Goal: Information Seeking & Learning: Check status

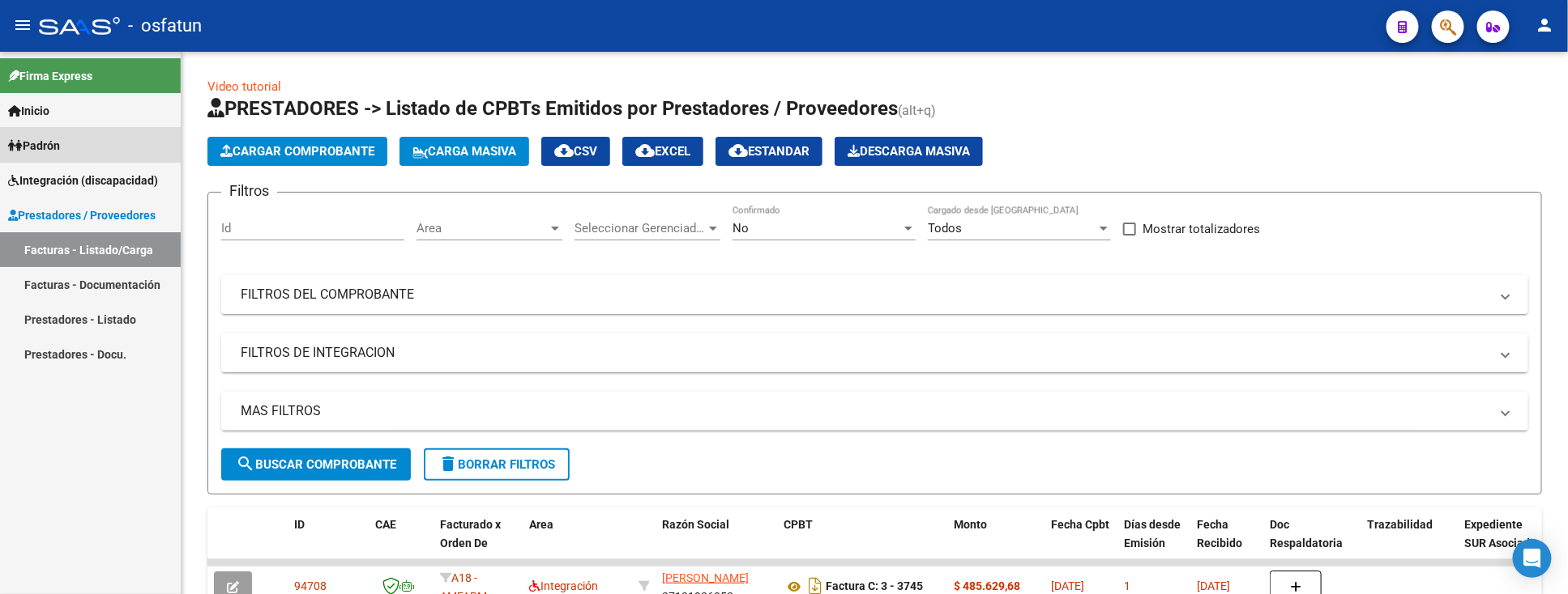
click at [34, 138] on span "Padrón" at bounding box center [34, 146] width 52 height 18
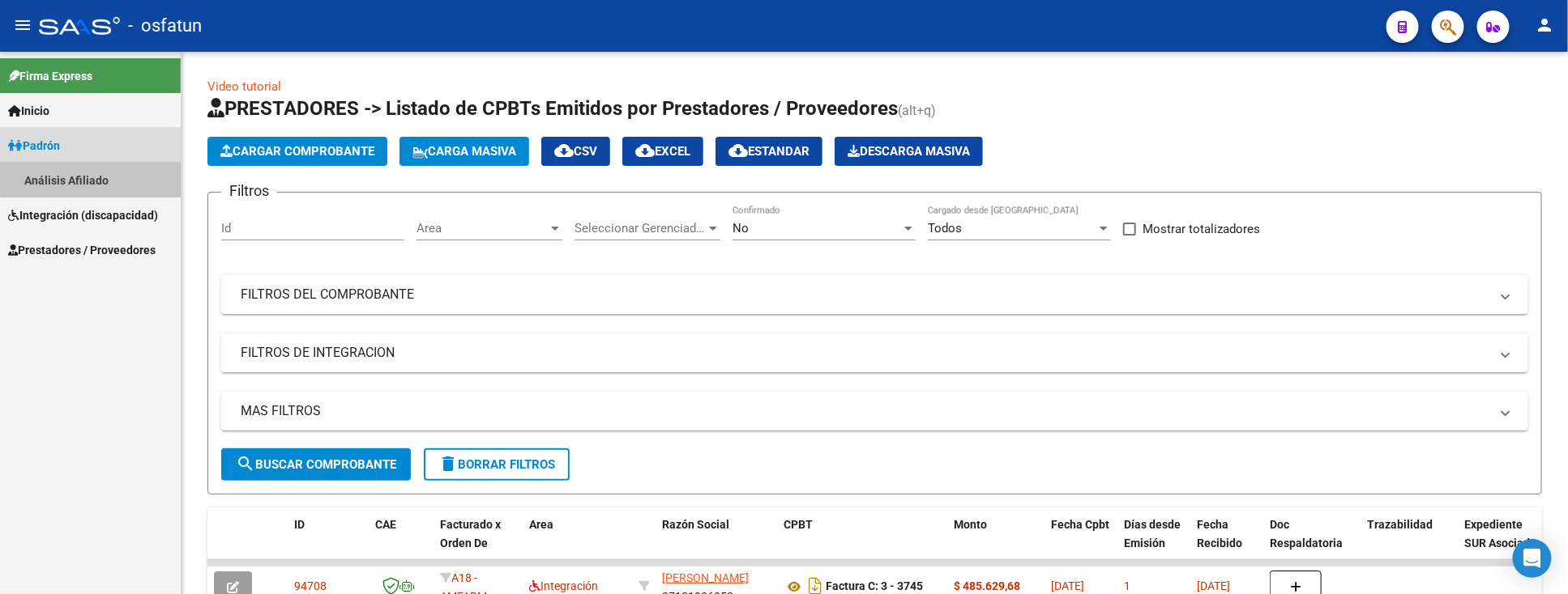
click at [92, 178] on link "Análisis Afiliado" at bounding box center [90, 180] width 181 height 34
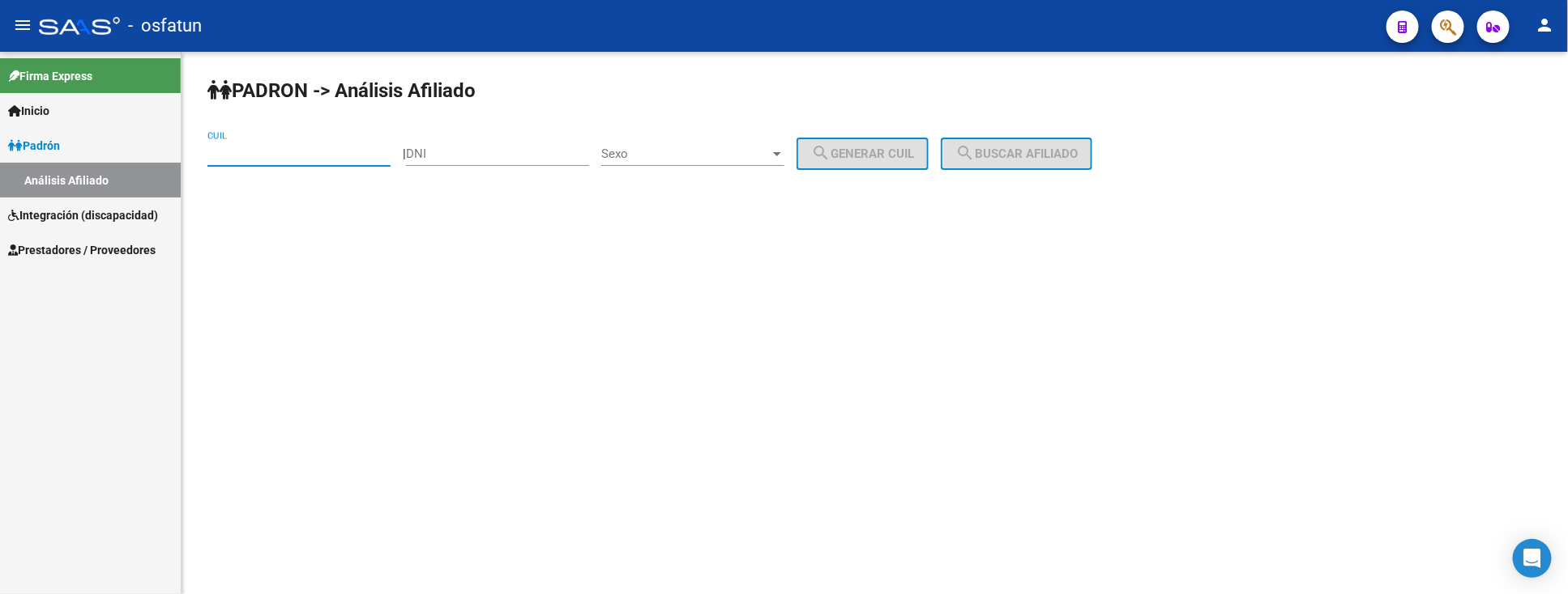
paste input "27-23281243-0"
type input "27-23281243-0"
click at [1057, 142] on button "search Buscar afiliado" at bounding box center [1016, 154] width 152 height 33
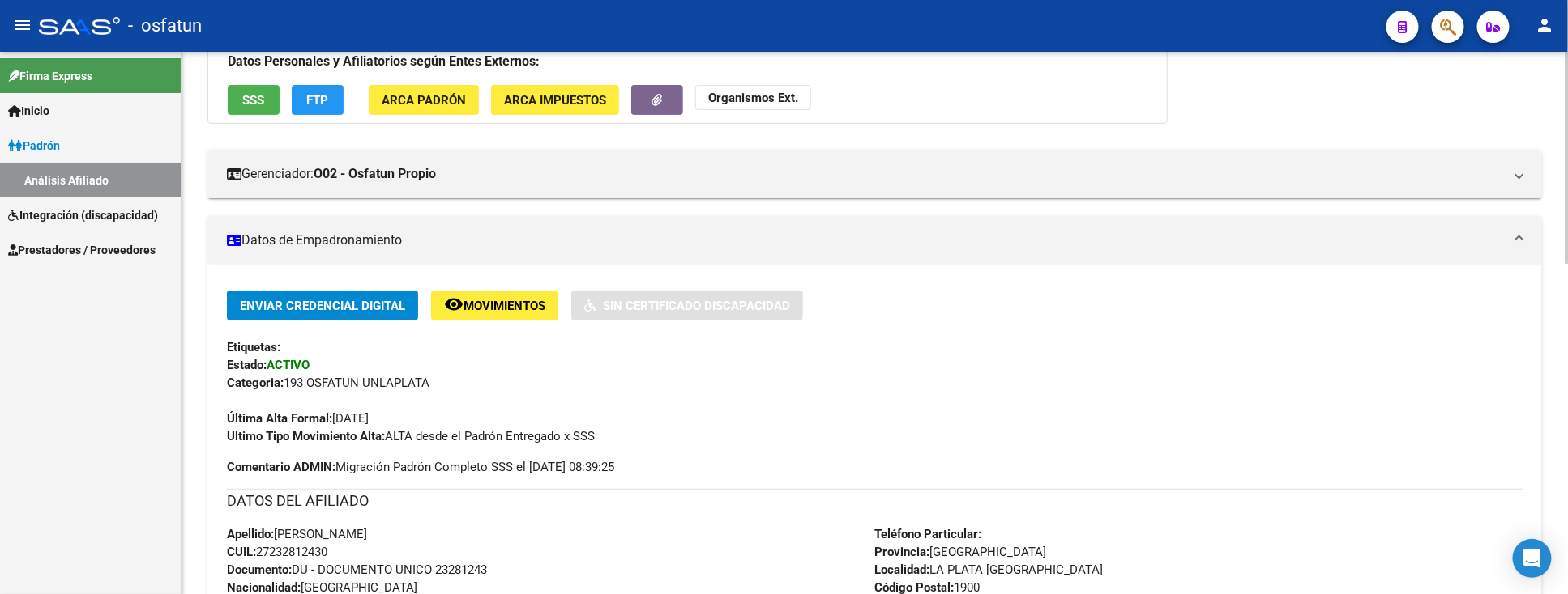
scroll to position [269, 0]
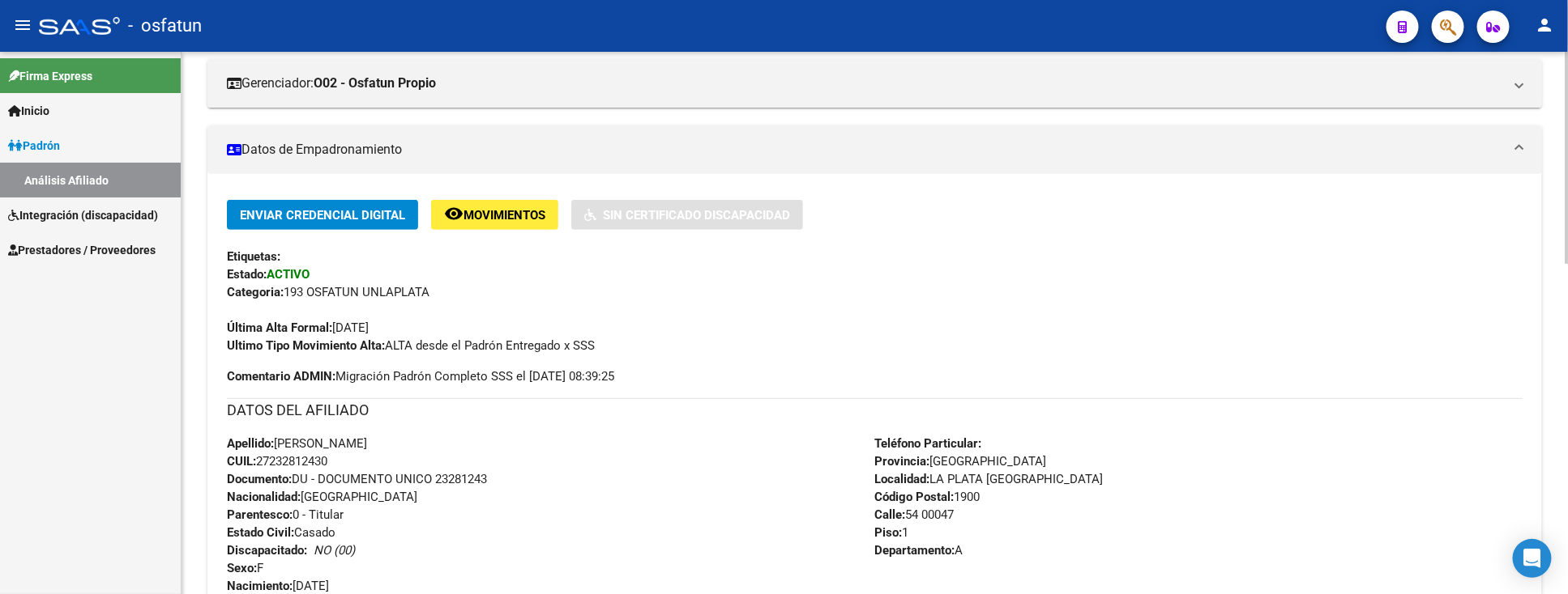
click at [446, 531] on div "Apellido: MARQUEZ SOLEDAD CUIL: 27232812430 Documento: DU - DOCUMENTO UNICO 232…" at bounding box center [551, 524] width 648 height 178
click at [464, 478] on span "Documento: DU - DOCUMENTO UNICO 23281243" at bounding box center [357, 480] width 260 height 15
copy span "23281243"
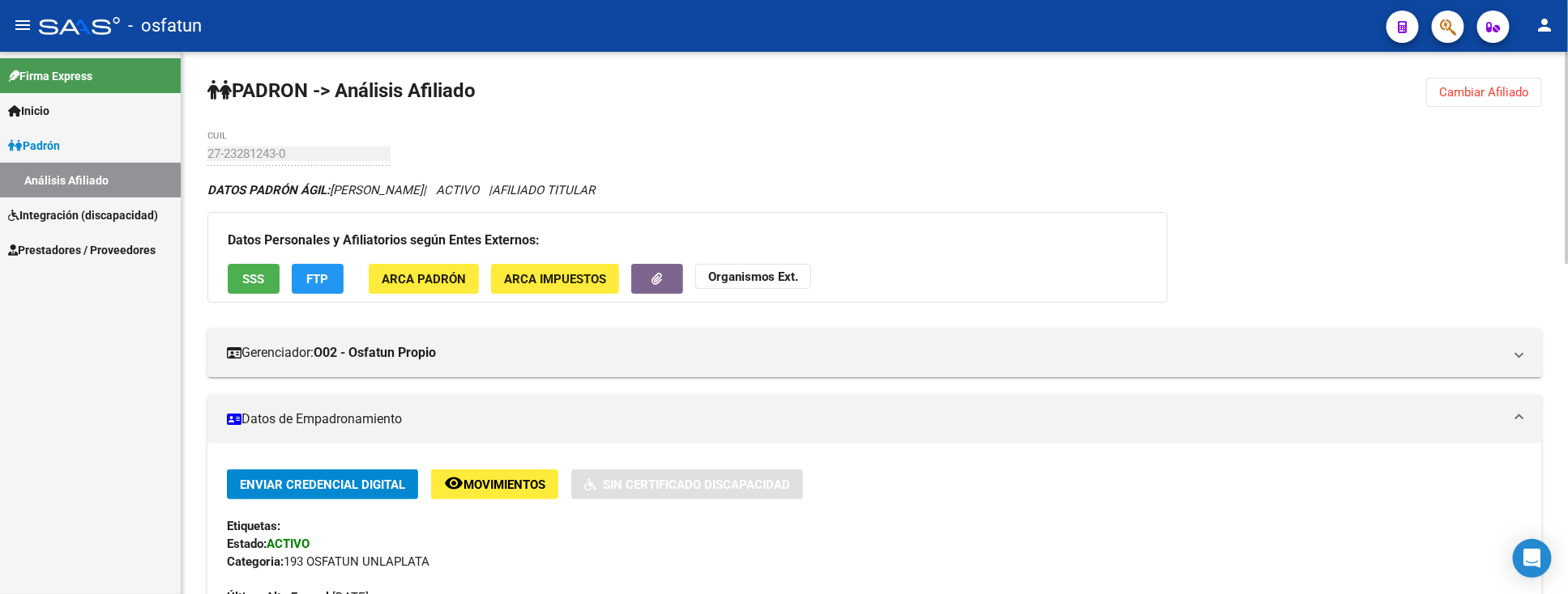
click at [767, 276] on strong "Organismos Ext." at bounding box center [752, 277] width 90 height 15
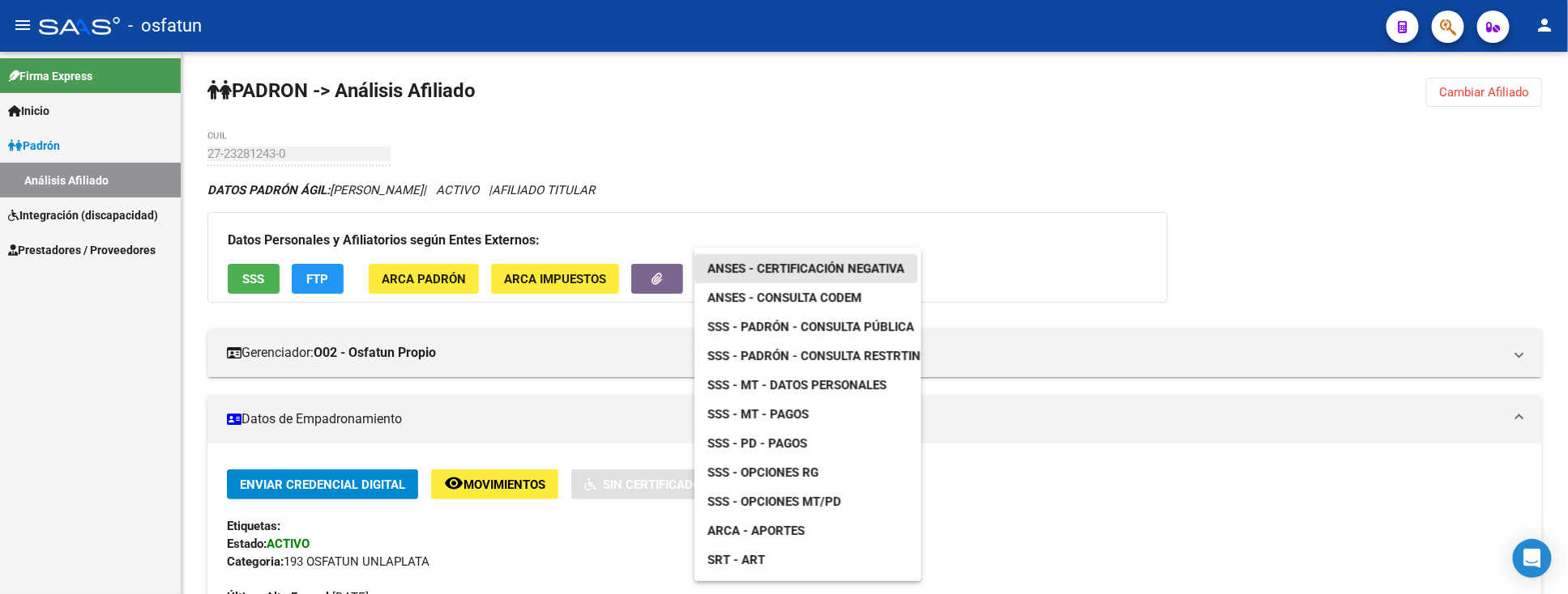
click at [810, 268] on span "ANSES - Certificación Negativa" at bounding box center [806, 268] width 197 height 15
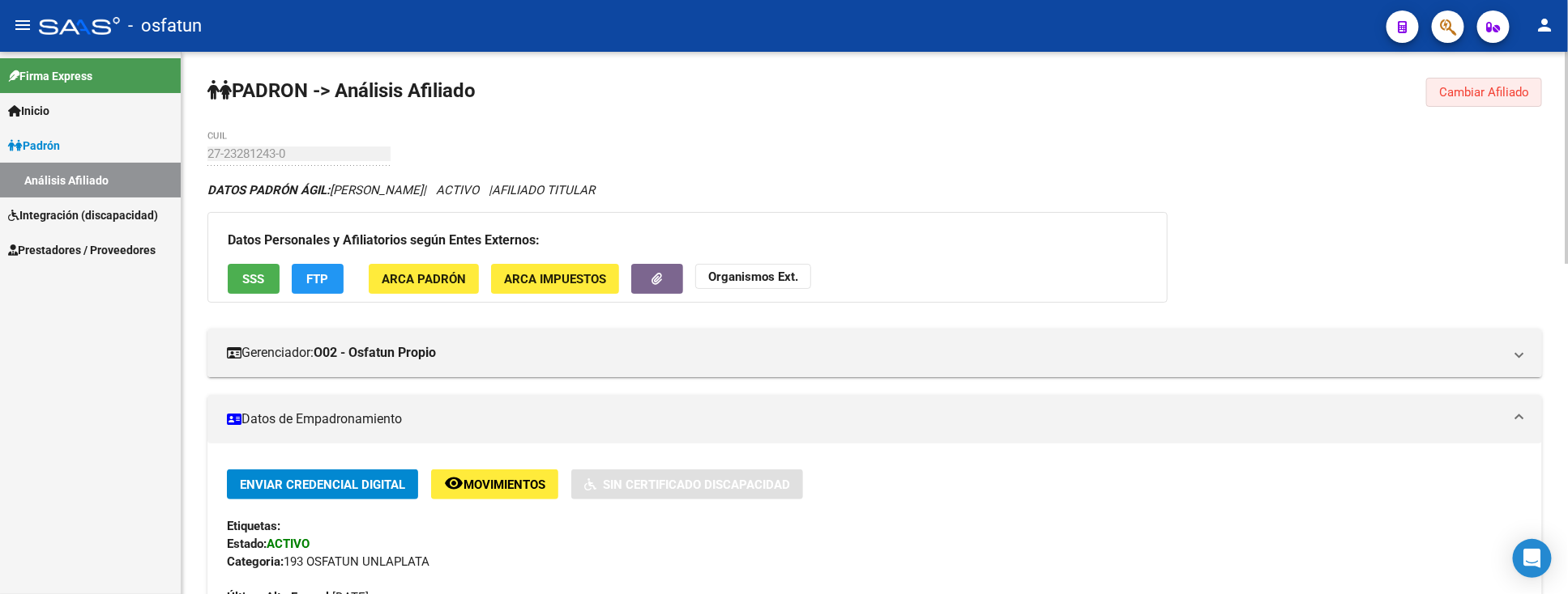
drag, startPoint x: 1525, startPoint y: 90, endPoint x: 1223, endPoint y: 94, distance: 302.0
click at [1525, 90] on span "Cambiar Afiliado" at bounding box center [1484, 93] width 90 height 15
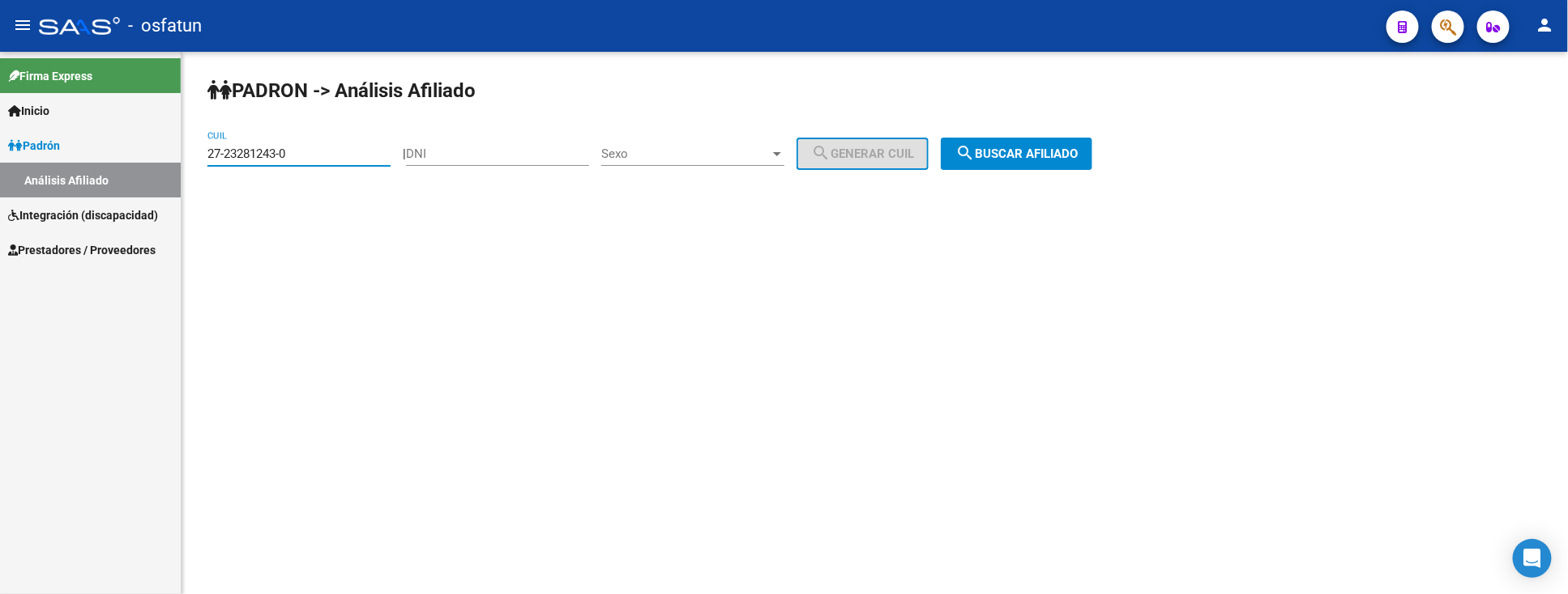
drag, startPoint x: 344, startPoint y: 148, endPoint x: 109, endPoint y: 151, distance: 235.0
click at [110, 151] on mat-sidenav-container "Firma Express Inicio Instructivos Contacto OS Padrón Análisis Afiliado Integrac…" at bounding box center [784, 323] width 1568 height 542
paste input "23-28521893-4"
type input "23-28521893-4"
click at [1022, 168] on button "search Buscar afiliado" at bounding box center [1016, 154] width 152 height 33
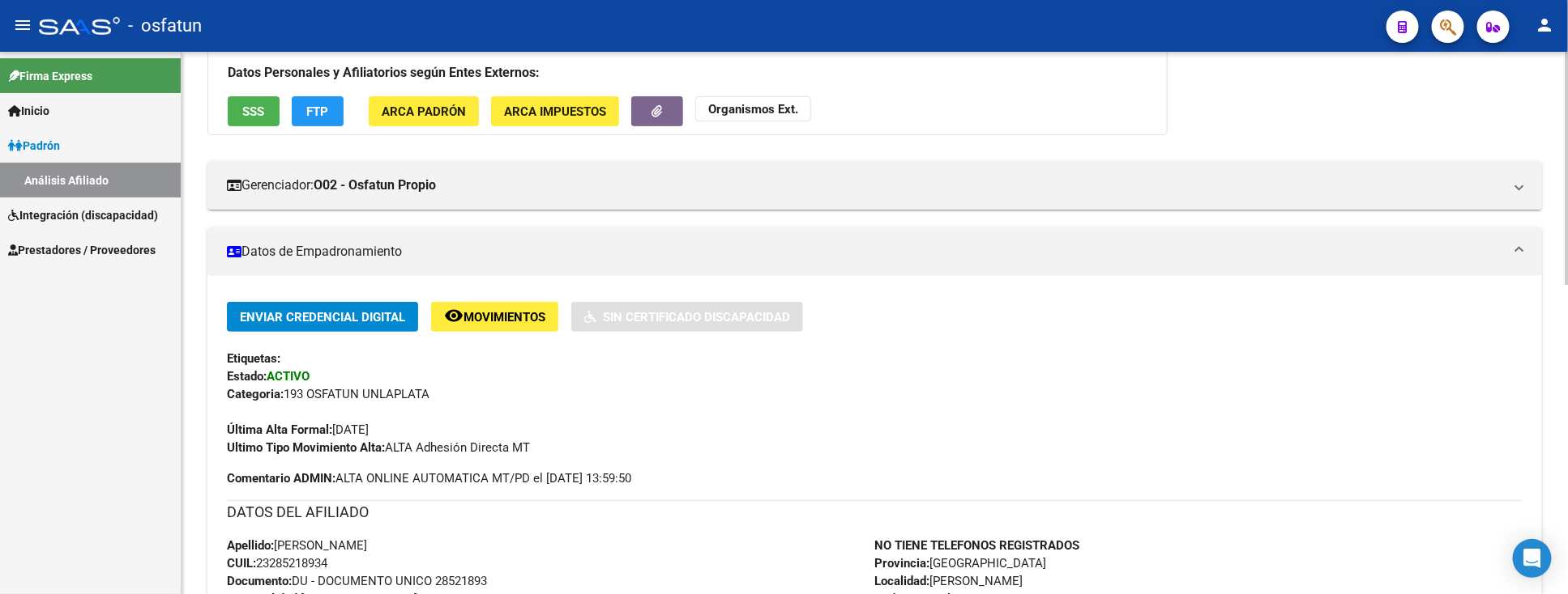
scroll to position [269, 0]
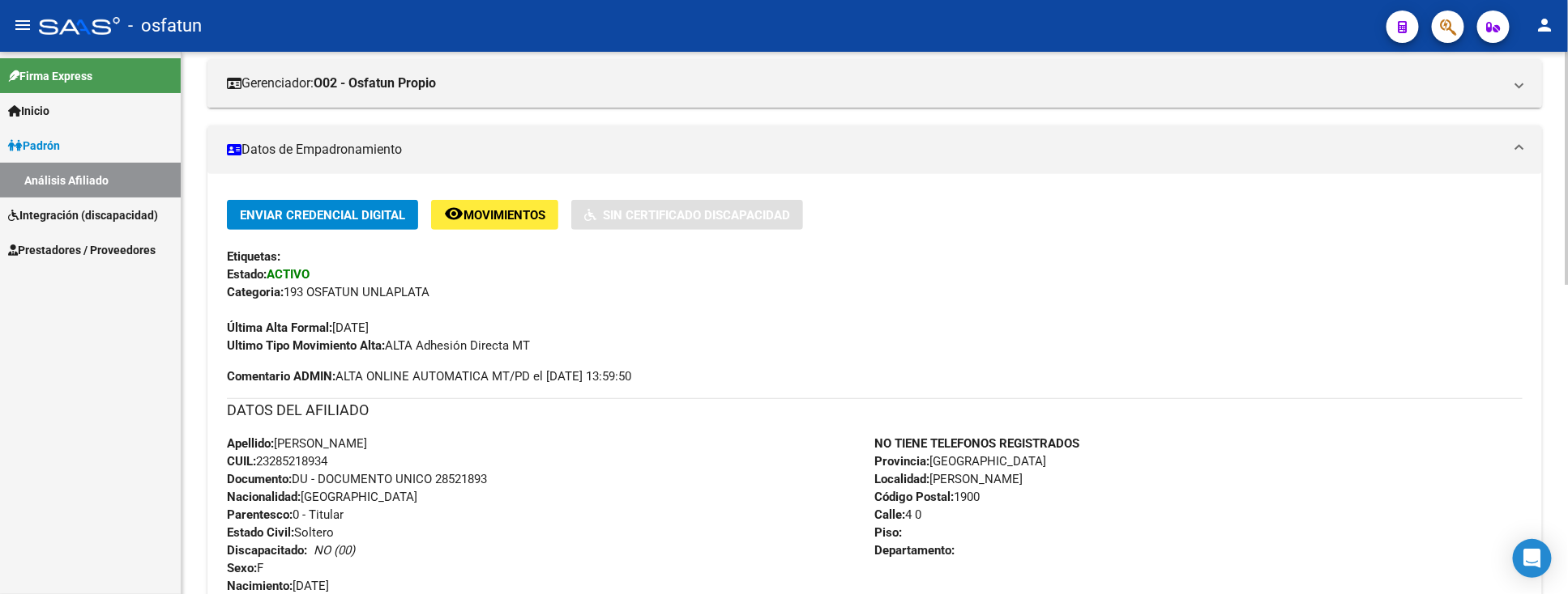
click at [465, 481] on span "Documento: DU - DOCUMENTO UNICO 28521893" at bounding box center [357, 480] width 260 height 15
copy span "28521893"
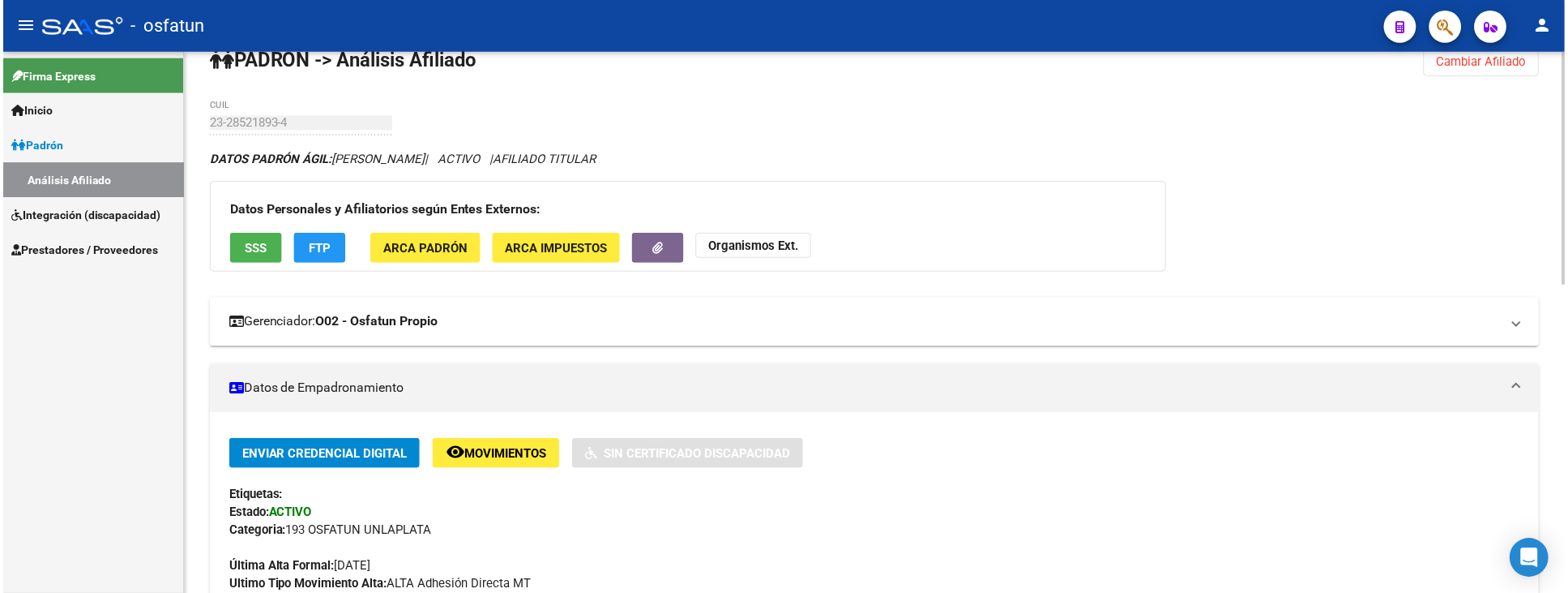
scroll to position [0, 0]
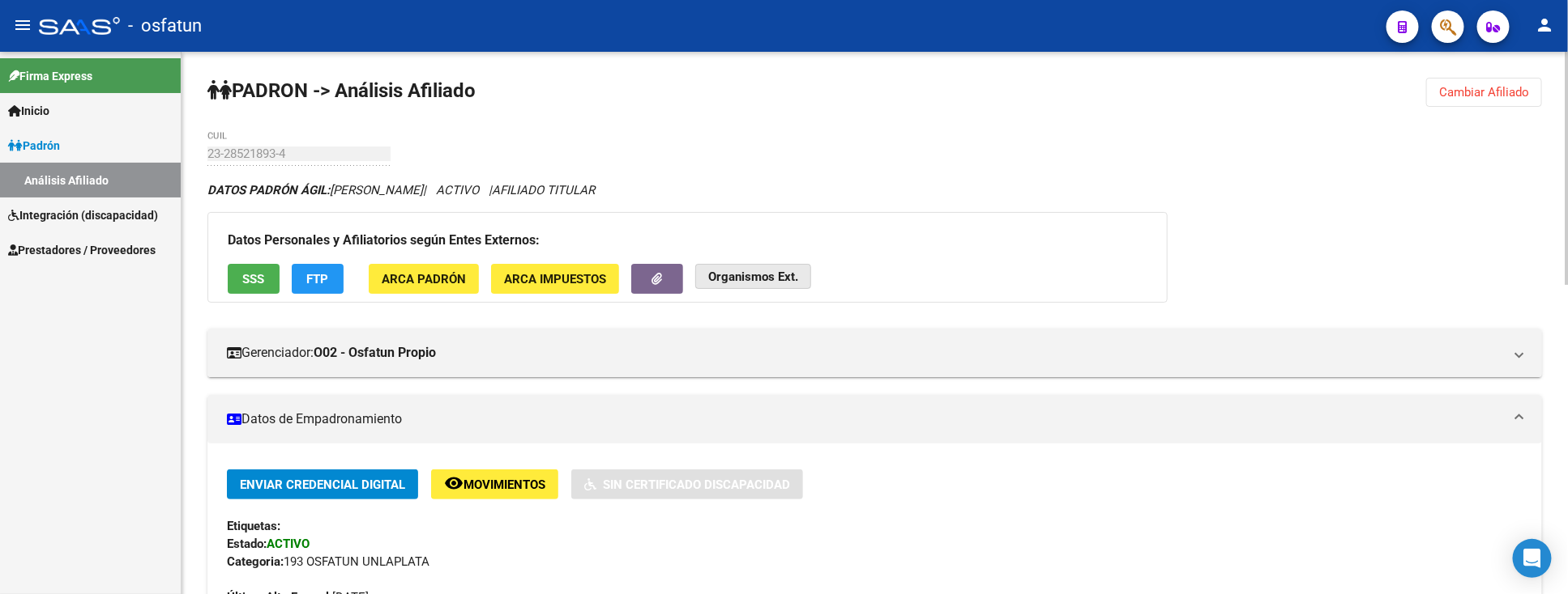
click at [771, 278] on strong "Organismos Ext." at bounding box center [752, 277] width 90 height 15
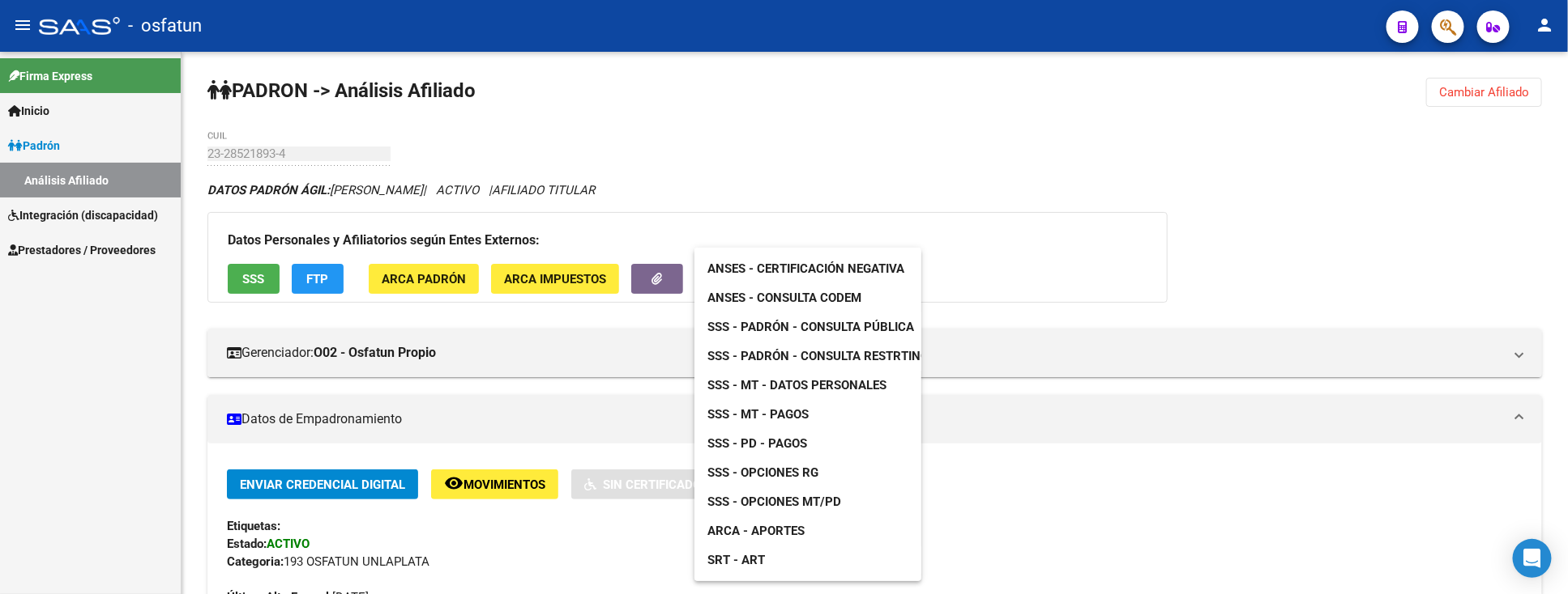
click at [874, 262] on span "ANSES - Certificación Negativa" at bounding box center [806, 268] width 197 height 15
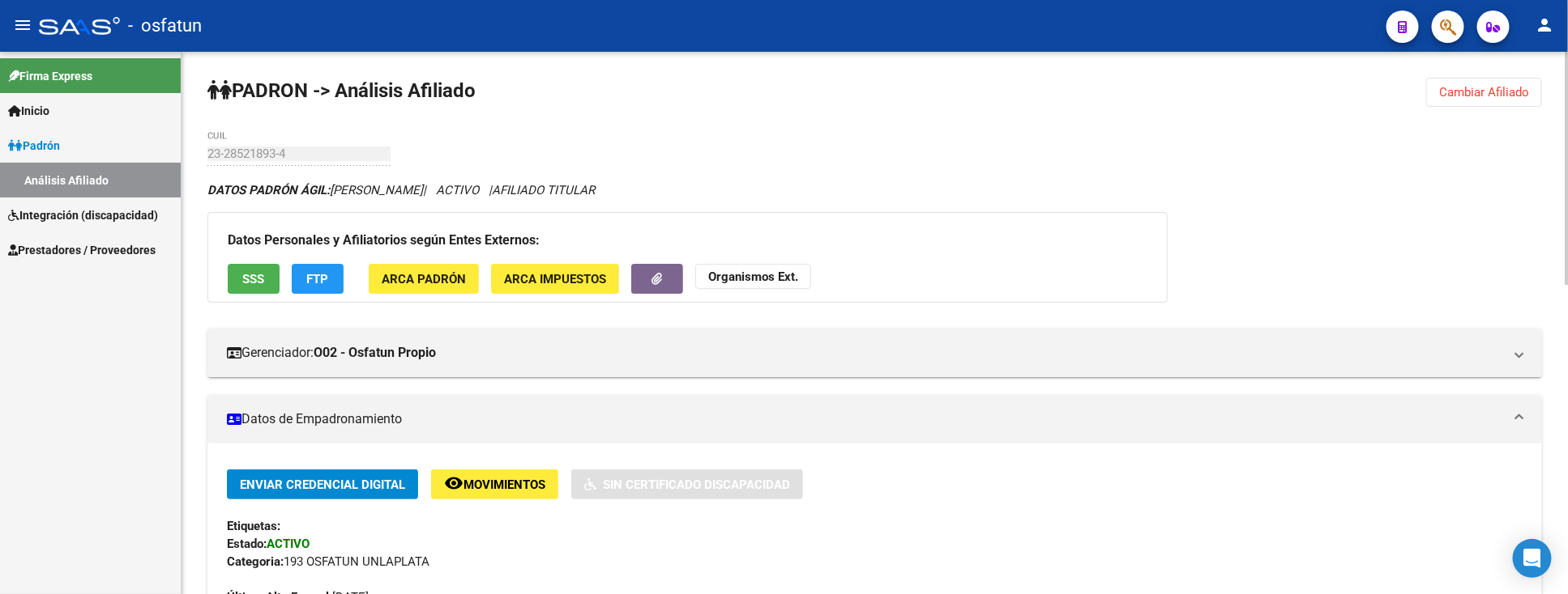
click at [781, 279] on strong "Organismos Ext." at bounding box center [752, 277] width 90 height 15
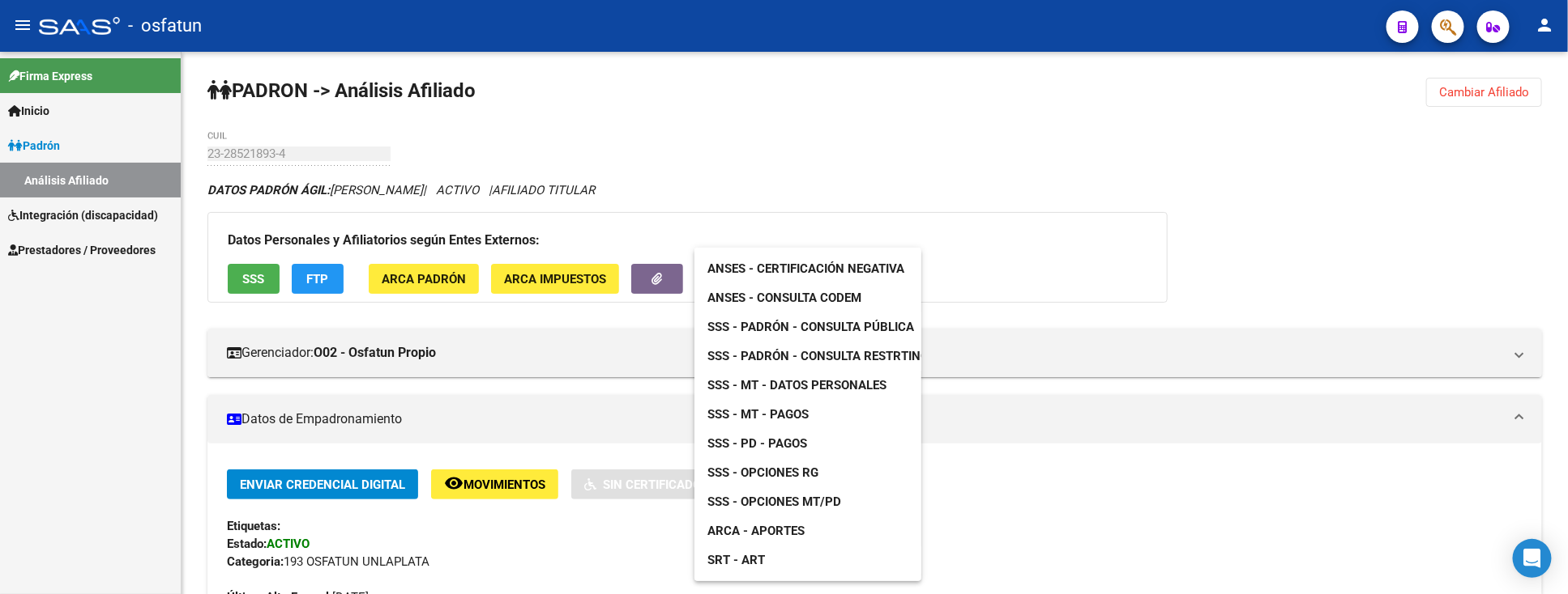
click at [795, 415] on span "SSS - MT - Pagos" at bounding box center [759, 414] width 102 height 15
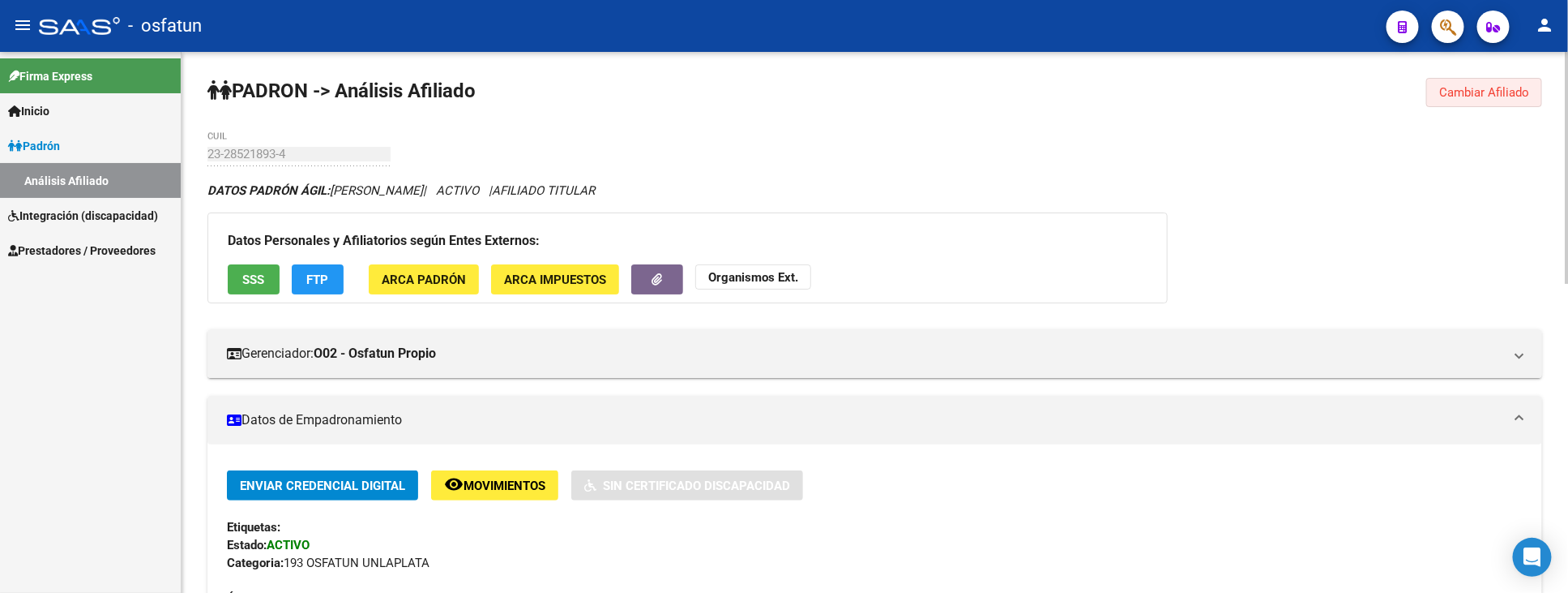
click at [1504, 103] on button "Cambiar Afiliado" at bounding box center [1485, 93] width 116 height 29
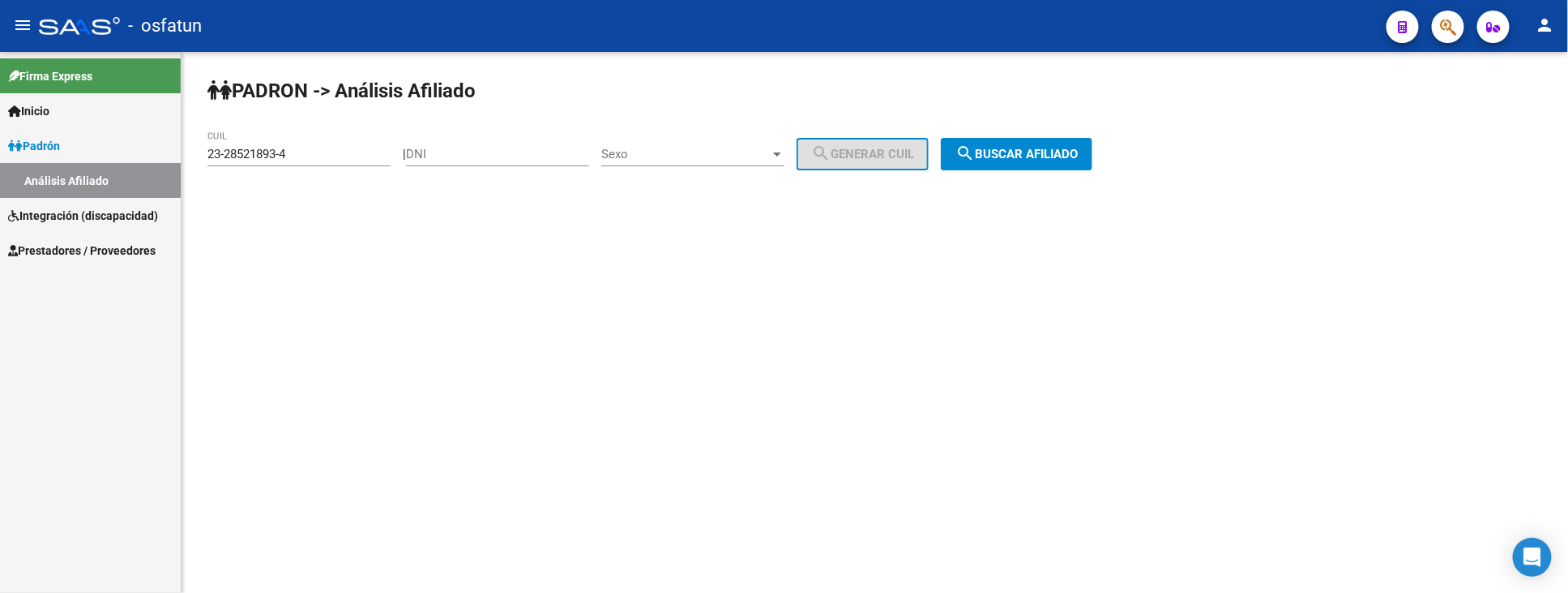
drag, startPoint x: 341, startPoint y: 143, endPoint x: 173, endPoint y: 152, distance: 168.2
click at [173, 152] on mat-sidenav-container "Firma Express Inicio Instructivos Contacto OS Padrón Análisis Afiliado Integrac…" at bounding box center [784, 322] width 1568 height 541
drag, startPoint x: 318, startPoint y: 155, endPoint x: 179, endPoint y: 160, distance: 139.1
click at [179, 160] on mat-sidenav-container "Firma Express Inicio Instructivos Contacto OS Padrón Análisis Afiliado Integrac…" at bounding box center [784, 322] width 1568 height 541
paste input "23-28521893-4"
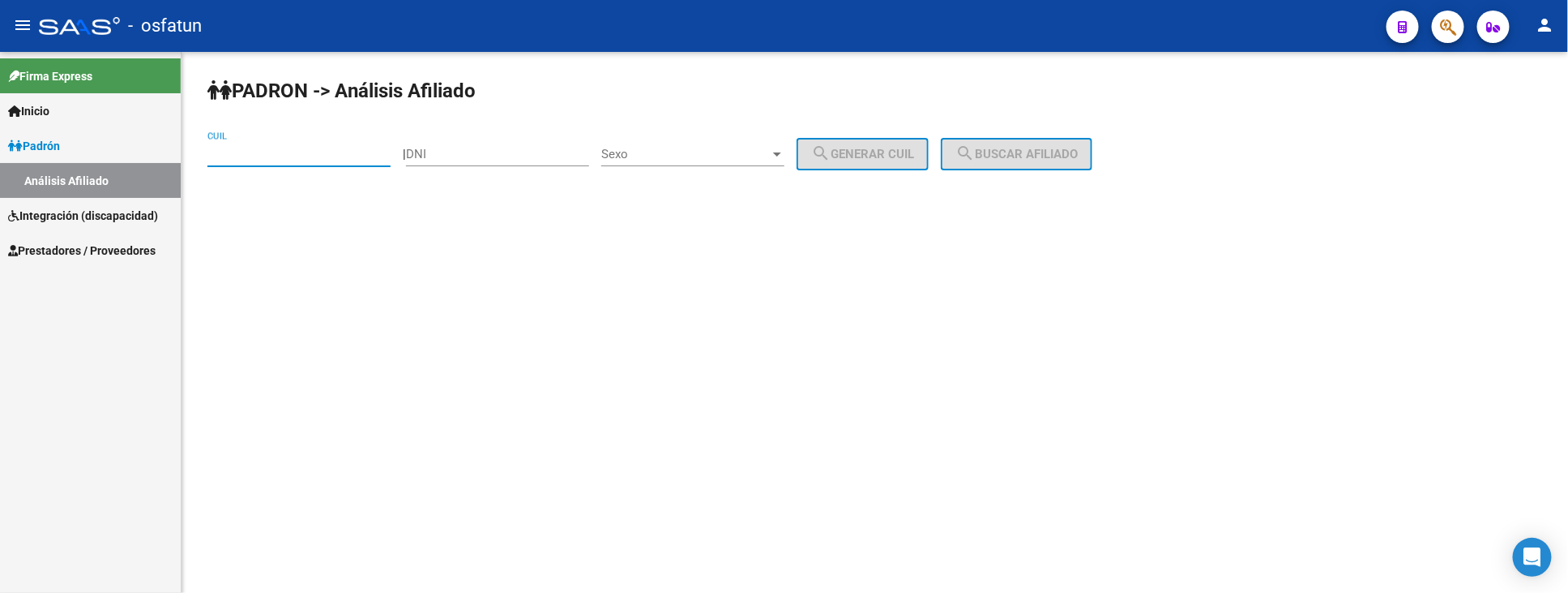
type input "23-28521893-4"
click at [1037, 163] on button "search Buscar afiliado" at bounding box center [1016, 154] width 152 height 33
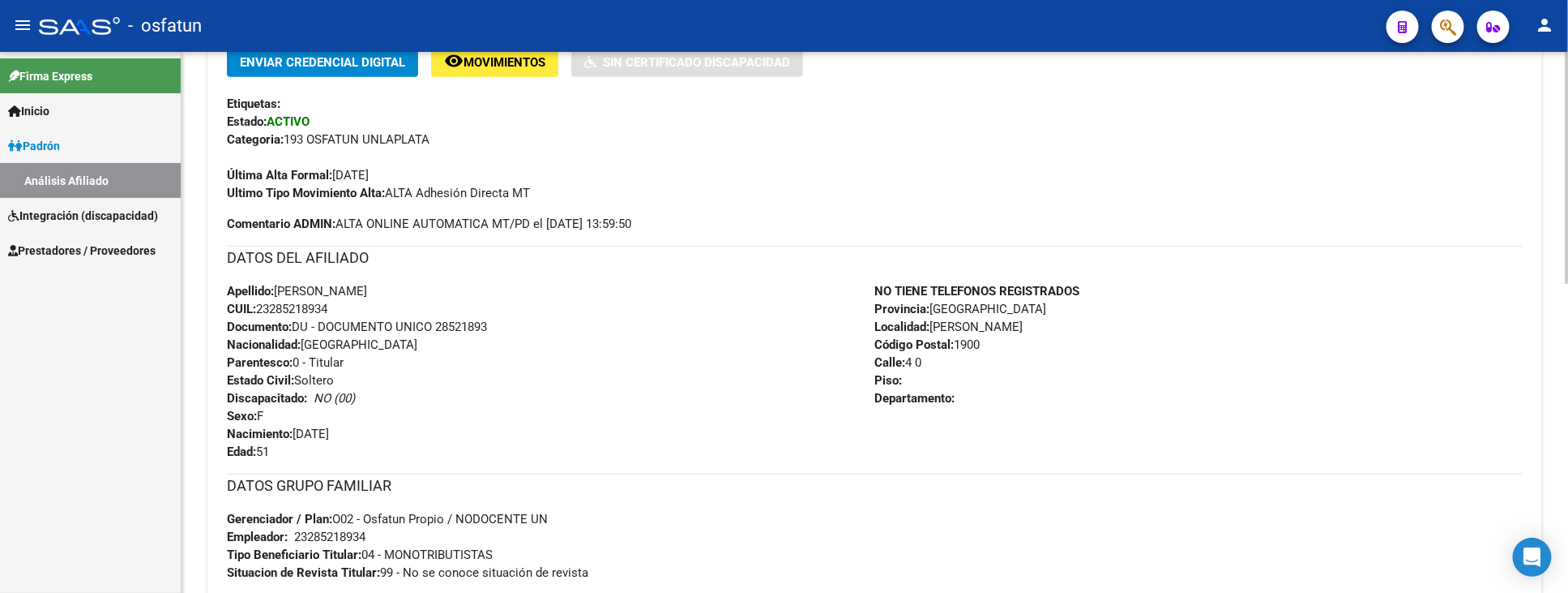
scroll to position [450, 0]
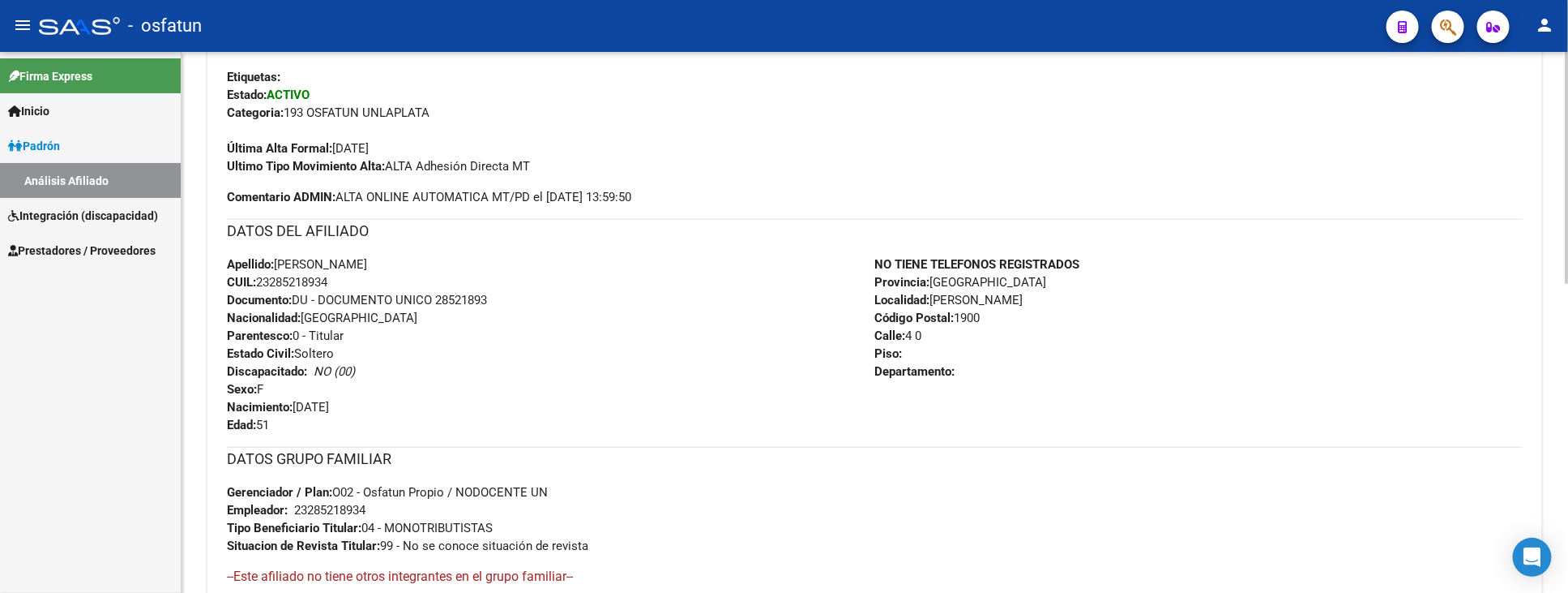
click at [474, 294] on span "Documento: DU - DOCUMENTO UNICO 28521893" at bounding box center [357, 300] width 260 height 15
copy span "28521893"
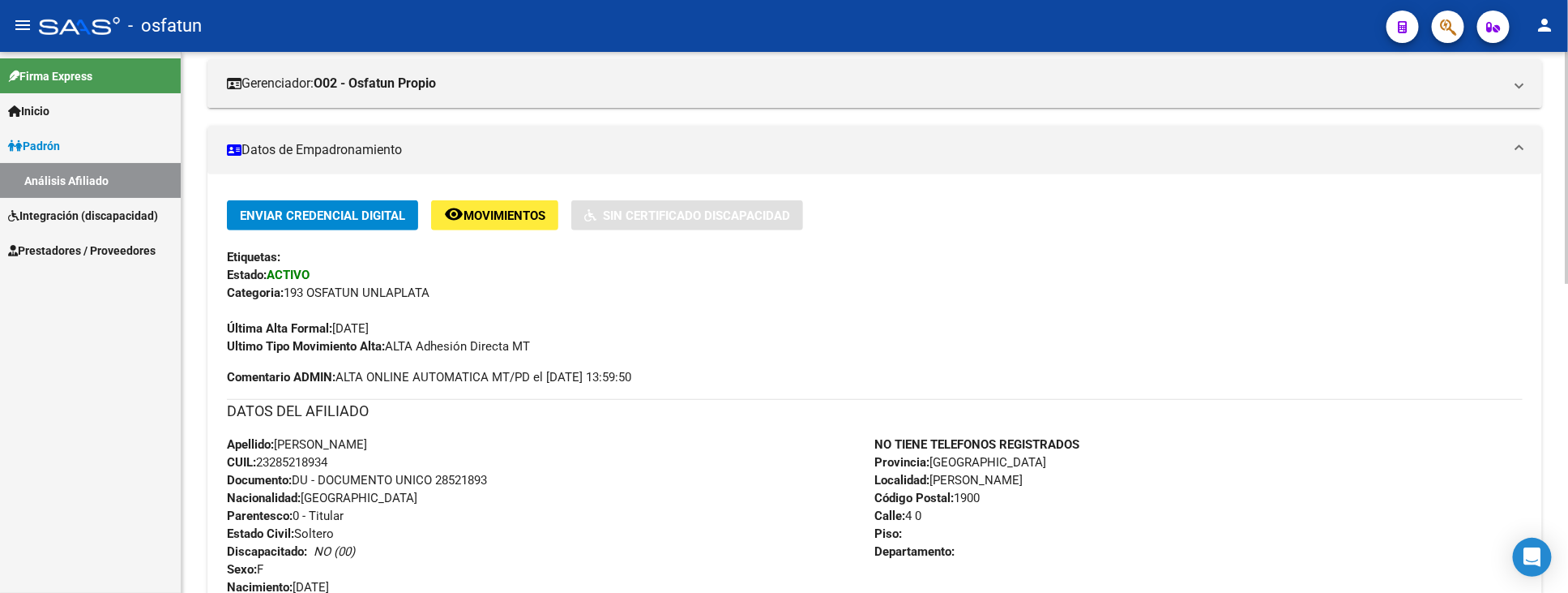
scroll to position [0, 0]
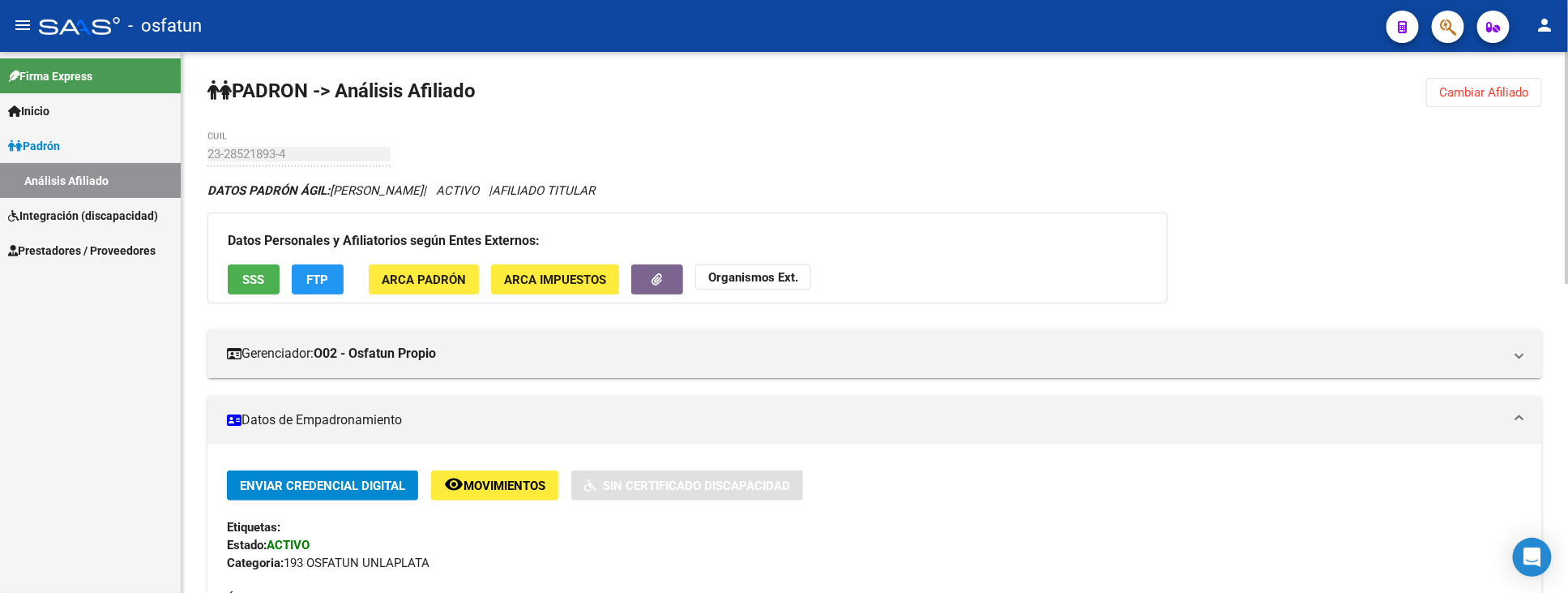
click at [725, 290] on app-external-organism "Organismos Ext." at bounding box center [753, 279] width 116 height 30
click at [725, 282] on strong "Organismos Ext." at bounding box center [752, 277] width 90 height 15
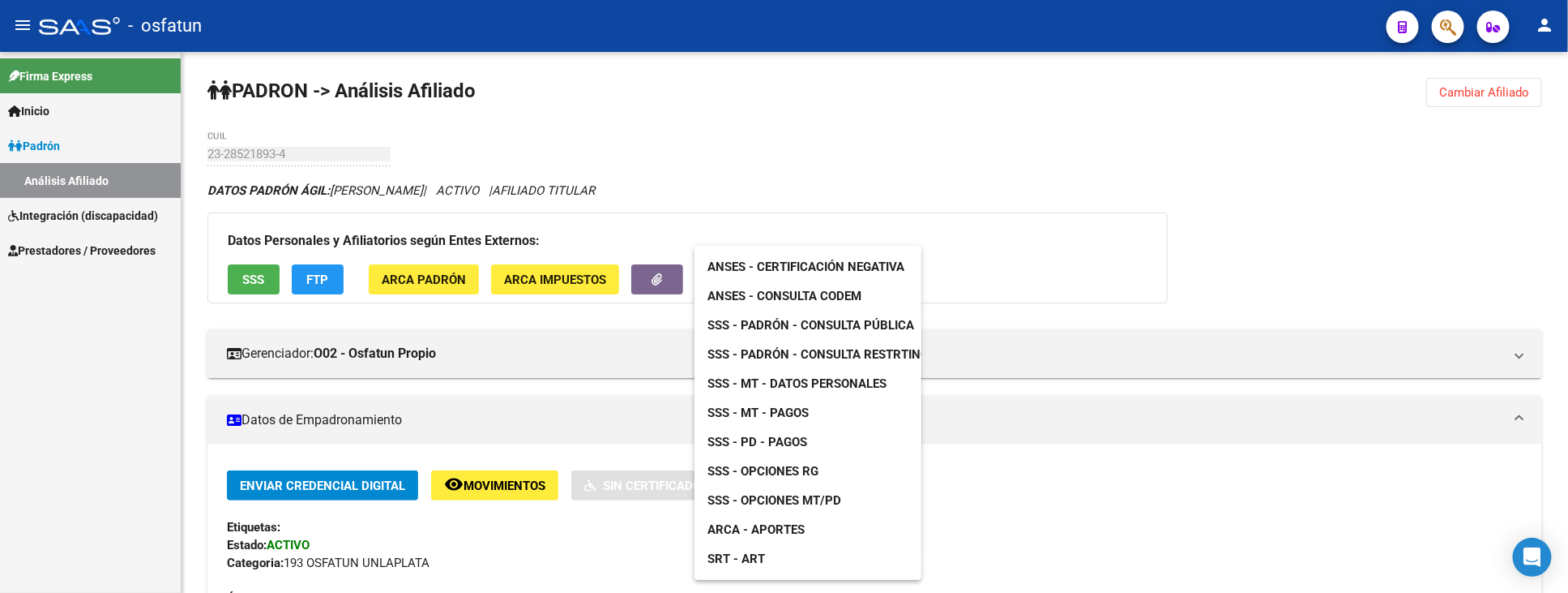
click at [805, 269] on span "ANSES - Certificación Negativa" at bounding box center [806, 267] width 197 height 15
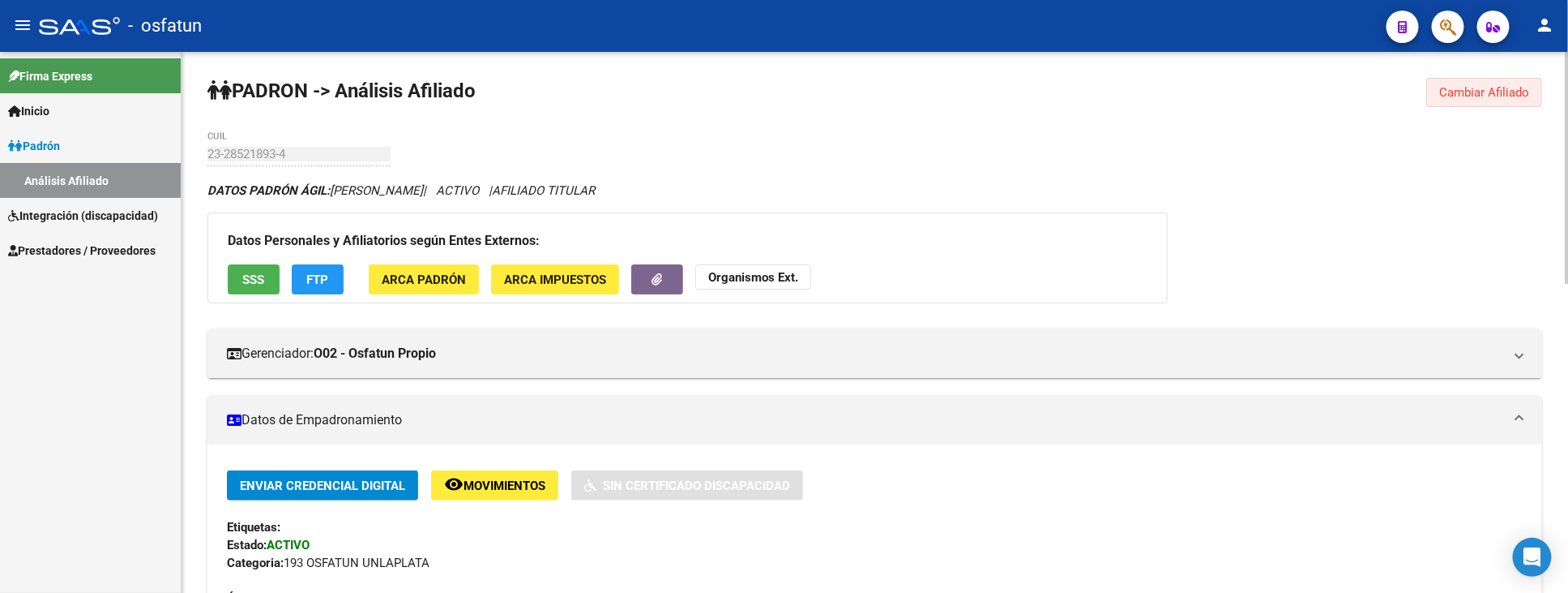
click at [1469, 89] on span "Cambiar Afiliado" at bounding box center [1484, 93] width 90 height 15
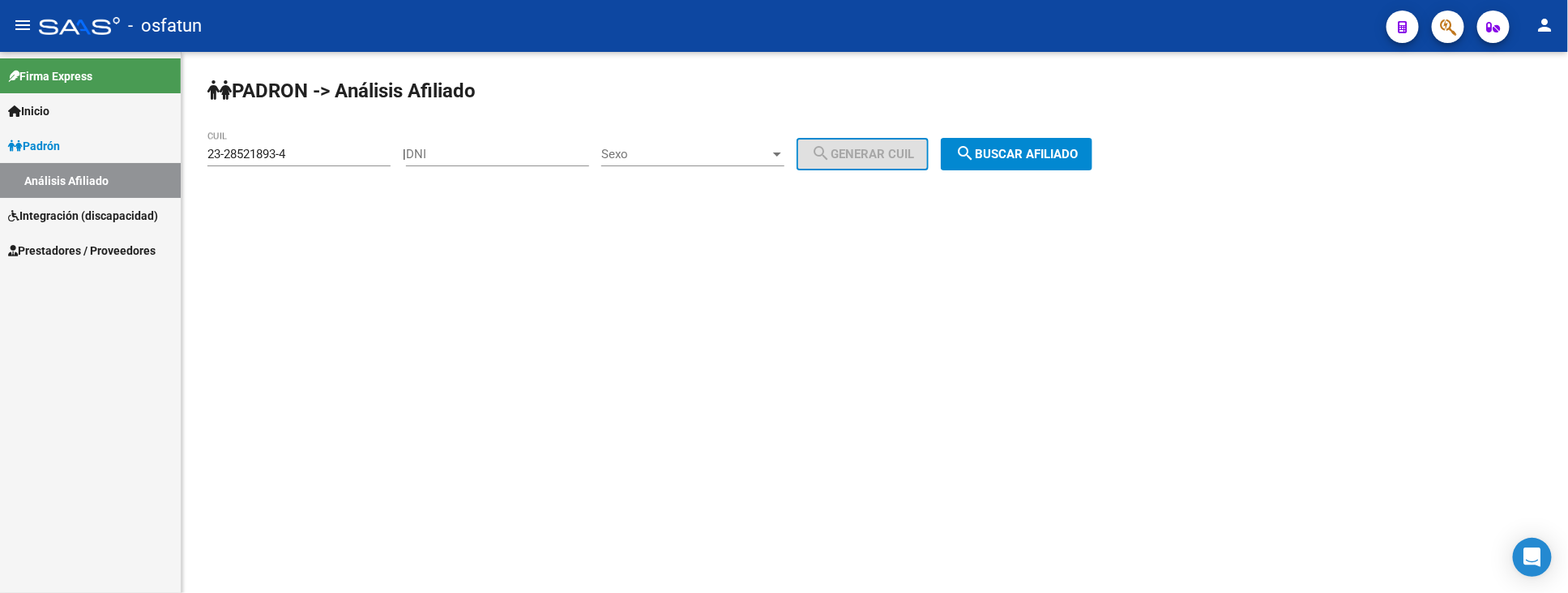
drag, startPoint x: 313, startPoint y: 157, endPoint x: 211, endPoint y: 155, distance: 102.0
click at [213, 155] on div "23-28521893-4 CUIL" at bounding box center [299, 149] width 183 height 35
drag, startPoint x: 325, startPoint y: 152, endPoint x: 60, endPoint y: 157, distance: 265.0
click at [60, 157] on mat-sidenav-container "Firma Express Inicio Instructivos Contacto OS Padrón Análisis Afiliado Integrac…" at bounding box center [784, 322] width 1568 height 541
paste input "23-28521893-4"
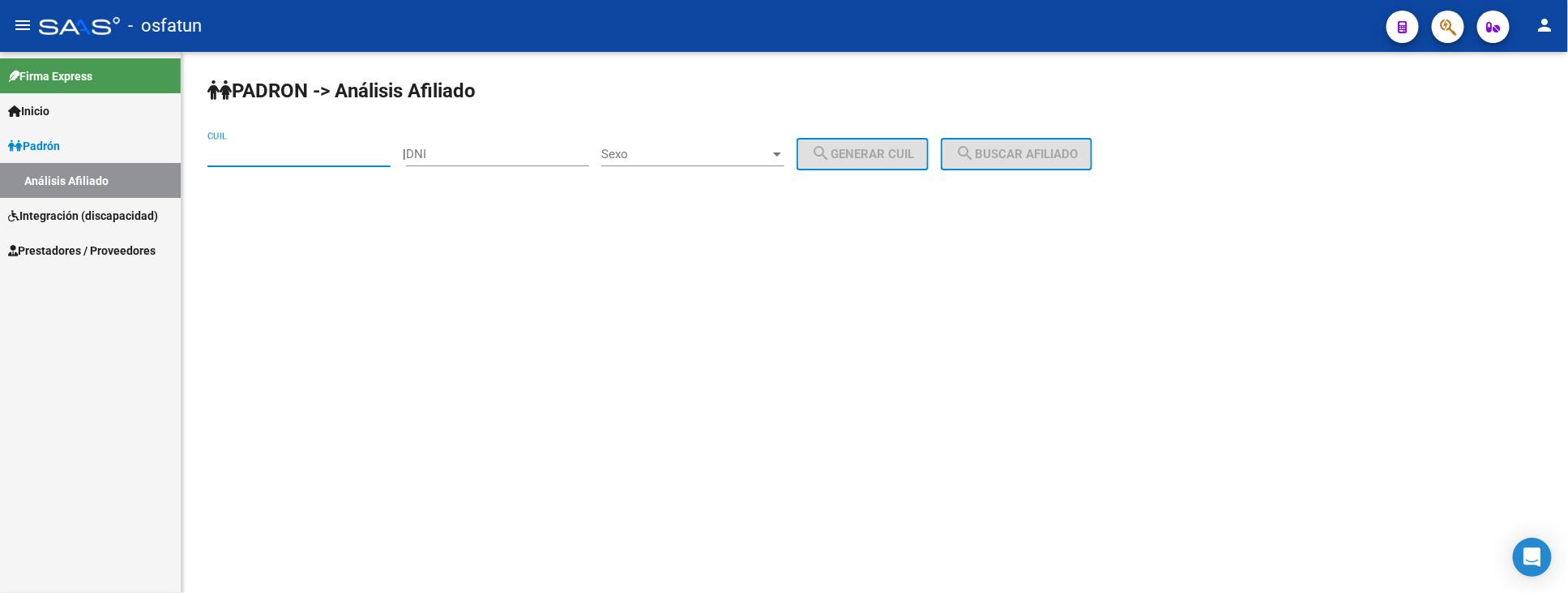
type input "23-28521893-4"
click at [1015, 153] on span "search Buscar afiliado" at bounding box center [1016, 154] width 122 height 15
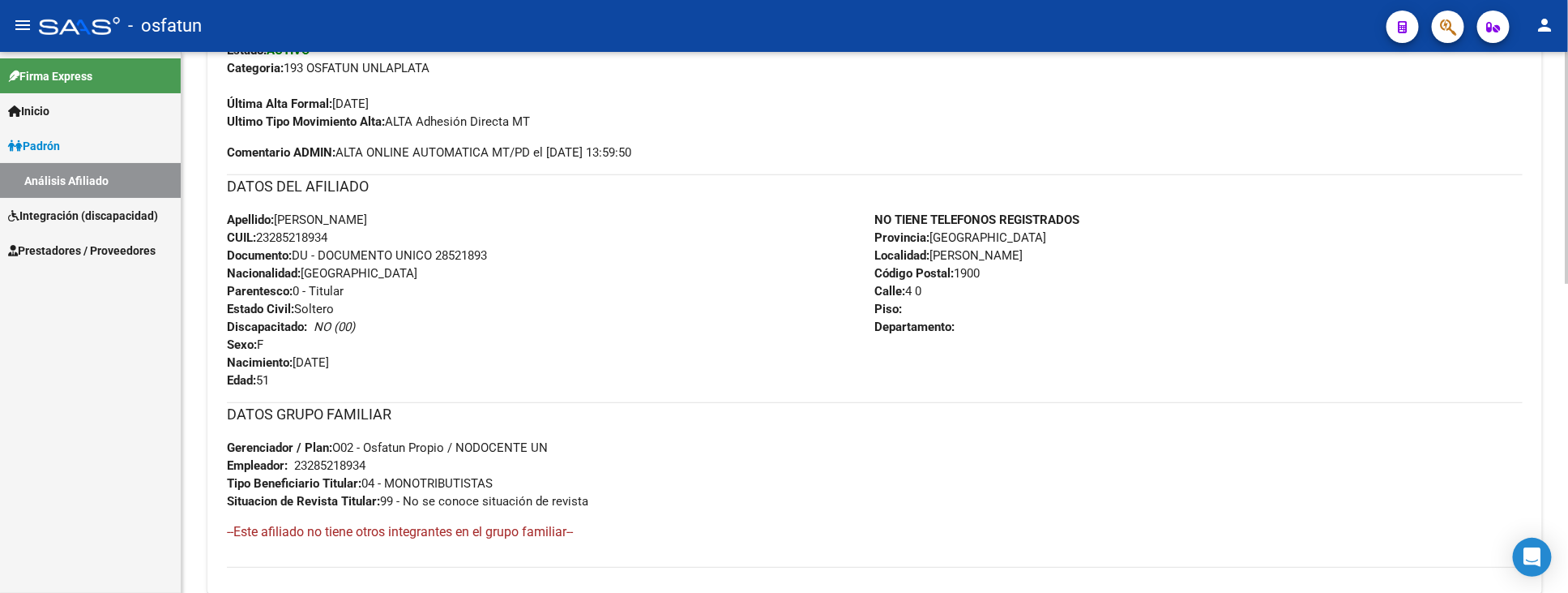
scroll to position [247, 0]
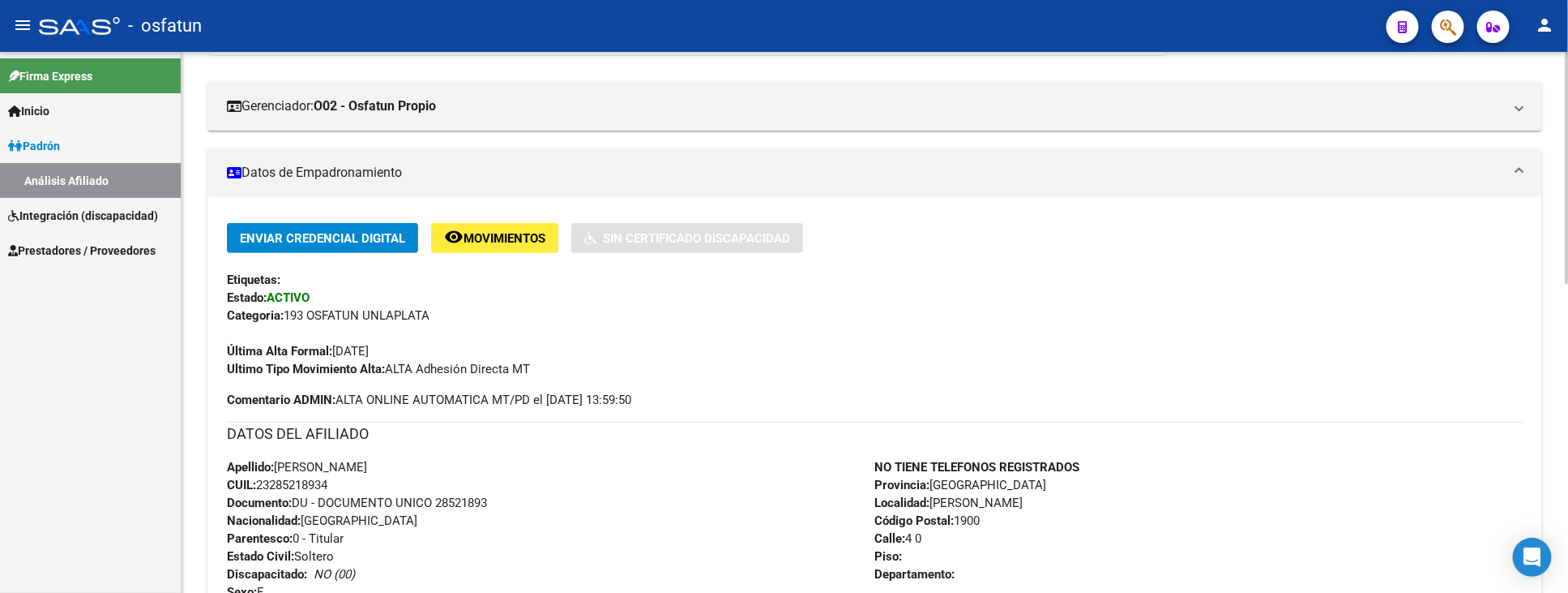
click at [481, 501] on span "Documento: DU - DOCUMENTO UNICO 28521893" at bounding box center [357, 503] width 260 height 15
copy span "28521893"
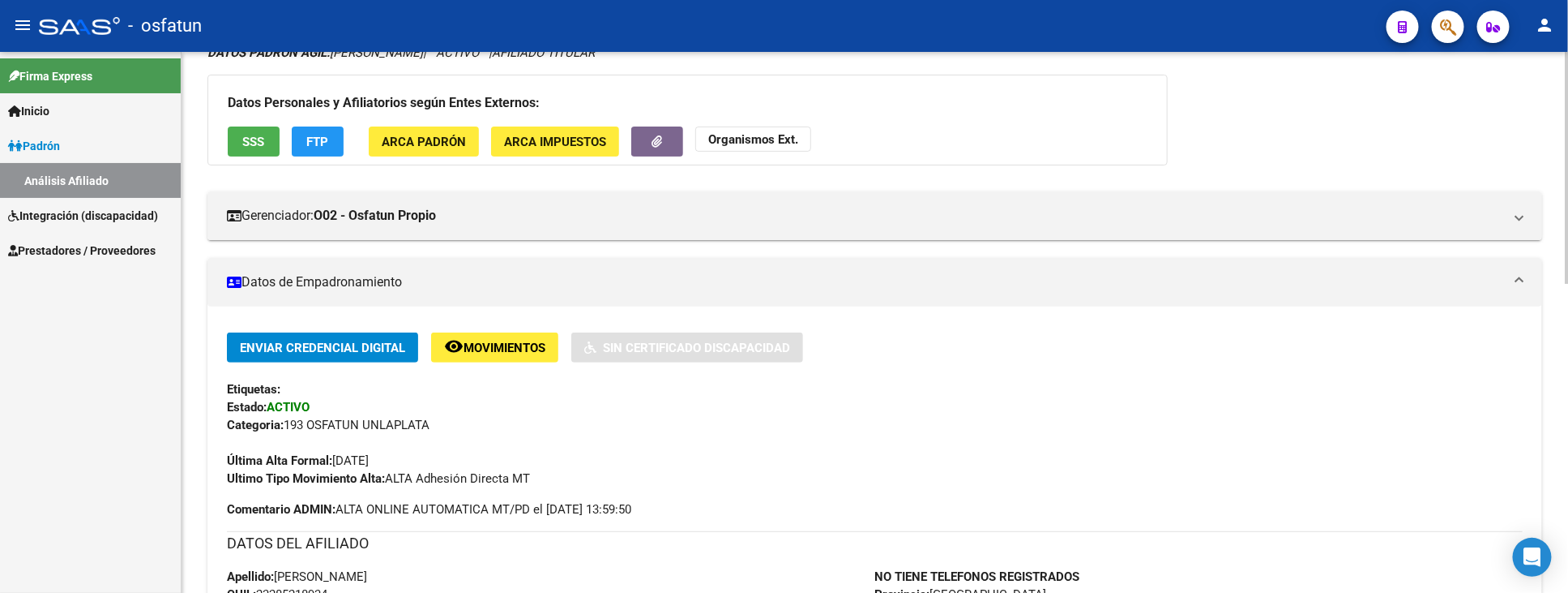
scroll to position [0, 0]
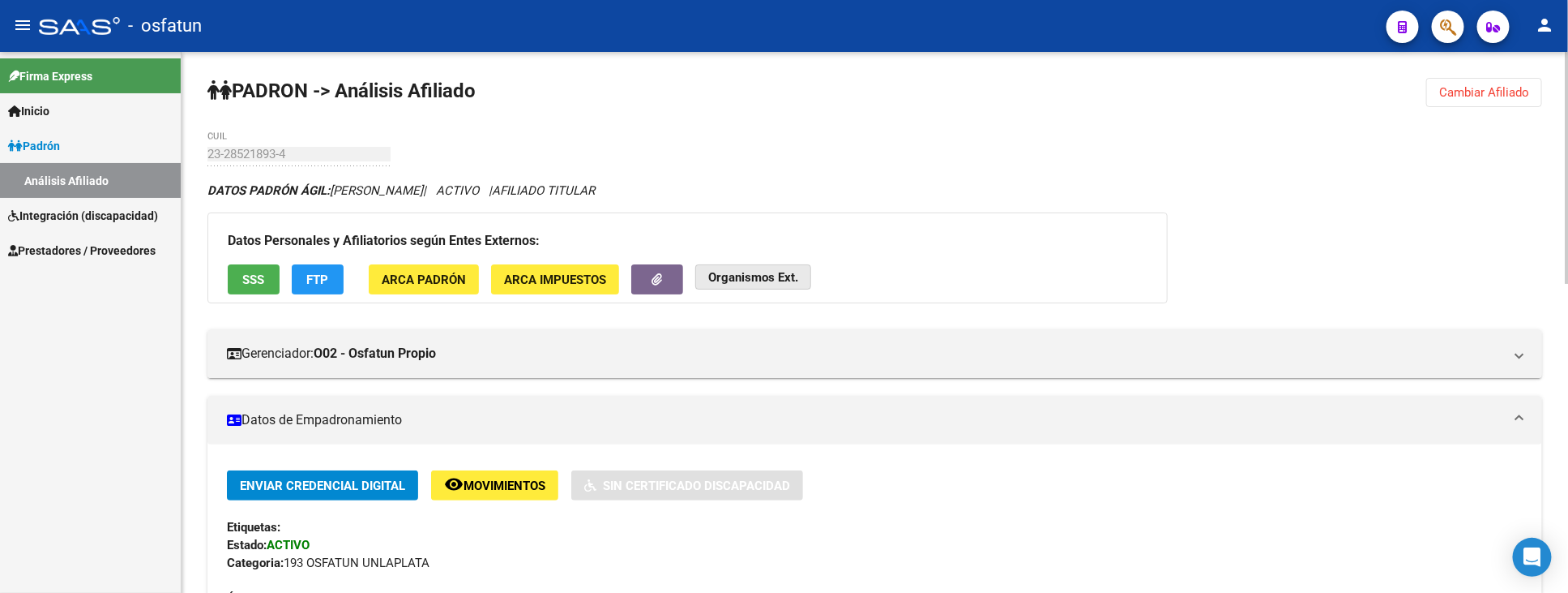
click at [726, 277] on strong "Organismos Ext." at bounding box center [752, 277] width 90 height 15
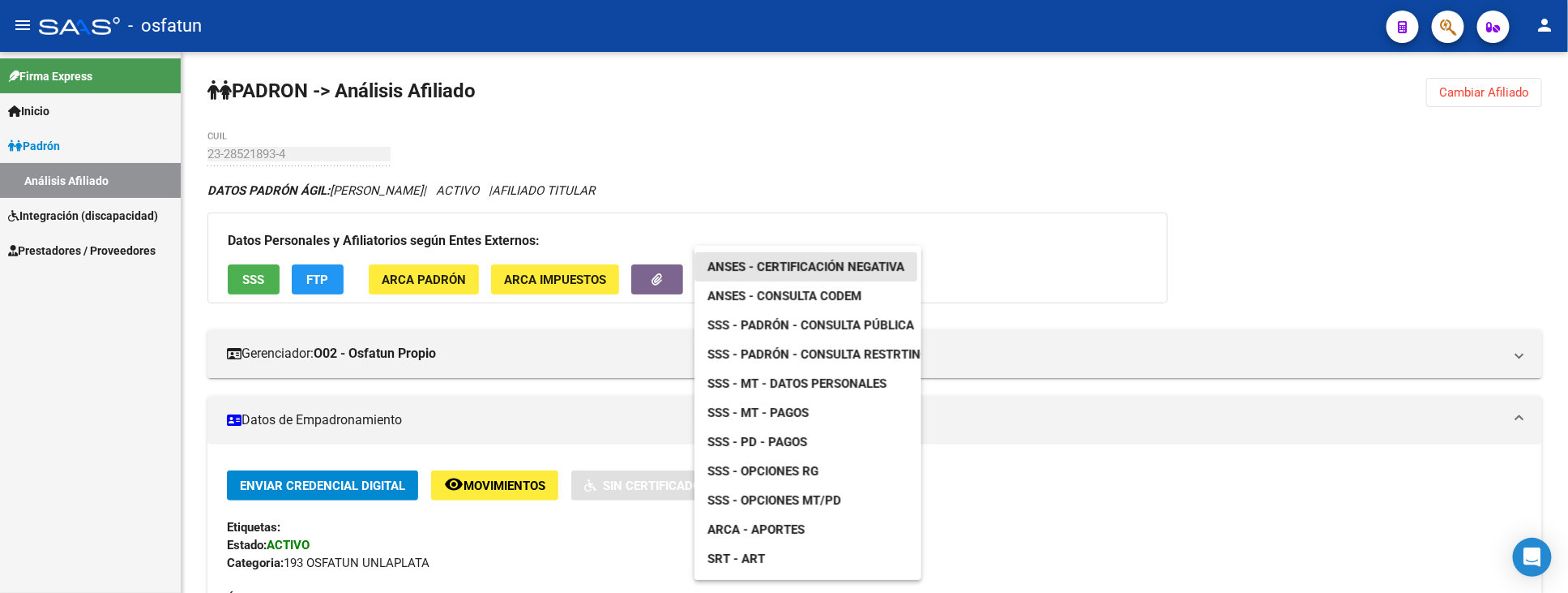
click at [805, 261] on span "ANSES - Certificación Negativa" at bounding box center [806, 267] width 197 height 15
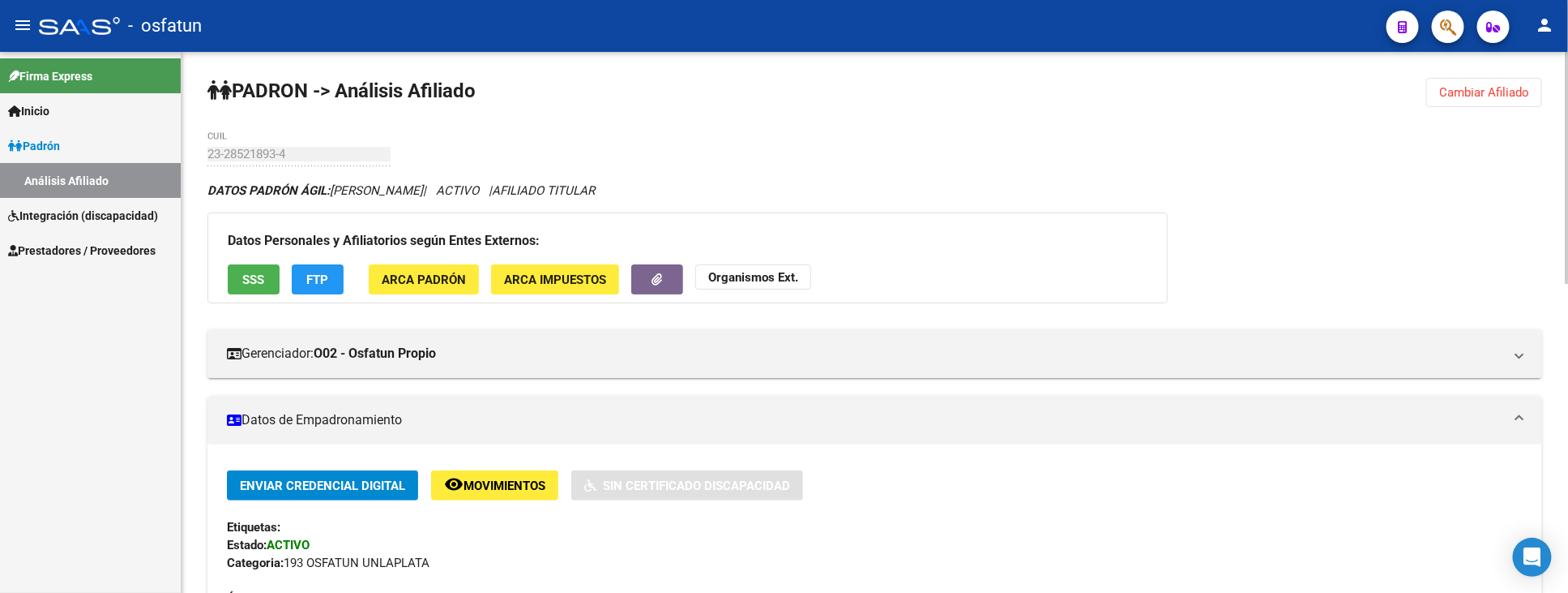
click at [1462, 78] on button "Cambiar Afiliado" at bounding box center [1485, 93] width 116 height 29
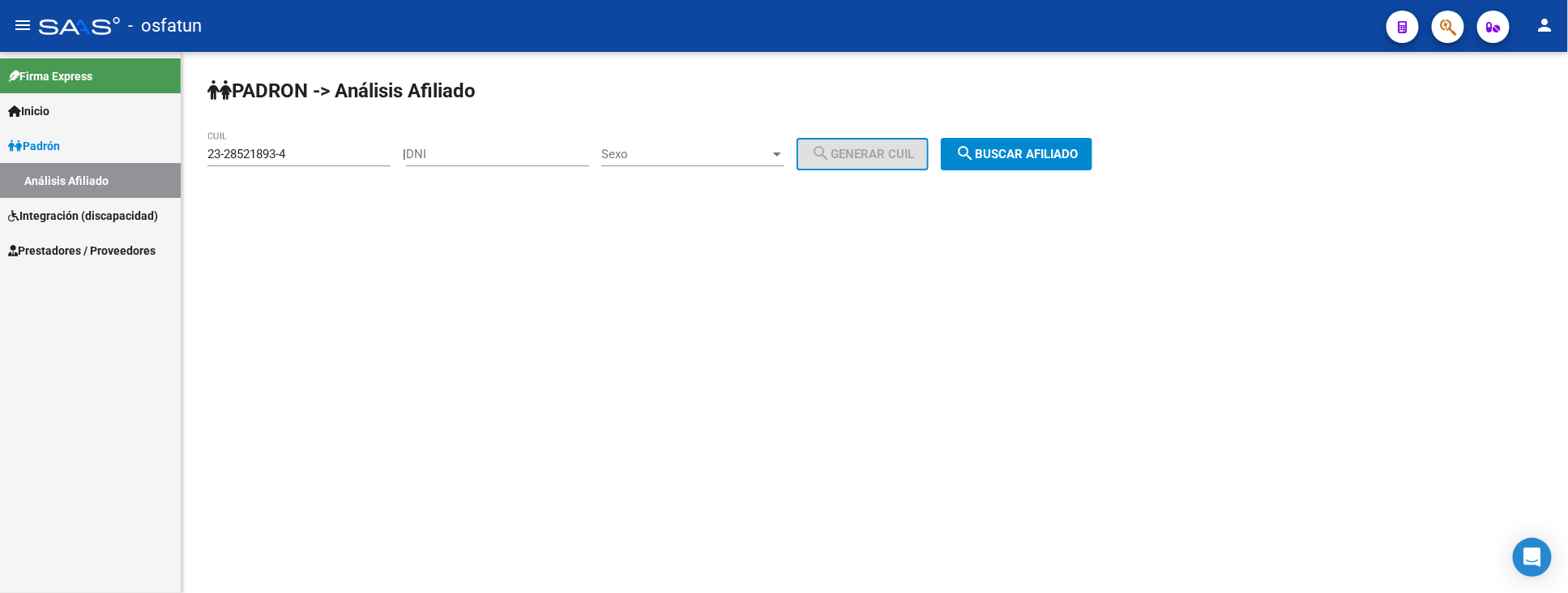
drag, startPoint x: 313, startPoint y: 141, endPoint x: 299, endPoint y: 143, distance: 14.1
click at [303, 143] on div "23-28521893-4 CUIL" at bounding box center [299, 149] width 183 height 35
drag, startPoint x: 309, startPoint y: 154, endPoint x: 118, endPoint y: 154, distance: 191.0
click at [118, 154] on mat-sidenav-container "Firma Express Inicio Instructivos Contacto OS Padrón Análisis Afiliado Integrac…" at bounding box center [784, 322] width 1568 height 541
paste input "27-28768828-3"
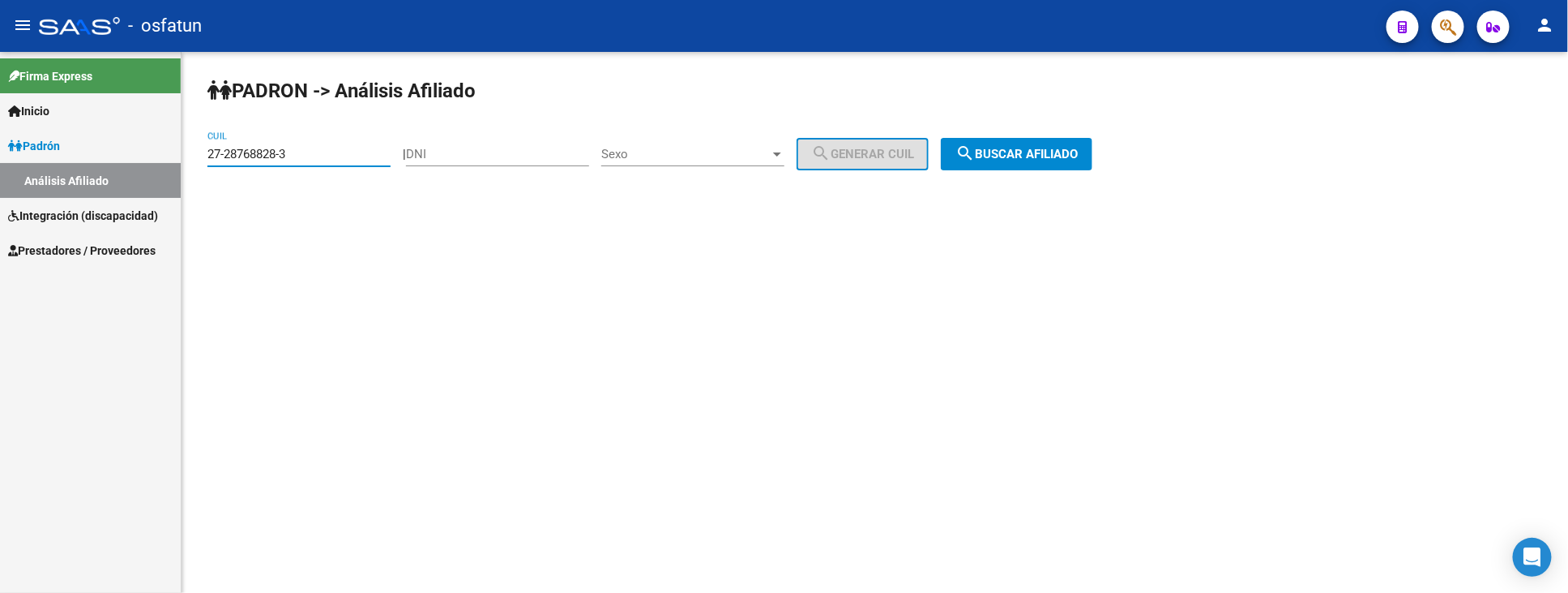
type input "27-28768828-3"
click at [1005, 144] on button "search Buscar afiliado" at bounding box center [1016, 154] width 152 height 33
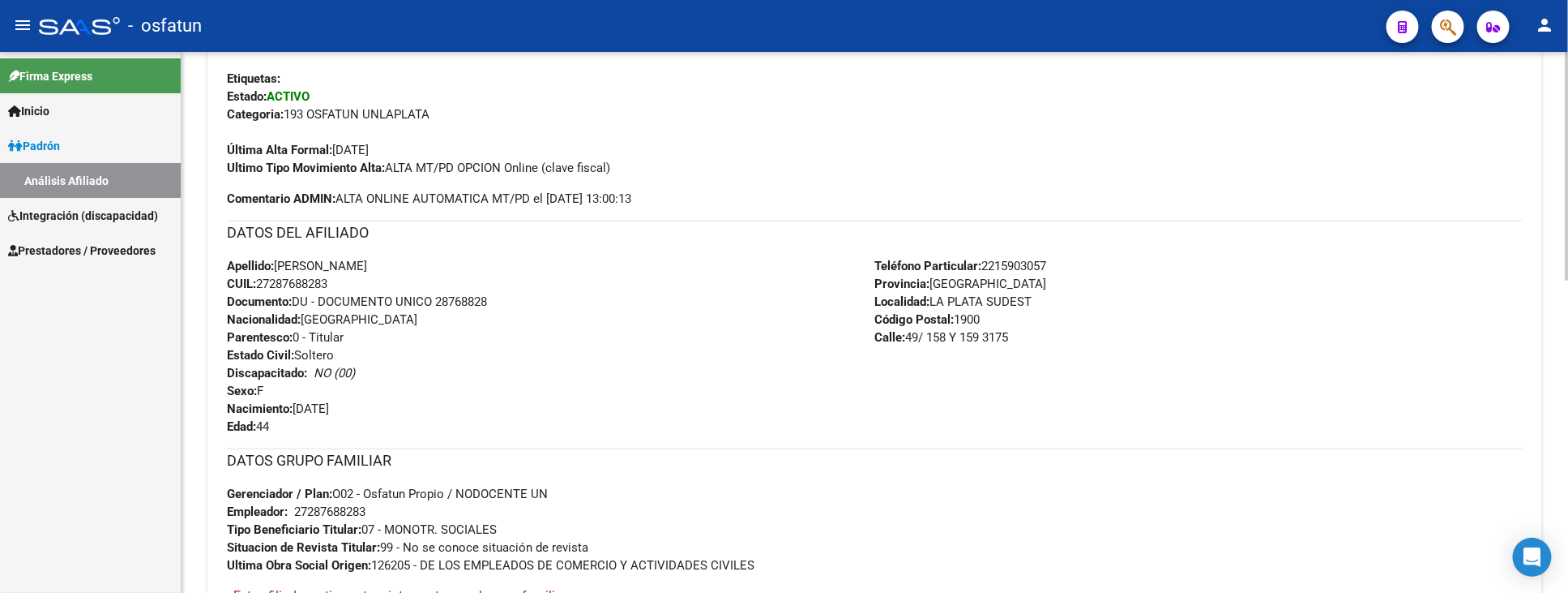
scroll to position [540, 0]
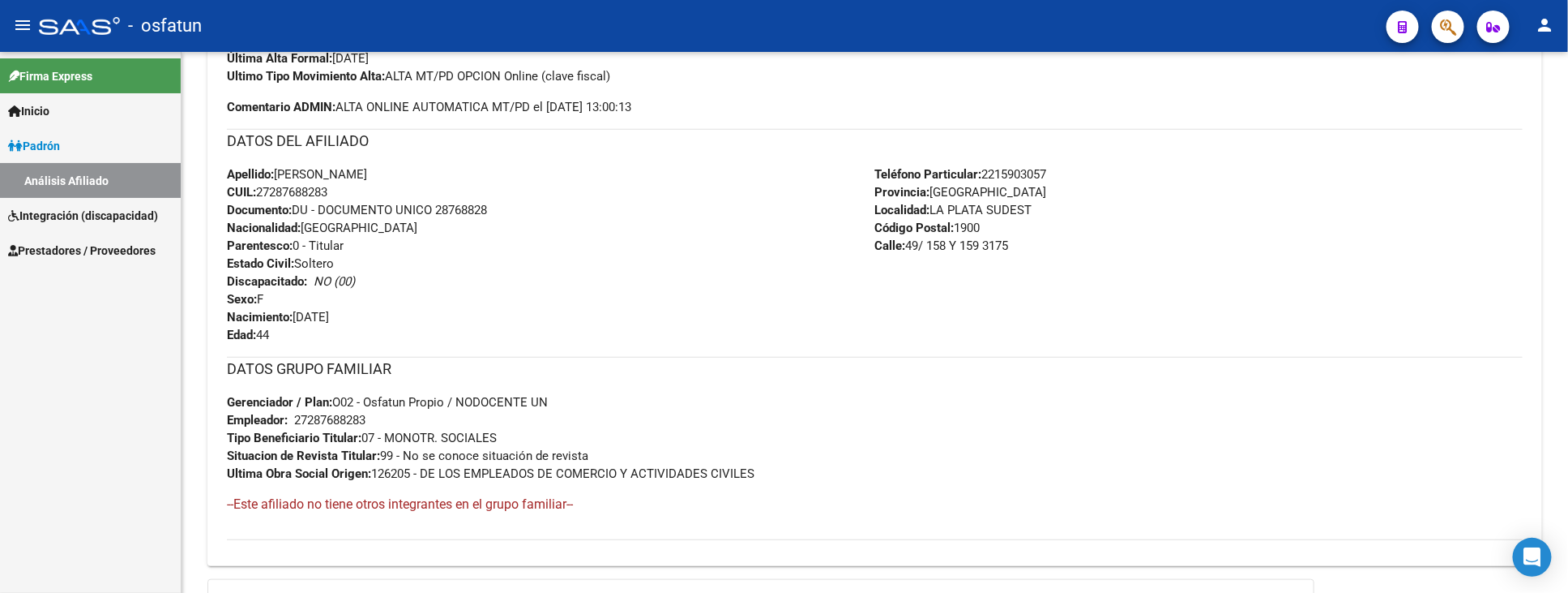
click at [468, 204] on span "Documento: DU - DOCUMENTO UNICO 28768828" at bounding box center [357, 210] width 260 height 15
copy span "28768828"
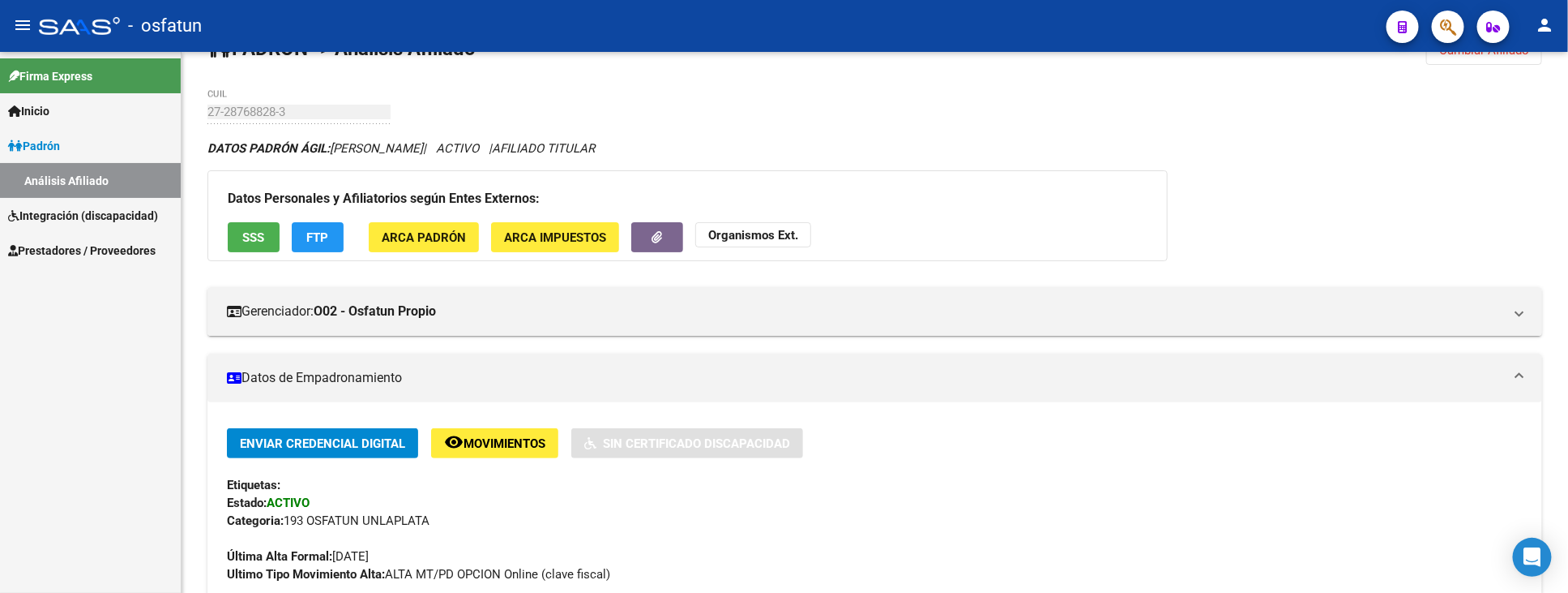
scroll to position [0, 0]
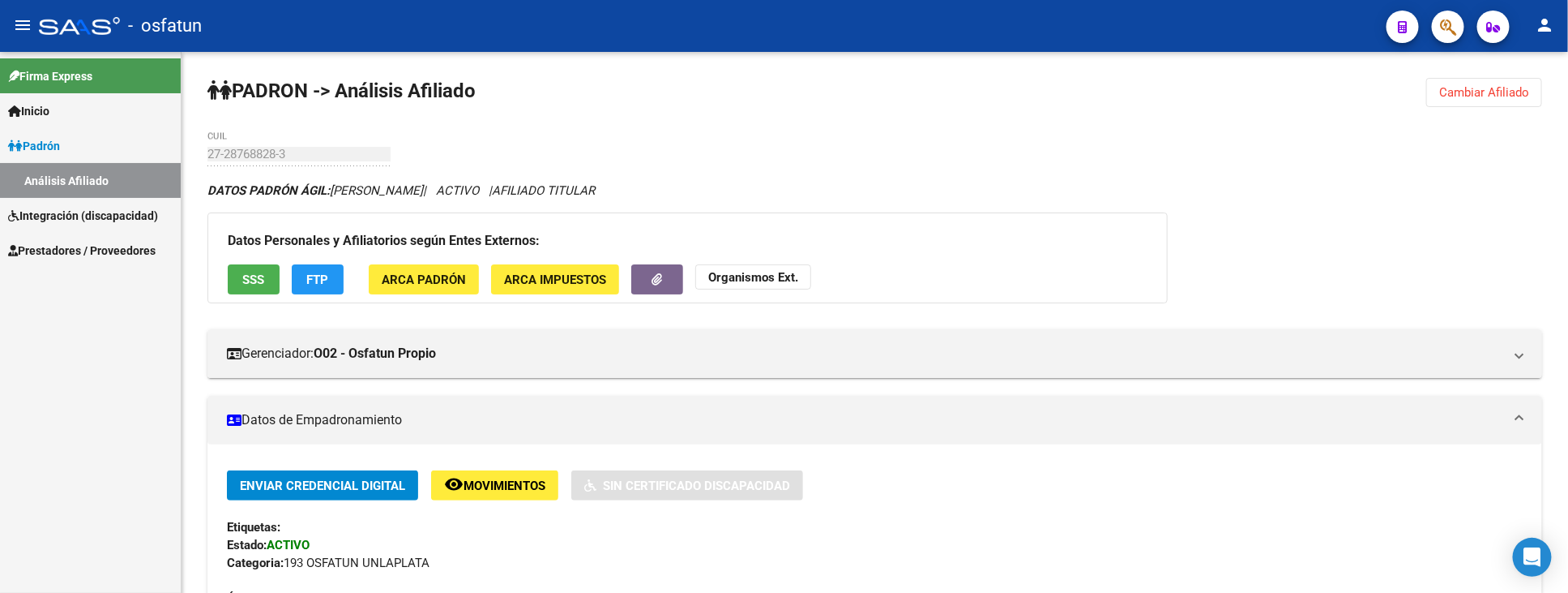
click at [764, 276] on strong "Organismos Ext." at bounding box center [752, 277] width 90 height 15
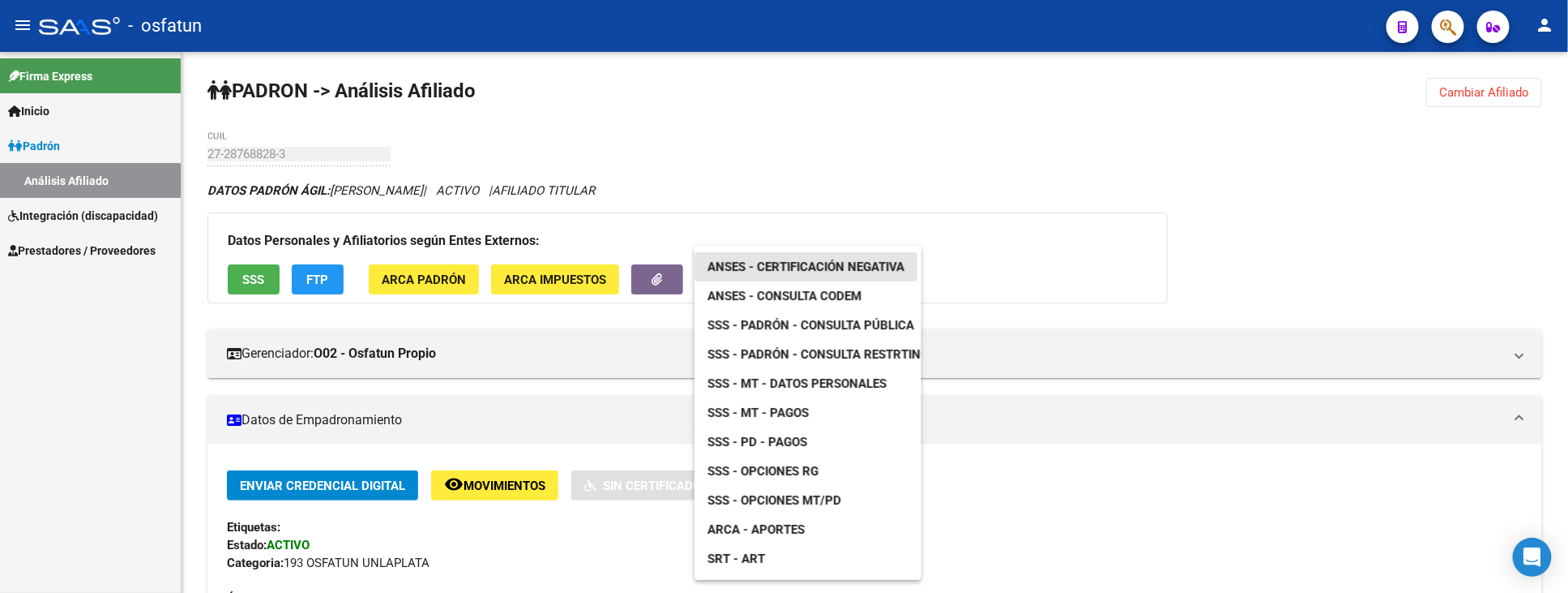
click at [778, 269] on span "ANSES - Certificación Negativa" at bounding box center [806, 267] width 197 height 15
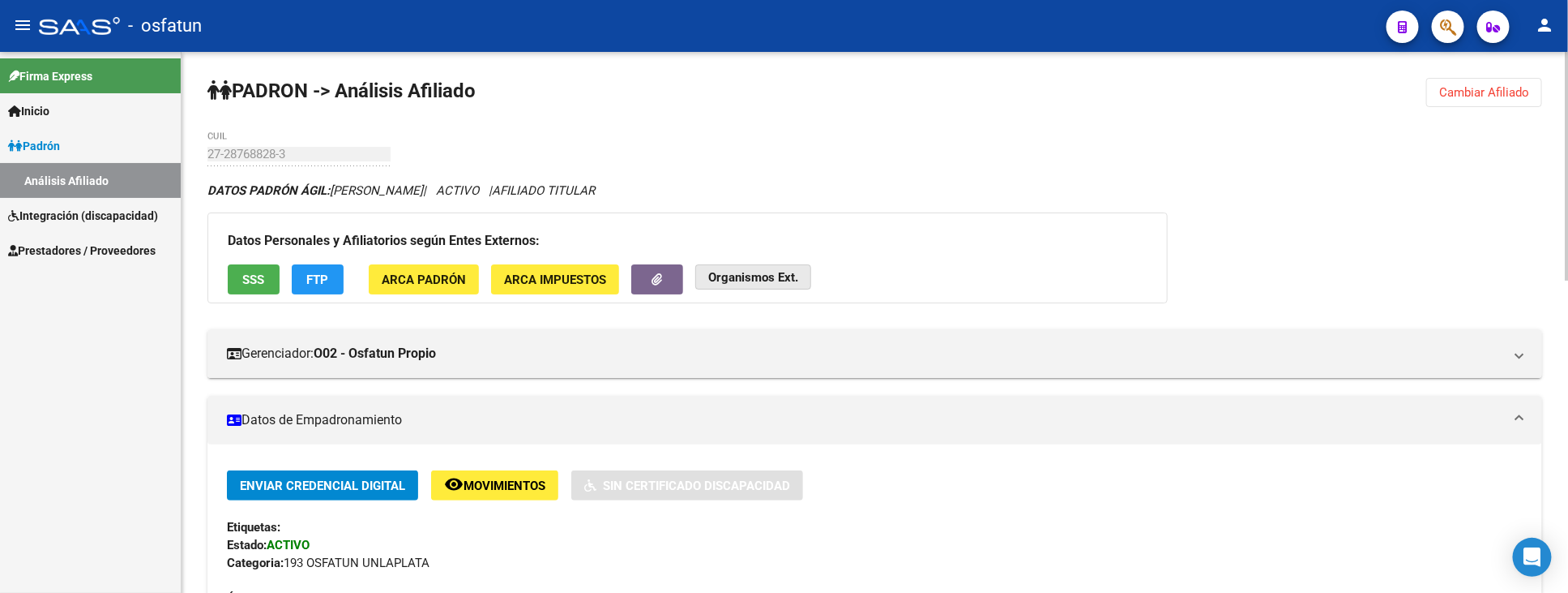
click at [779, 271] on strong "Organismos Ext." at bounding box center [752, 277] width 90 height 15
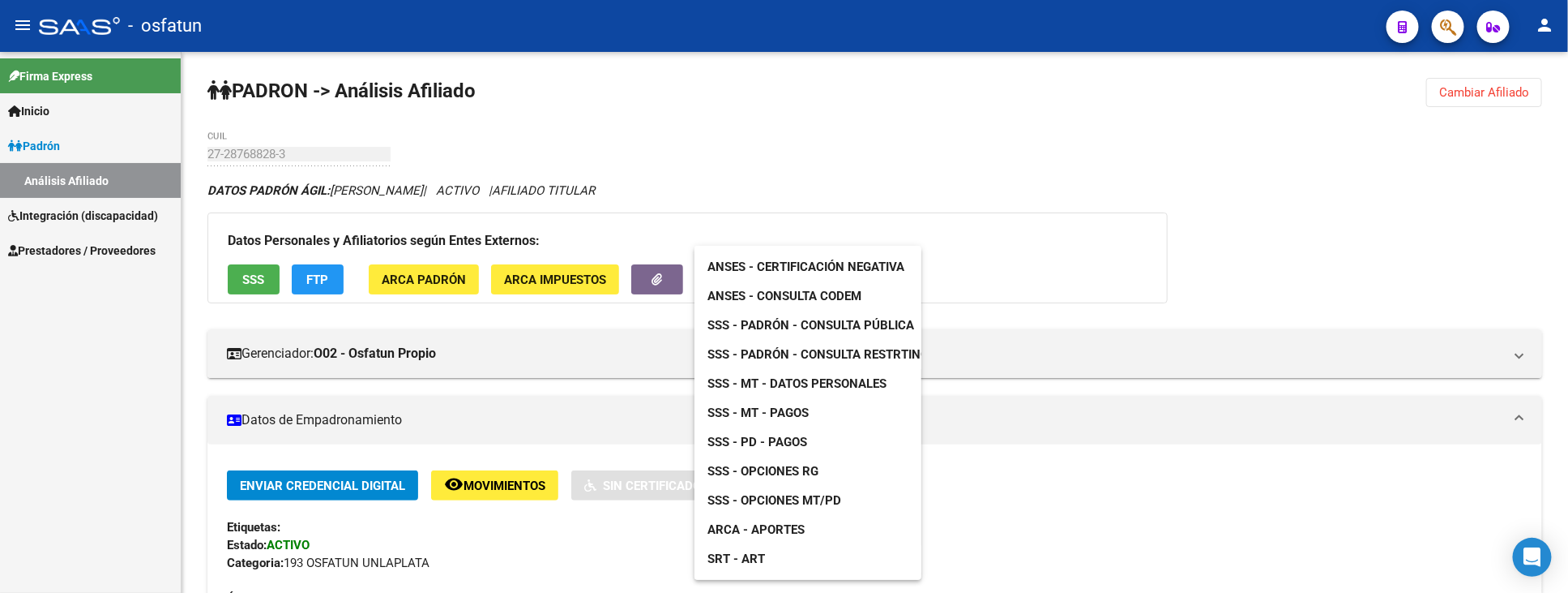
click at [832, 296] on span "ANSES - Consulta CODEM" at bounding box center [785, 296] width 154 height 15
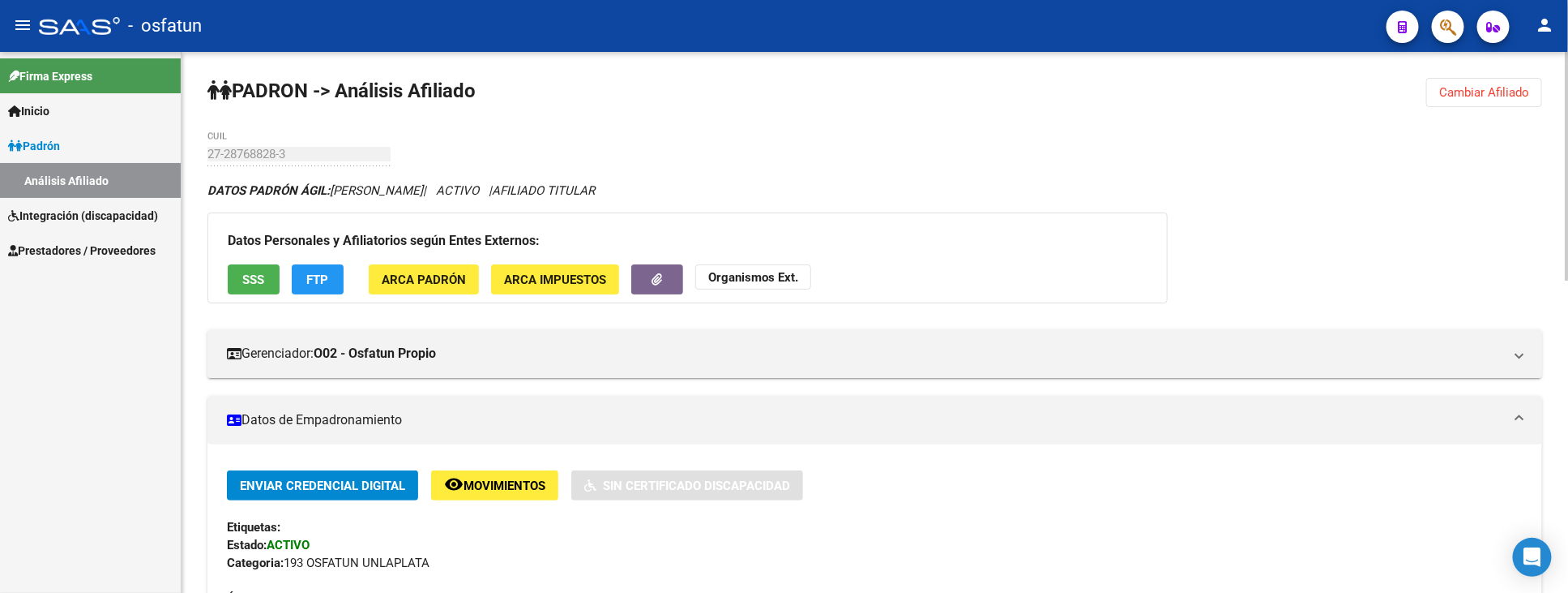
click at [1484, 87] on span "Cambiar Afiliado" at bounding box center [1484, 93] width 90 height 15
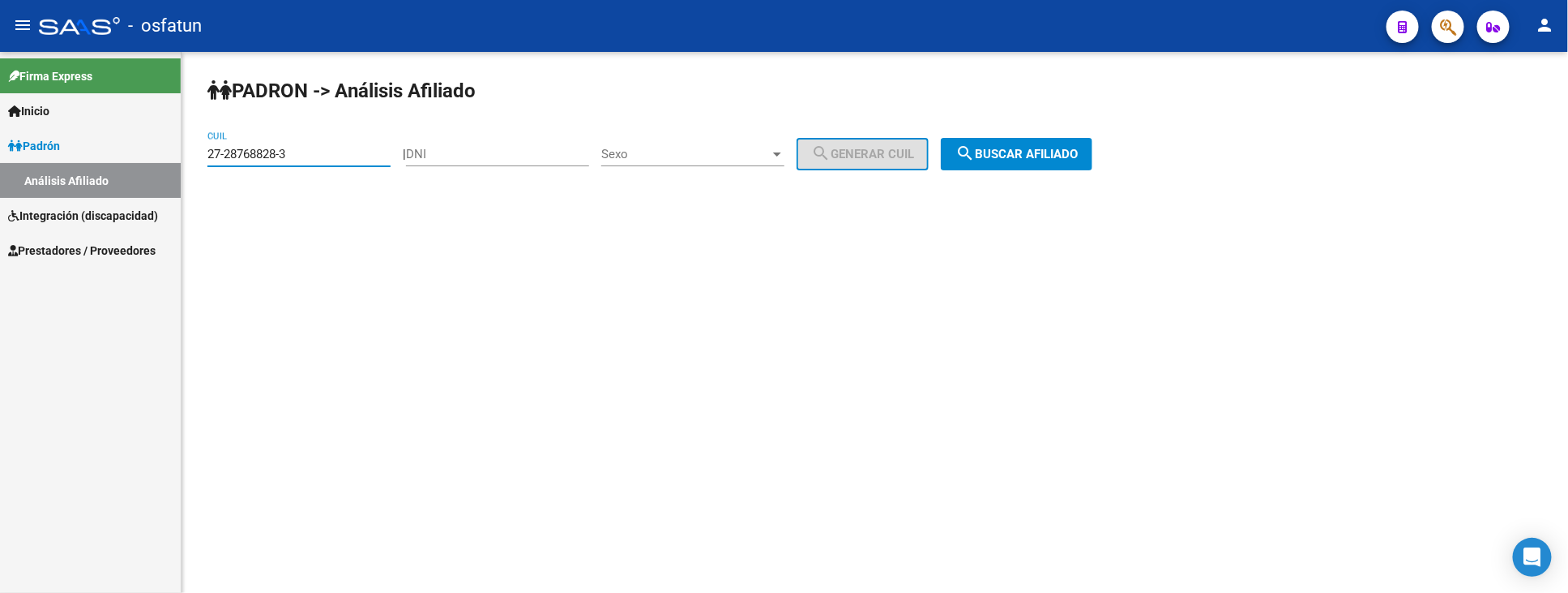
drag, startPoint x: 305, startPoint y: 157, endPoint x: 81, endPoint y: 156, distance: 224.0
click at [81, 156] on mat-sidenav-container "Firma Express Inicio Instructivos Contacto OS Padrón Análisis Afiliado Integrac…" at bounding box center [784, 322] width 1568 height 541
paste input "27-33551651-1"
type input "27-33551651-1"
click at [1047, 150] on span "search Buscar afiliado" at bounding box center [1016, 154] width 122 height 15
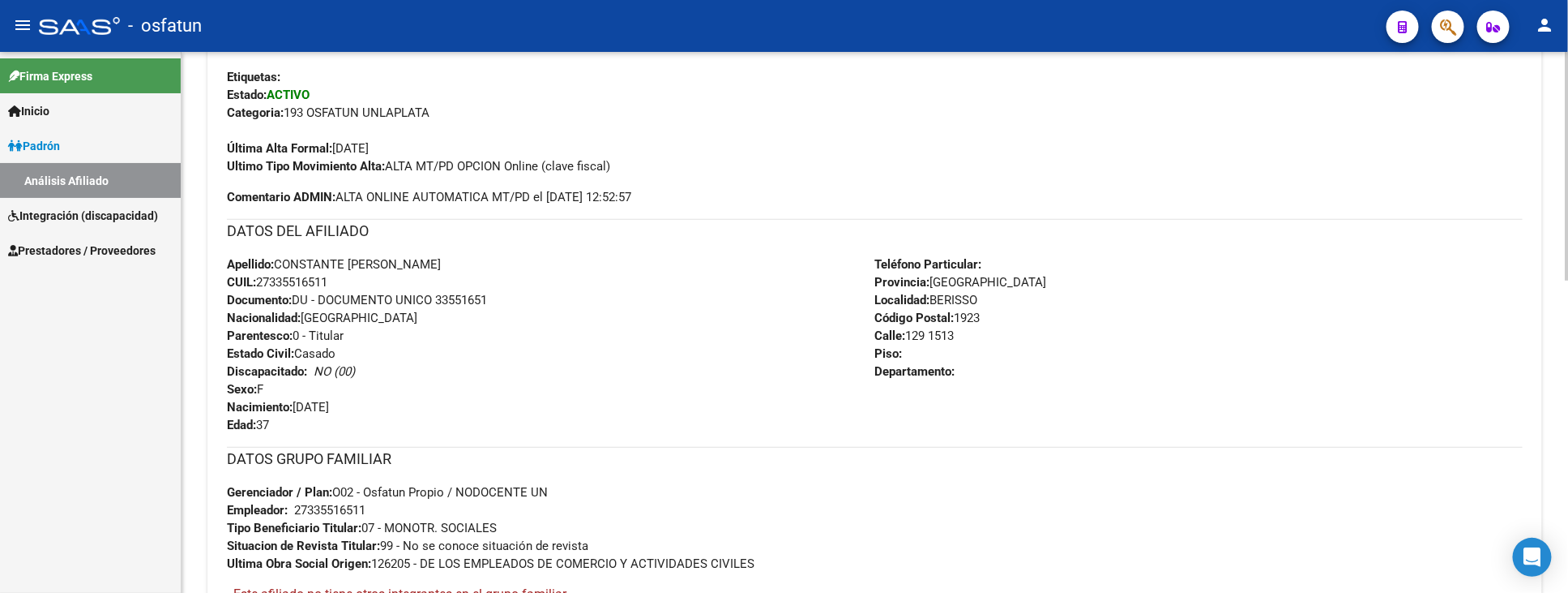
scroll to position [360, 0]
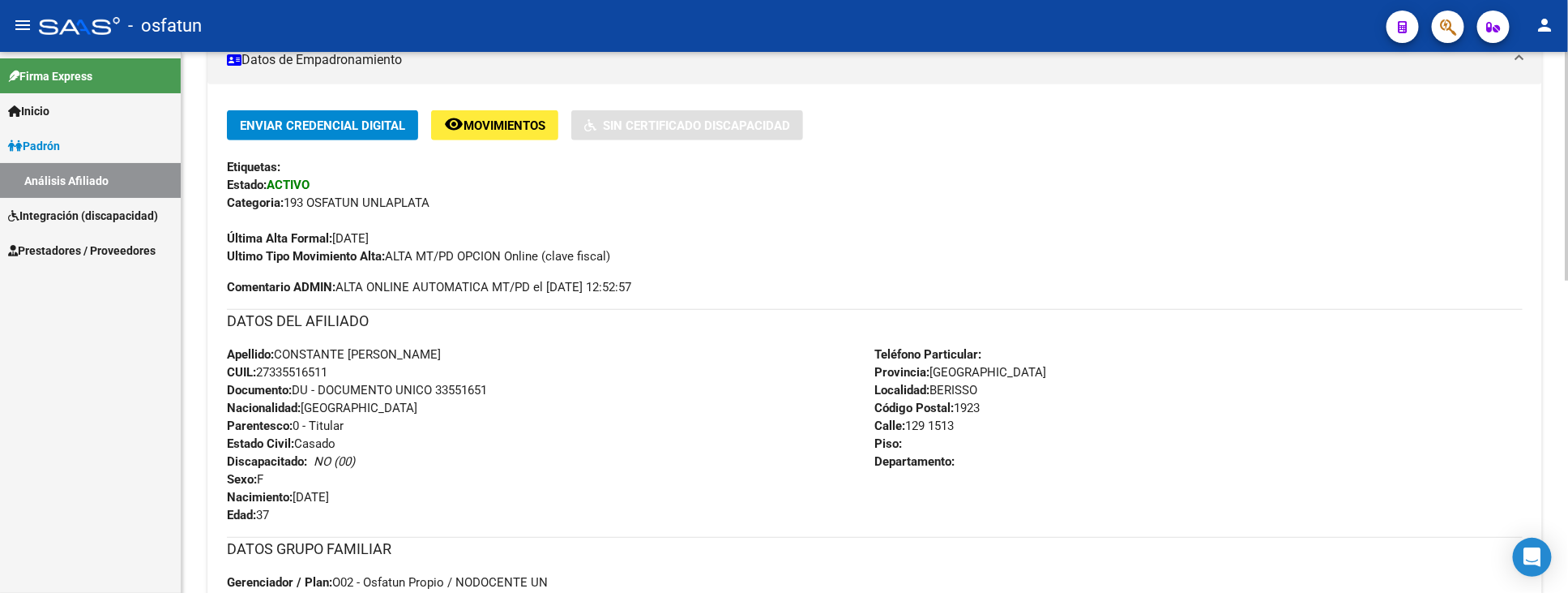
click at [459, 385] on span "Documento: DU - DOCUMENTO UNICO 33551651" at bounding box center [357, 390] width 260 height 15
copy span "33551651"
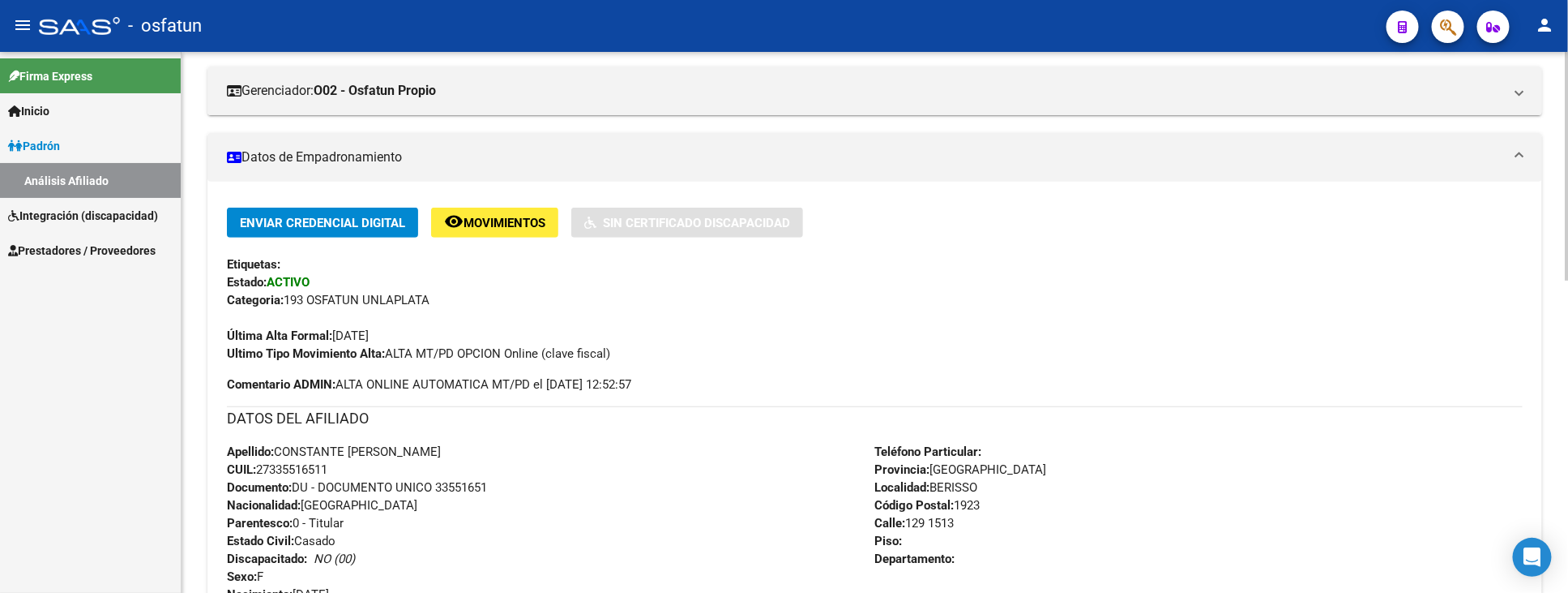
scroll to position [0, 0]
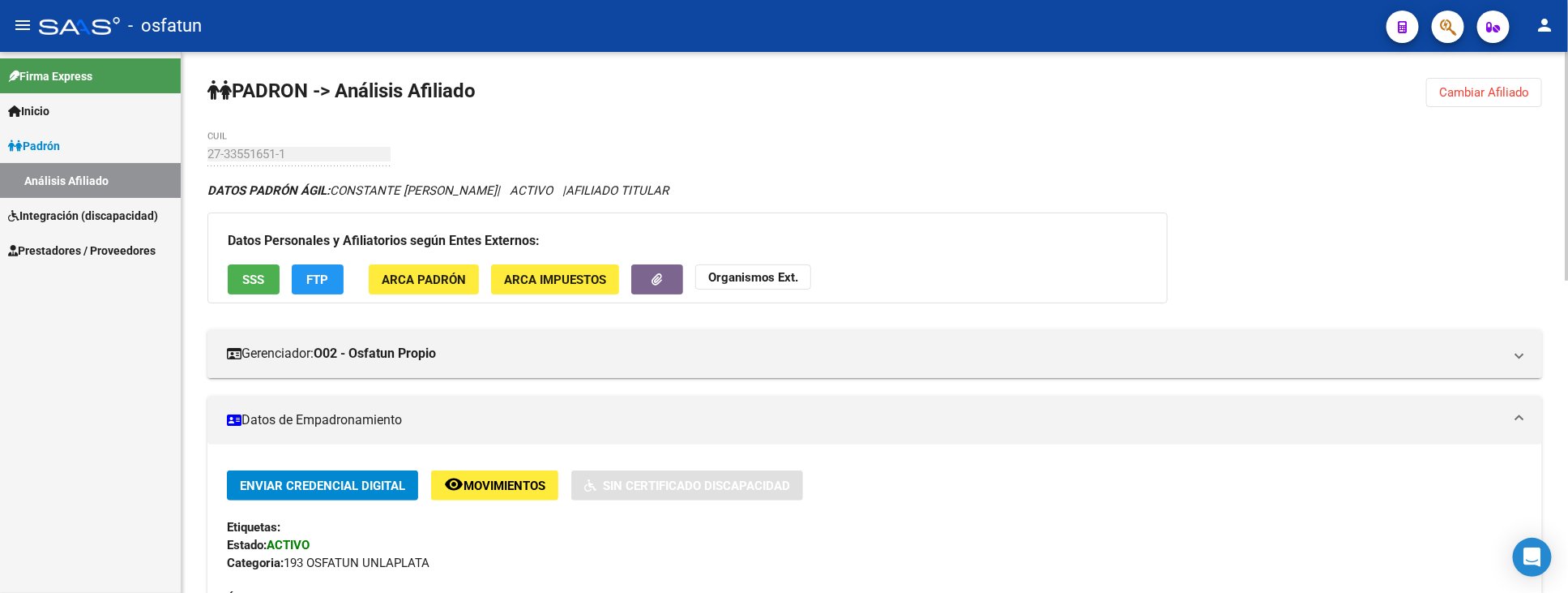
click at [783, 282] on strong "Organismos Ext." at bounding box center [752, 277] width 90 height 15
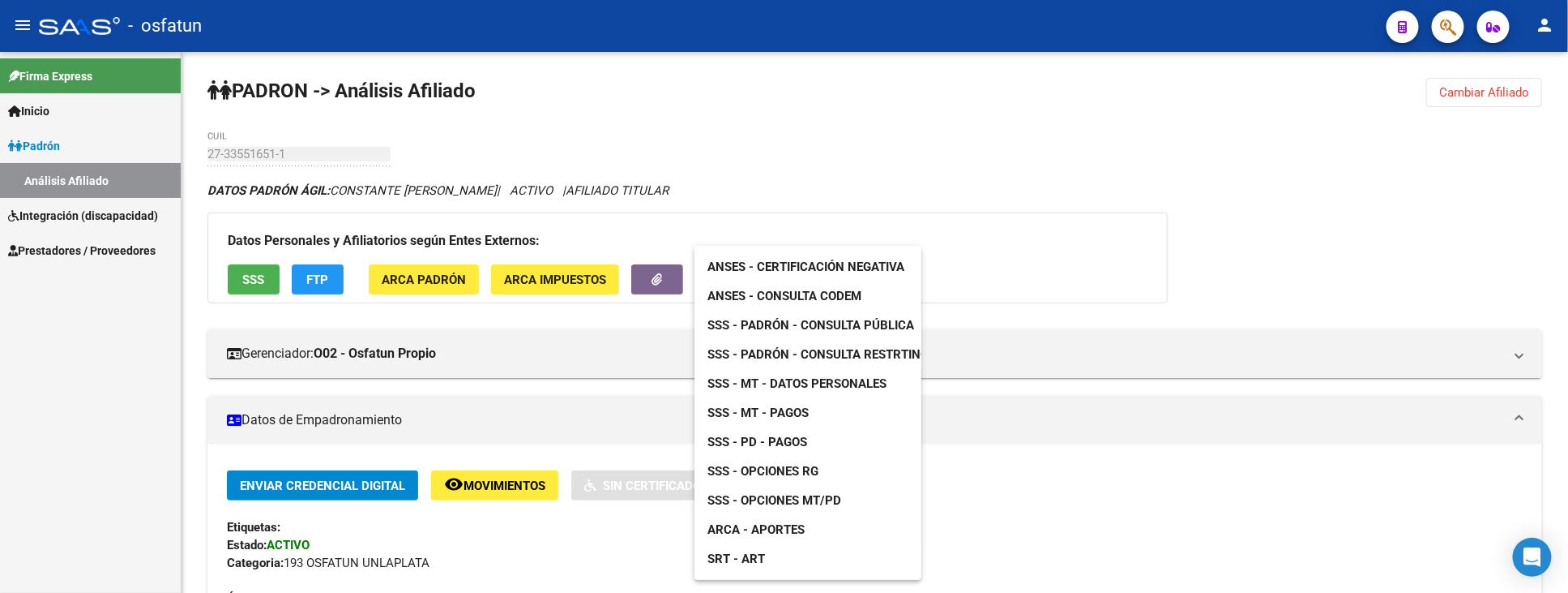
click at [811, 247] on div "ANSES - Certificación Negativa ANSES - Consulta CODEM SSS - Padrón - Consulta P…" at bounding box center [808, 413] width 227 height 334
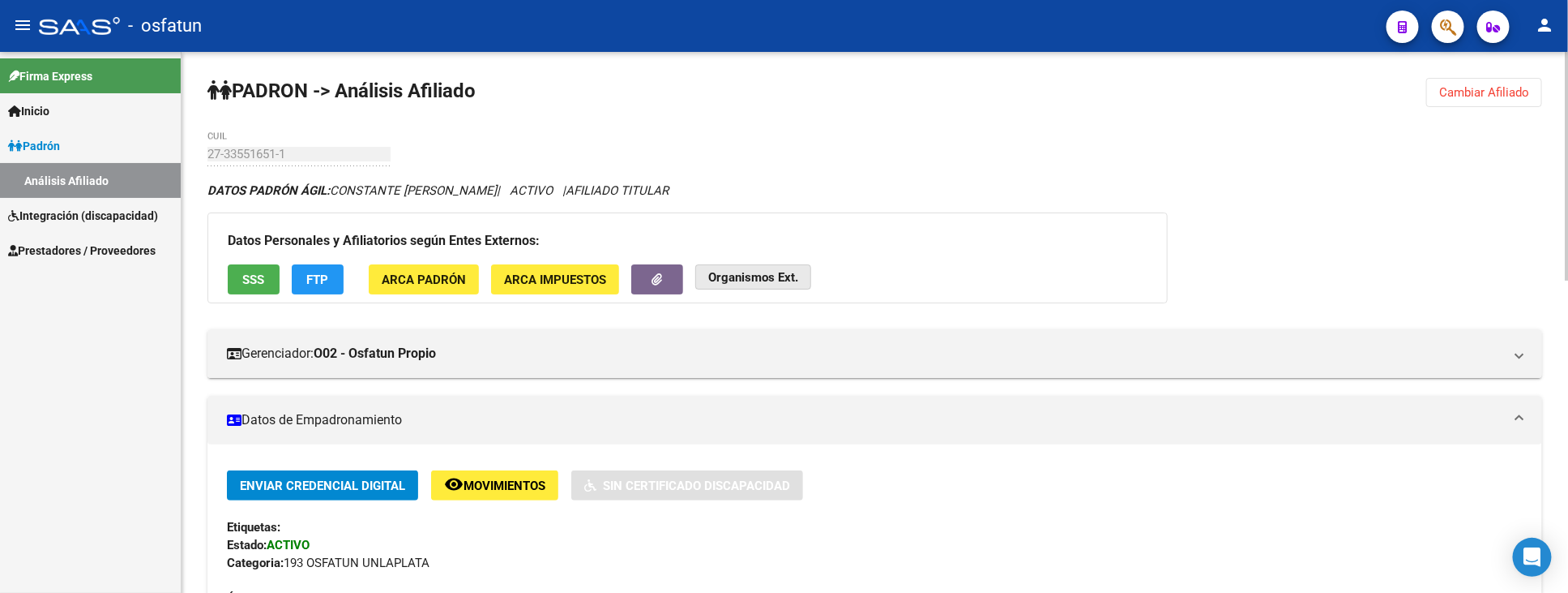
click at [771, 270] on strong "Organismos Ext." at bounding box center [752, 277] width 90 height 15
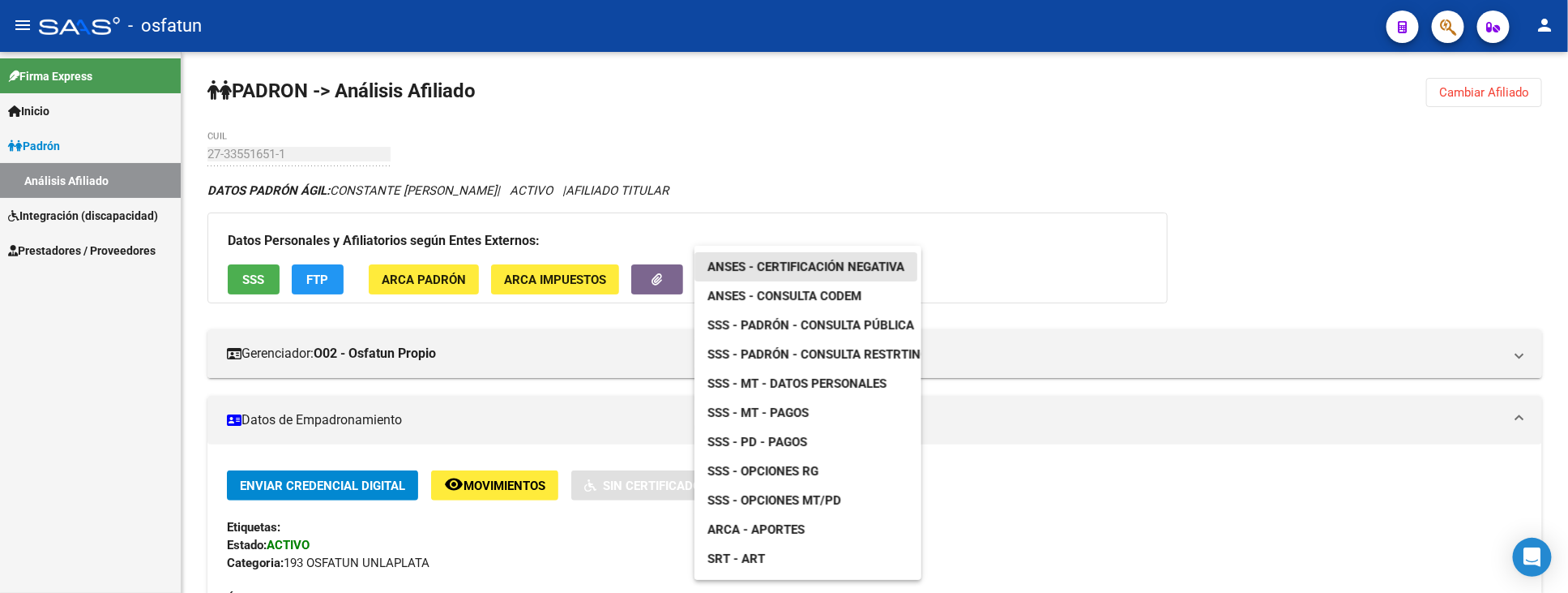
click at [791, 269] on span "ANSES - Certificación Negativa" at bounding box center [806, 267] width 197 height 15
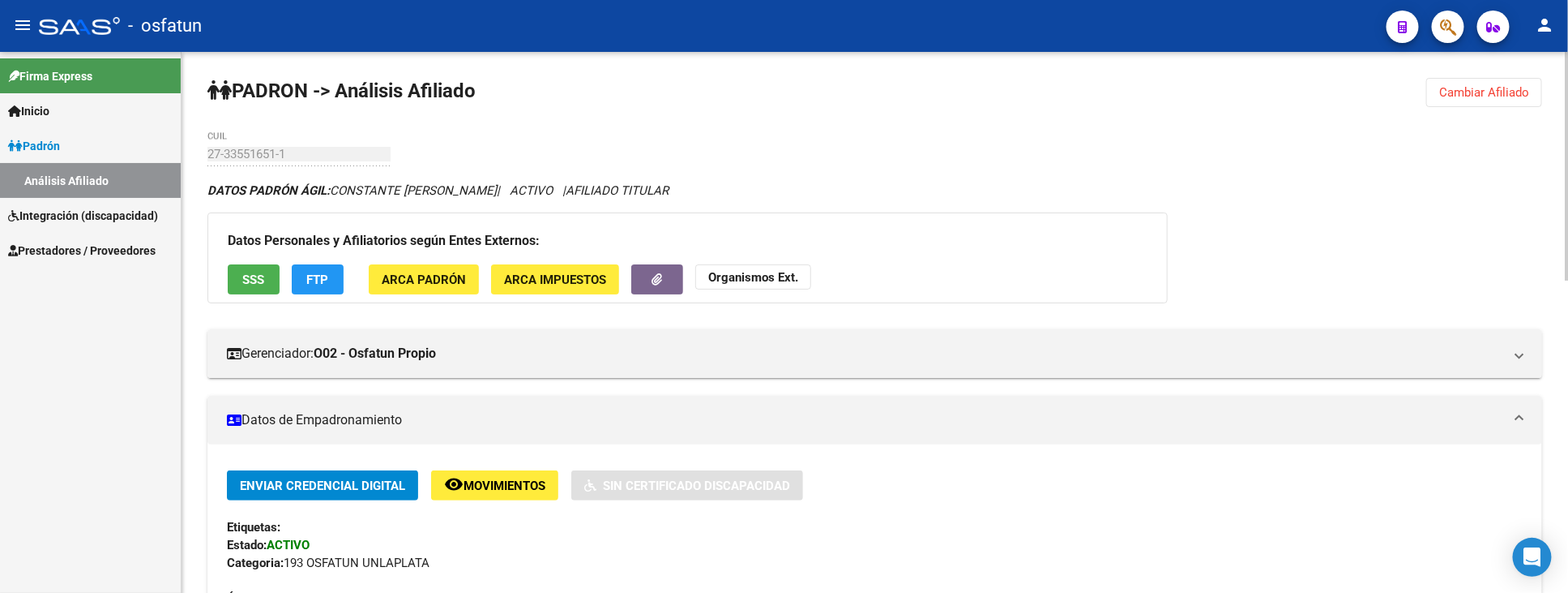
click at [774, 272] on strong "Organismos Ext." at bounding box center [752, 277] width 90 height 15
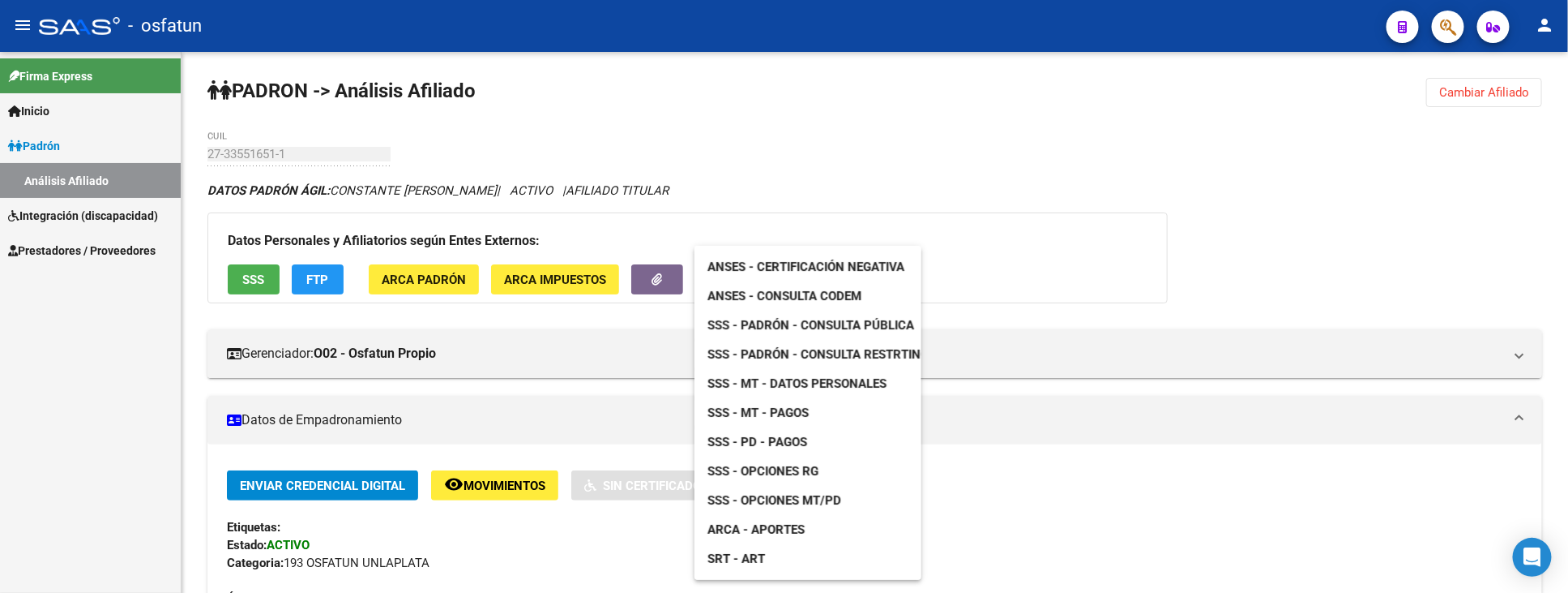
click at [774, 296] on span "ANSES - Consulta CODEM" at bounding box center [785, 296] width 154 height 15
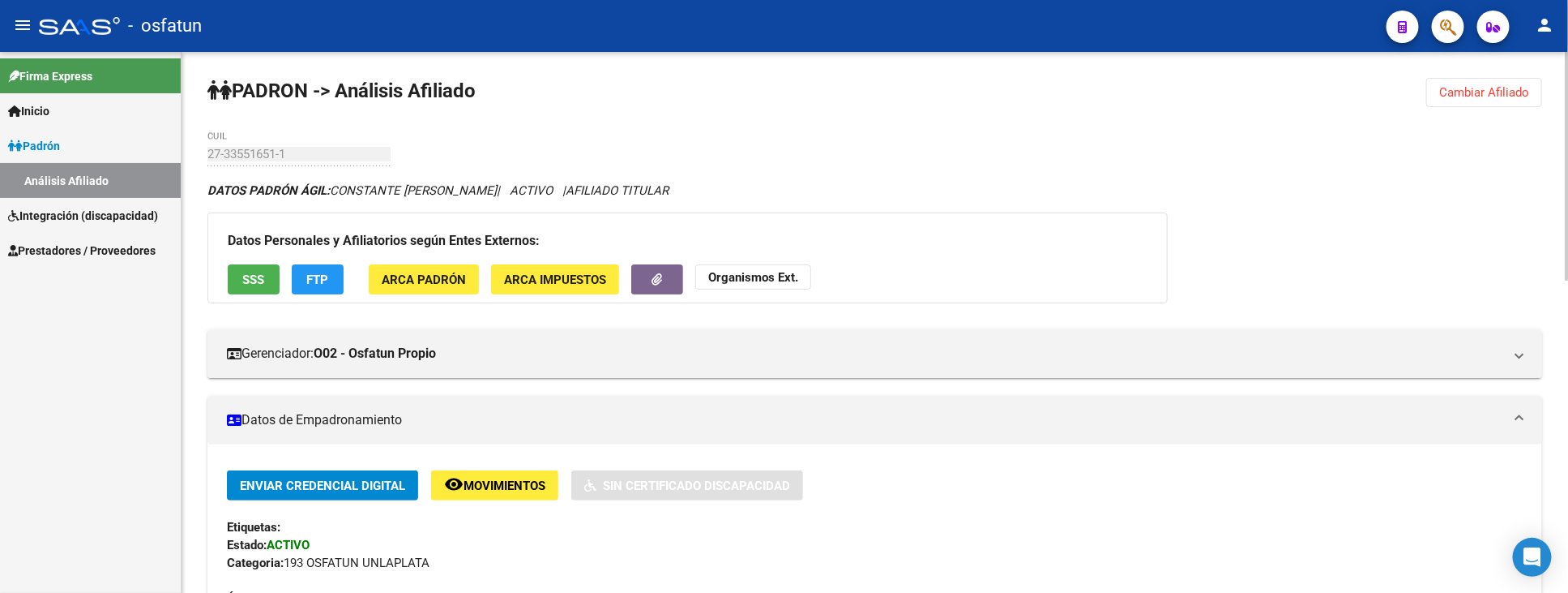
scroll to position [180, 0]
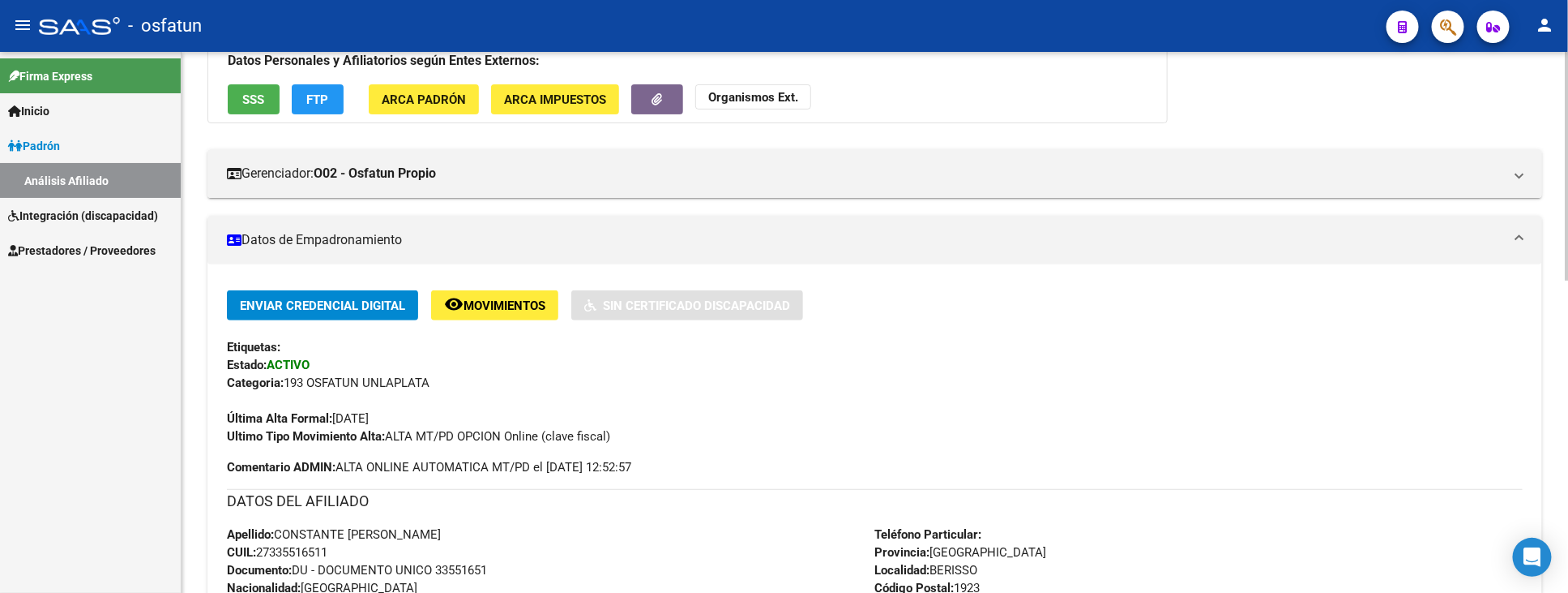
click at [466, 564] on span "Documento: DU - DOCUMENTO UNICO 33551651" at bounding box center [357, 570] width 260 height 15
copy span "33551651"
click at [741, 101] on strong "Organismos Ext." at bounding box center [752, 97] width 90 height 15
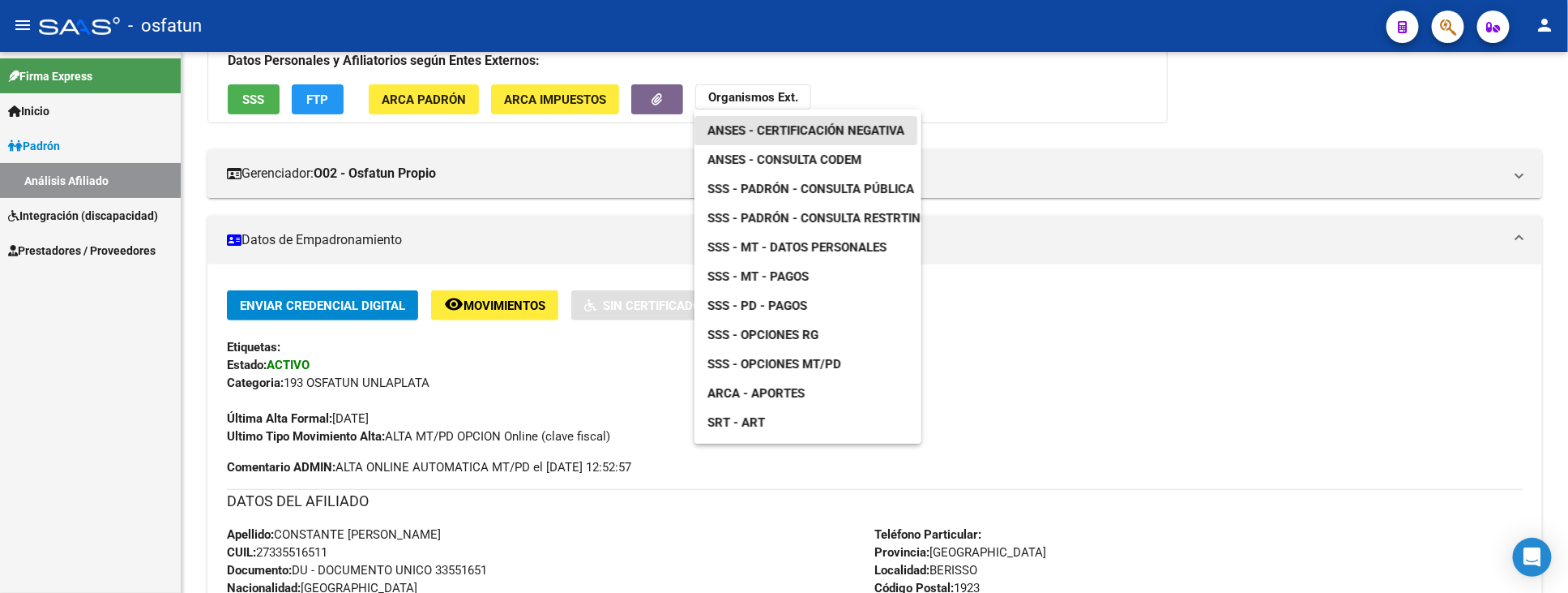
click at [866, 125] on span "ANSES - Certificación Negativa" at bounding box center [806, 131] width 197 height 15
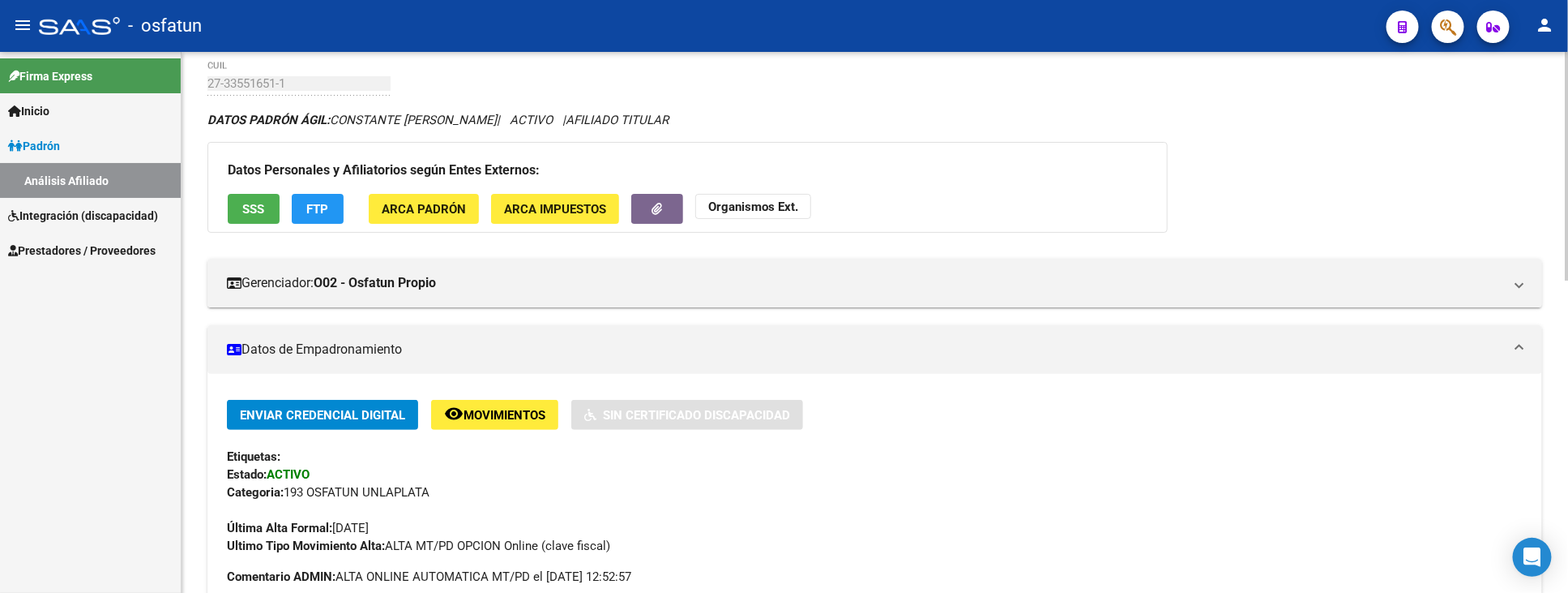
scroll to position [0, 0]
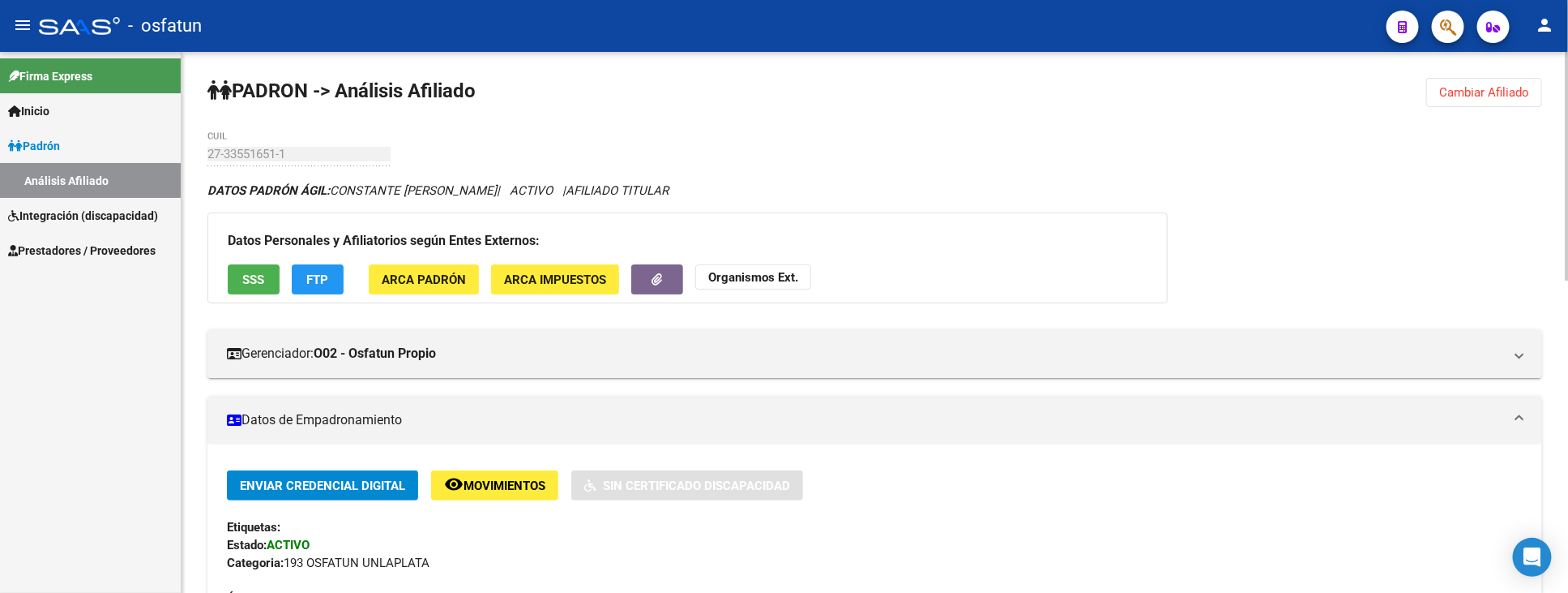
click at [1492, 89] on span "Cambiar Afiliado" at bounding box center [1484, 93] width 90 height 15
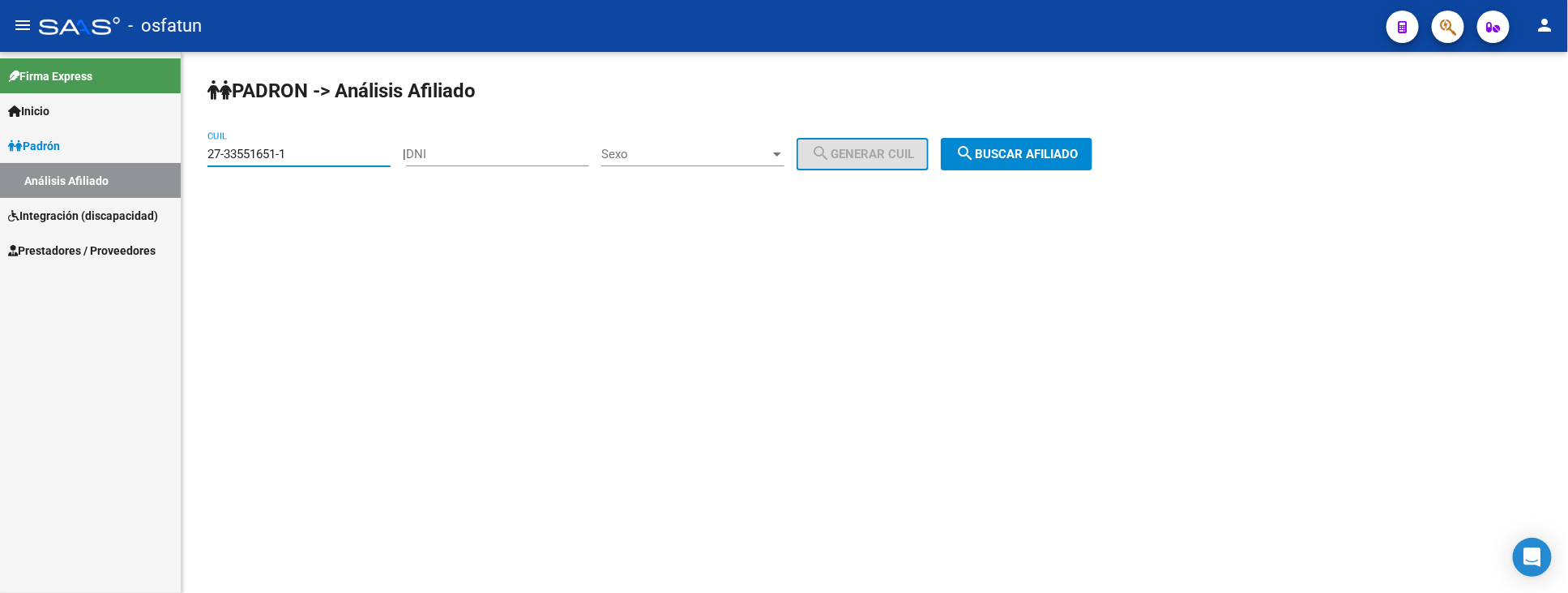
drag, startPoint x: 342, startPoint y: 157, endPoint x: 34, endPoint y: 155, distance: 308.0
click at [33, 157] on mat-sidenav-container "Firma Express Inicio Instructivos Contacto OS Padrón Análisis Afiliado Integrac…" at bounding box center [784, 322] width 1568 height 541
paste input "23-56565529-9"
type input "23-56565529-9"
click at [1041, 156] on span "search Buscar afiliado" at bounding box center [1016, 154] width 122 height 15
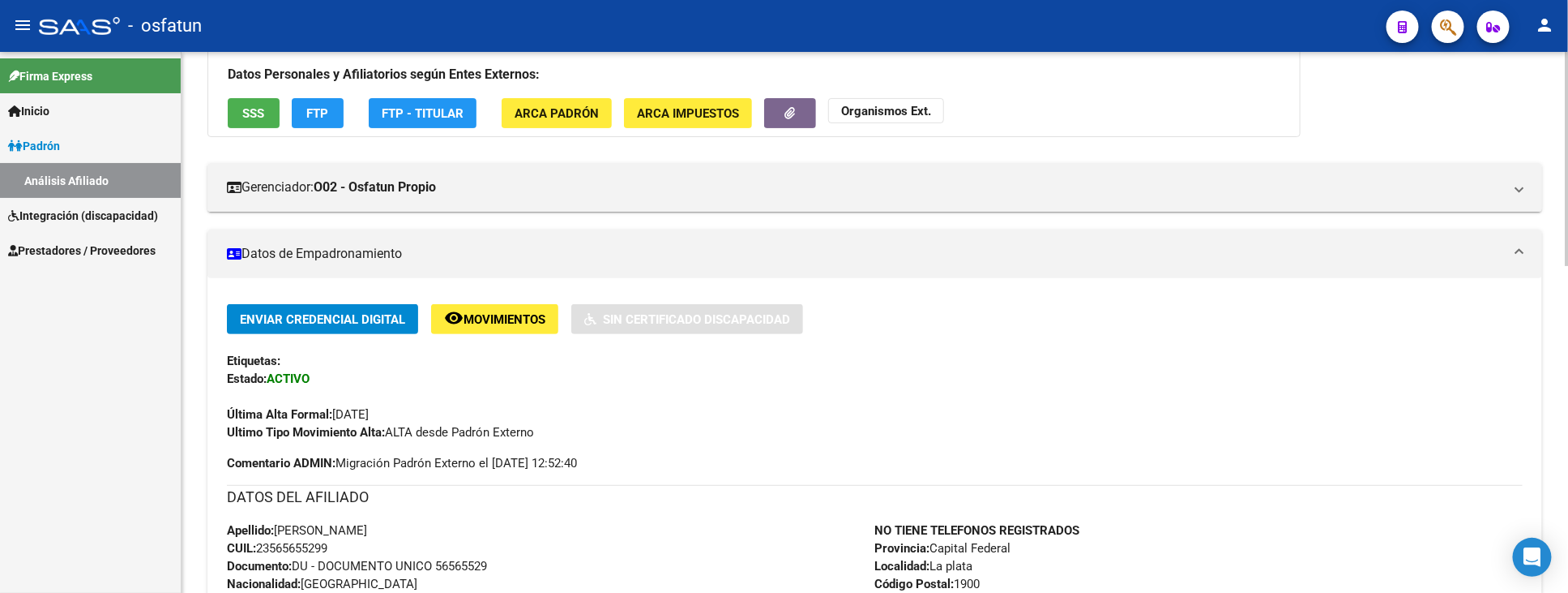
scroll to position [360, 0]
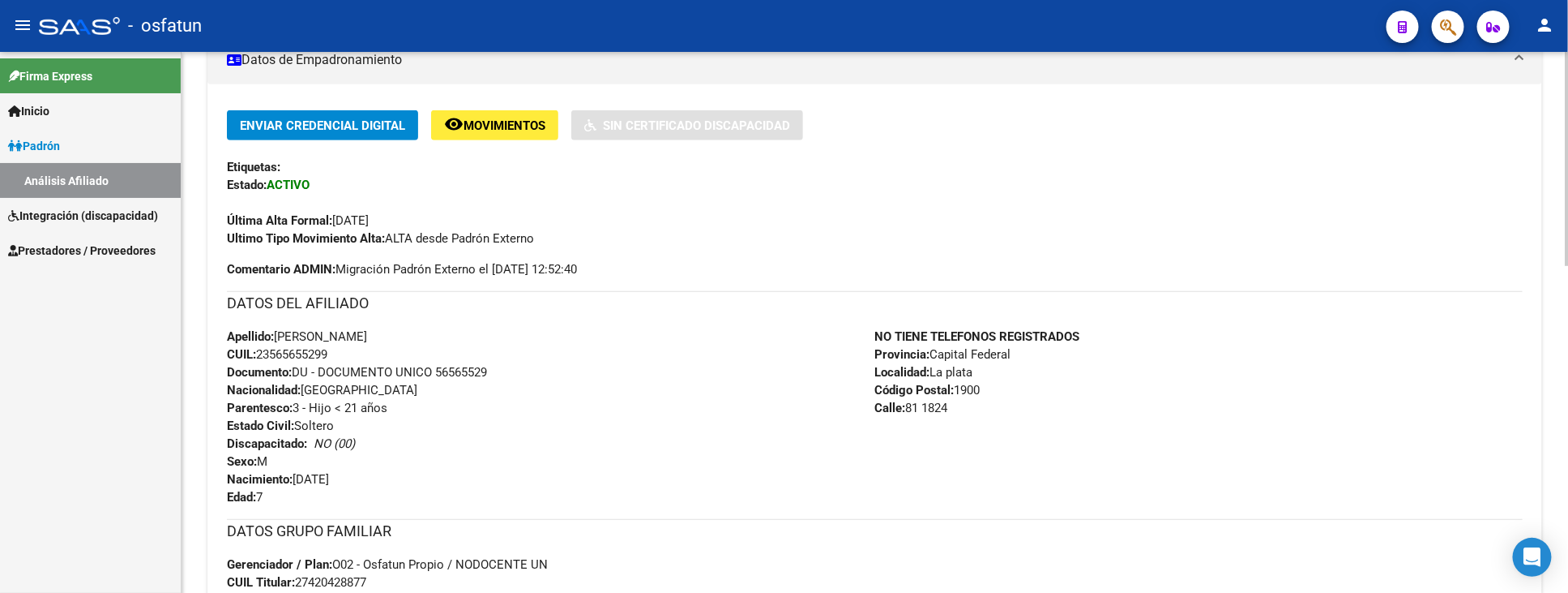
click at [458, 373] on span "Documento: DU - DOCUMENTO UNICO 56565529" at bounding box center [357, 372] width 260 height 15
copy span "56565529"
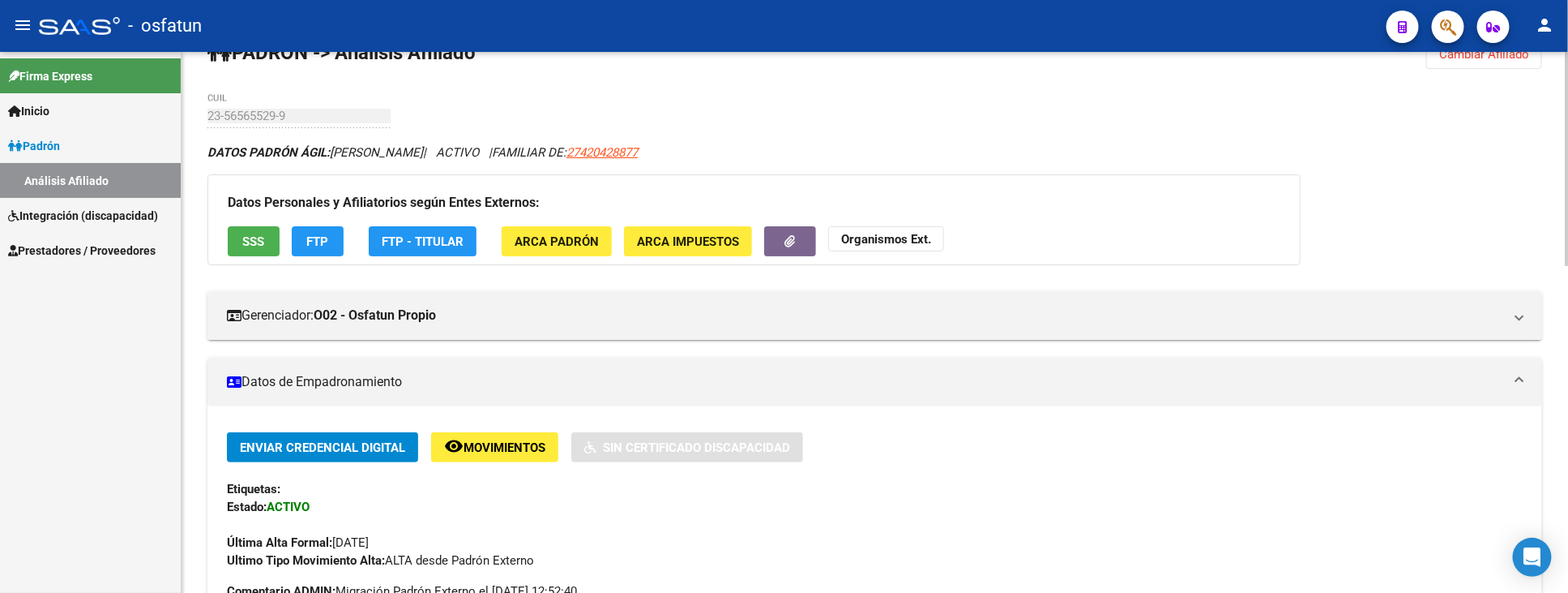
scroll to position [0, 0]
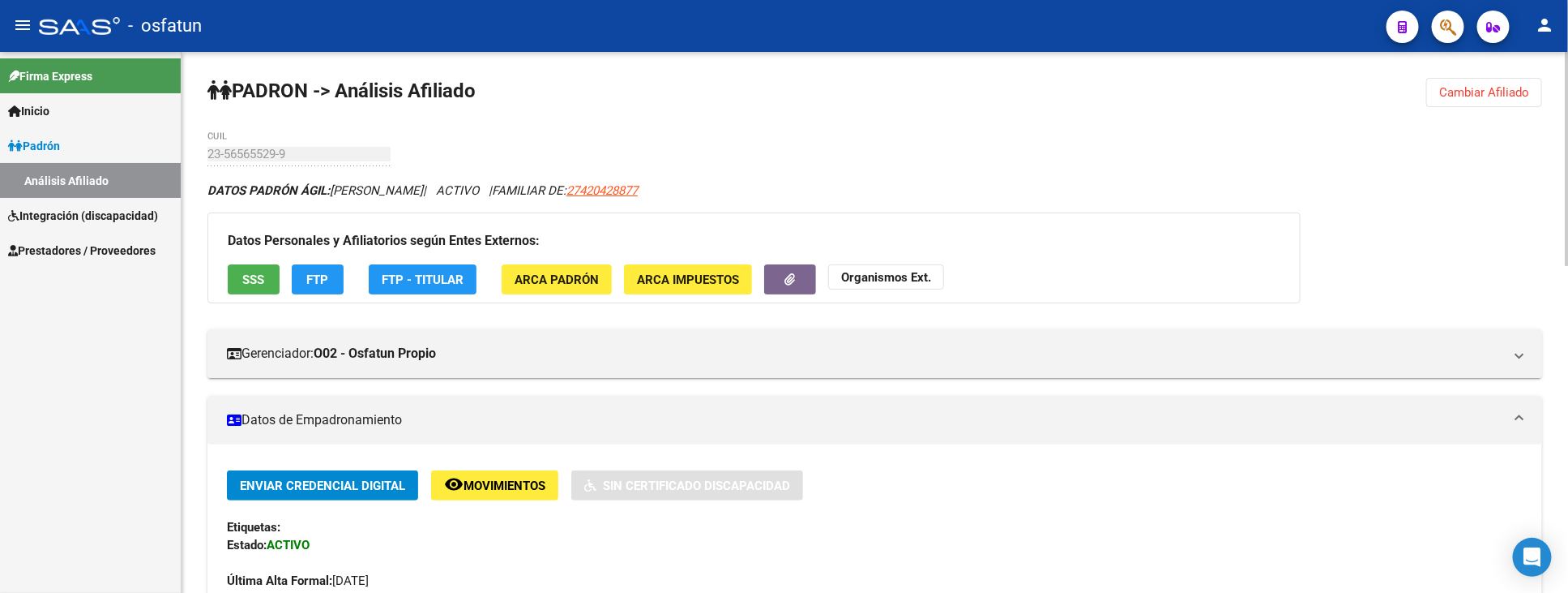
click at [882, 281] on strong "Organismos Ext." at bounding box center [886, 277] width 90 height 15
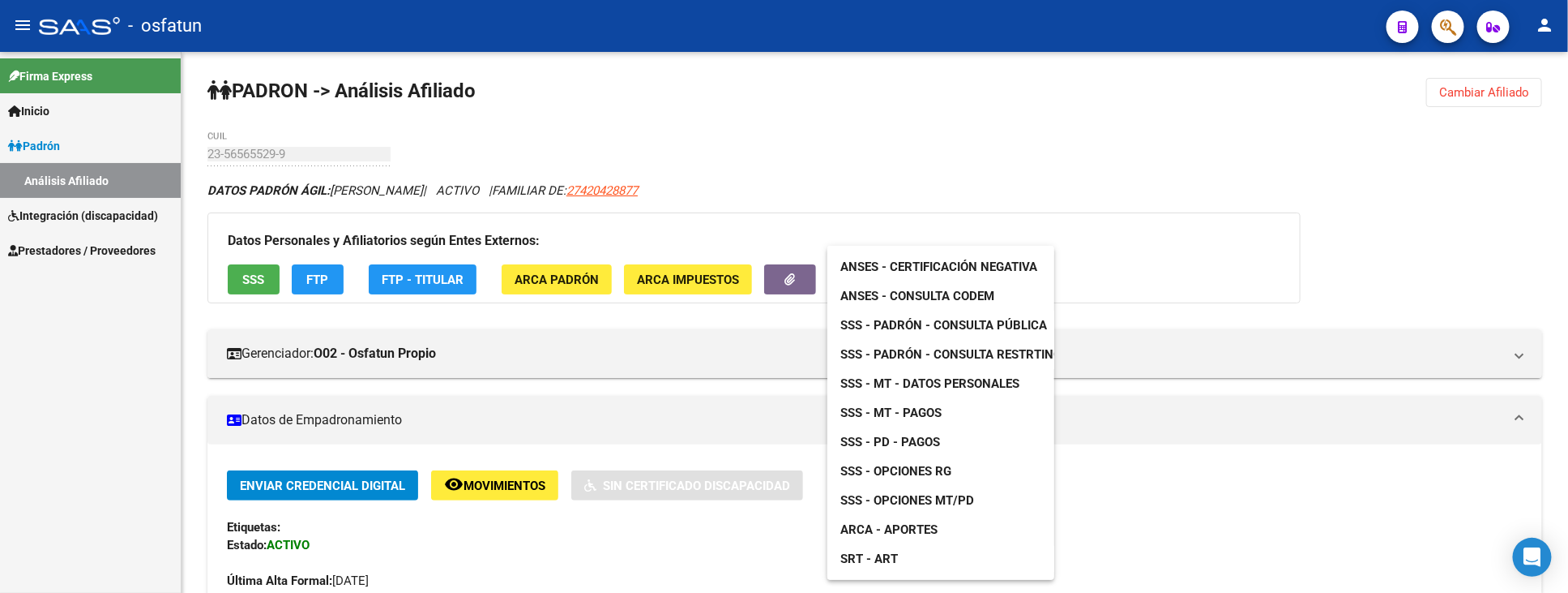
click at [912, 262] on span "ANSES - Certificación Negativa" at bounding box center [938, 267] width 197 height 15
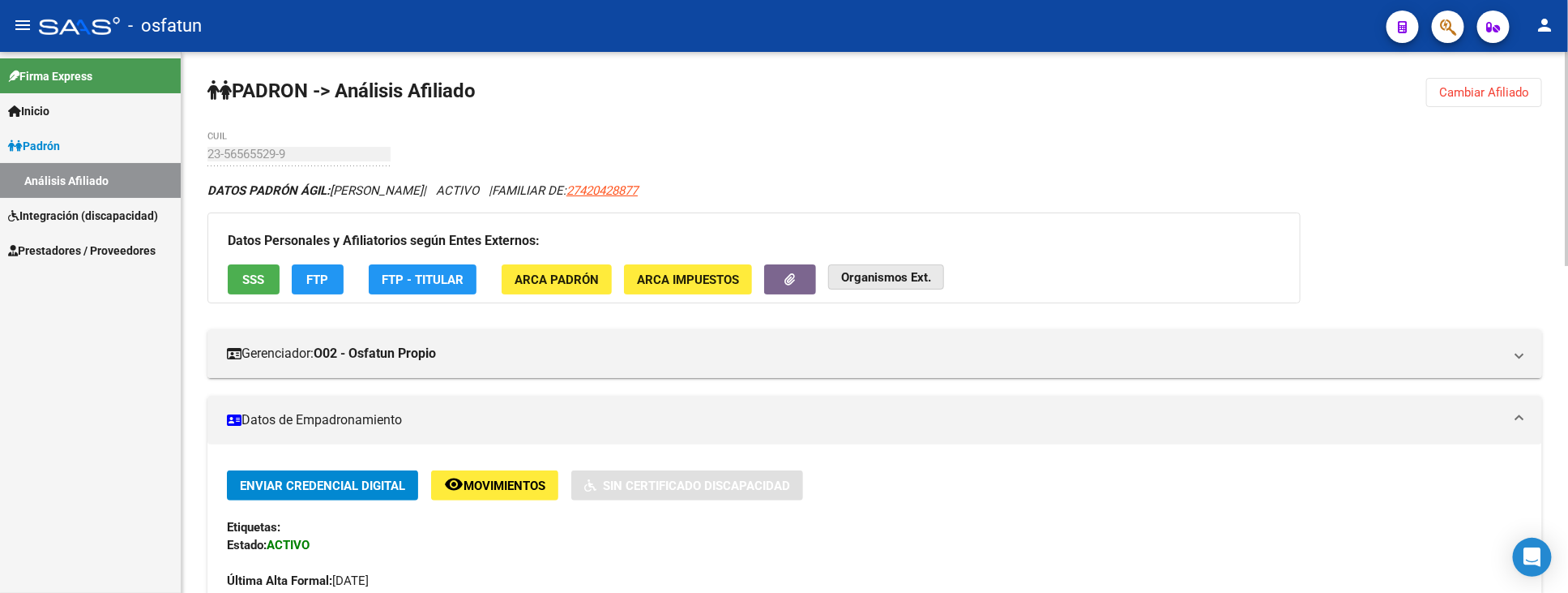
click at [905, 268] on button "Organismos Ext." at bounding box center [887, 277] width 116 height 25
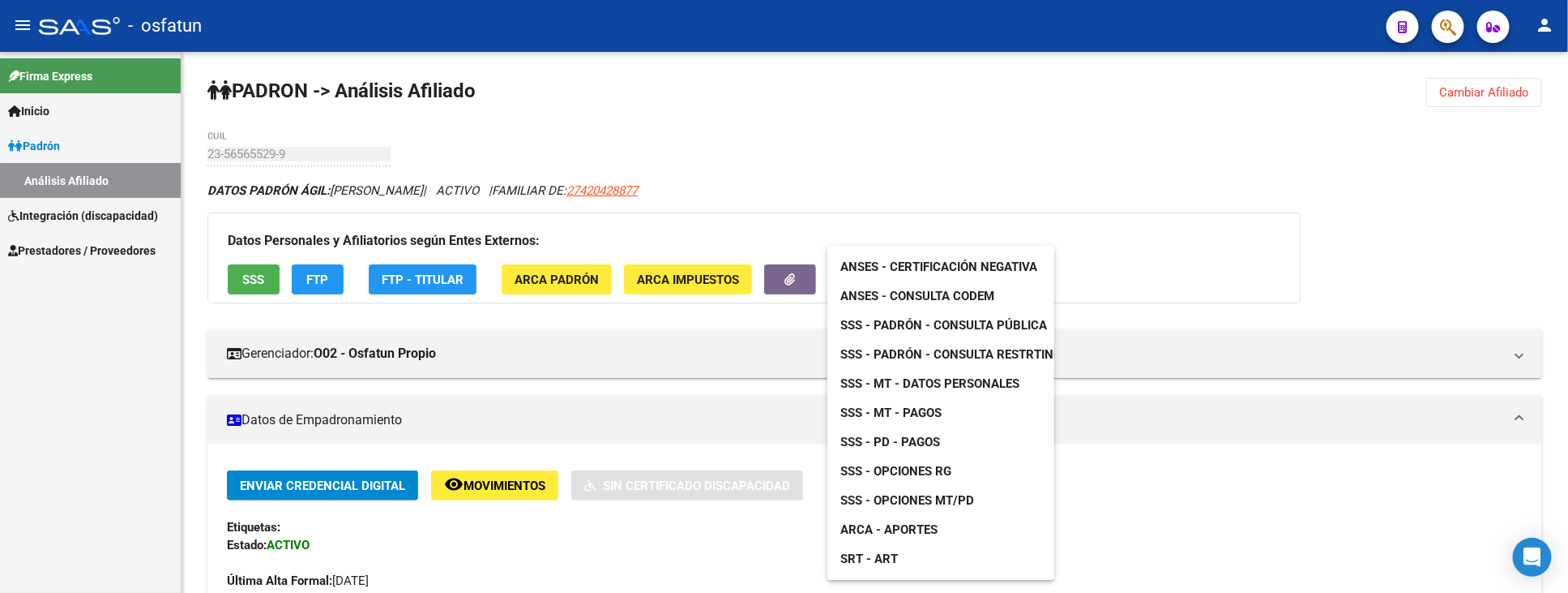
click at [942, 293] on span "ANSES - Consulta CODEM" at bounding box center [917, 296] width 154 height 15
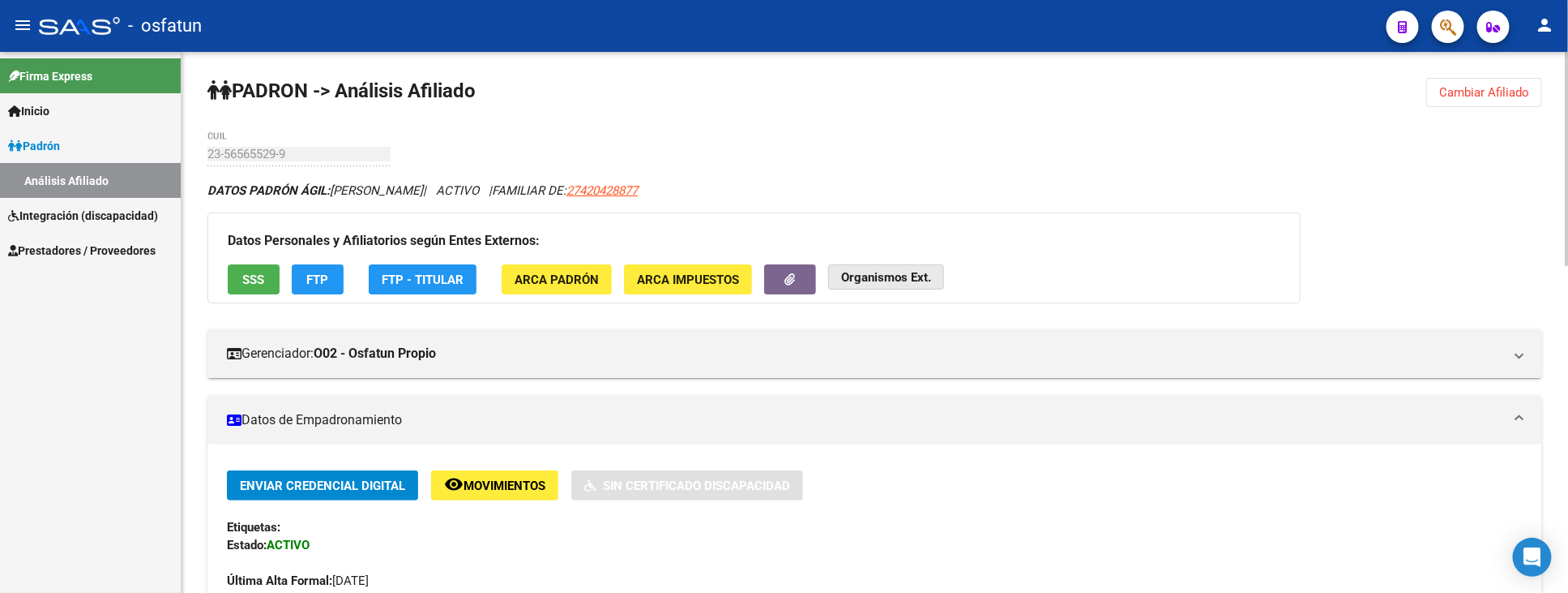
click at [909, 272] on strong "Organismos Ext." at bounding box center [886, 277] width 90 height 15
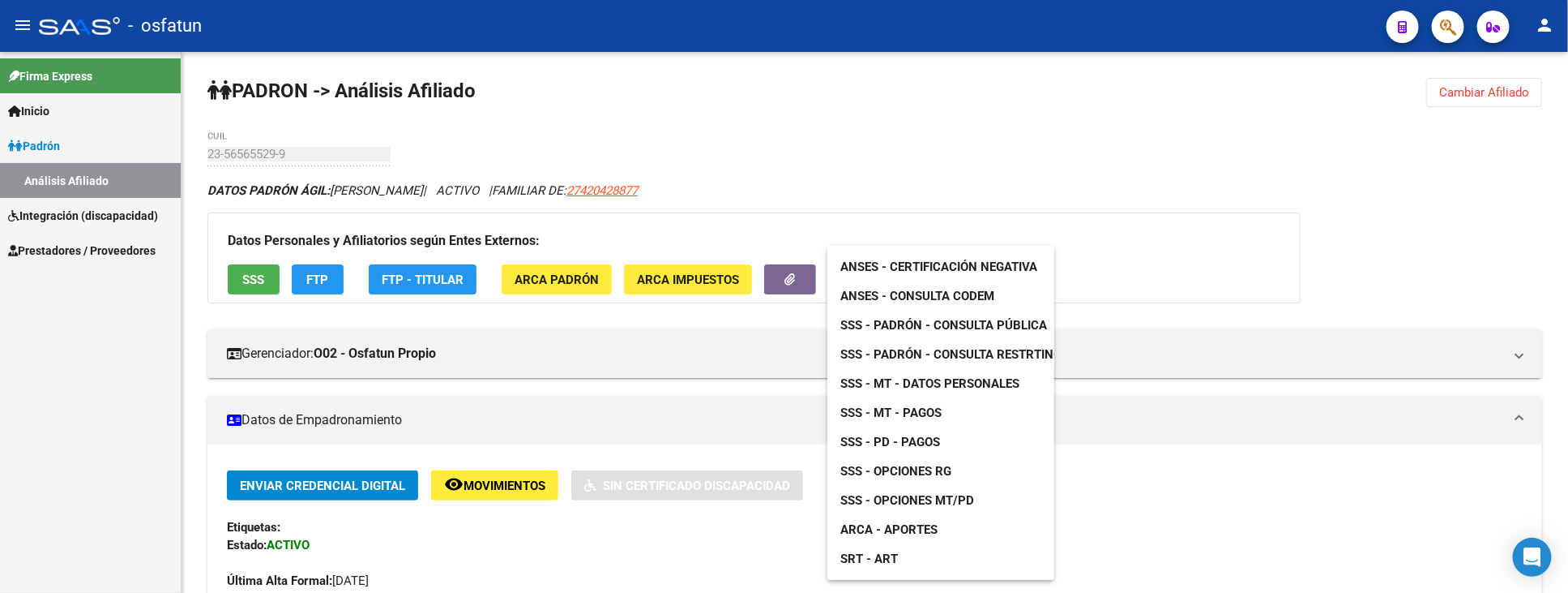
click at [917, 320] on span "SSS - Padrón - Consulta Pública" at bounding box center [944, 325] width 207 height 15
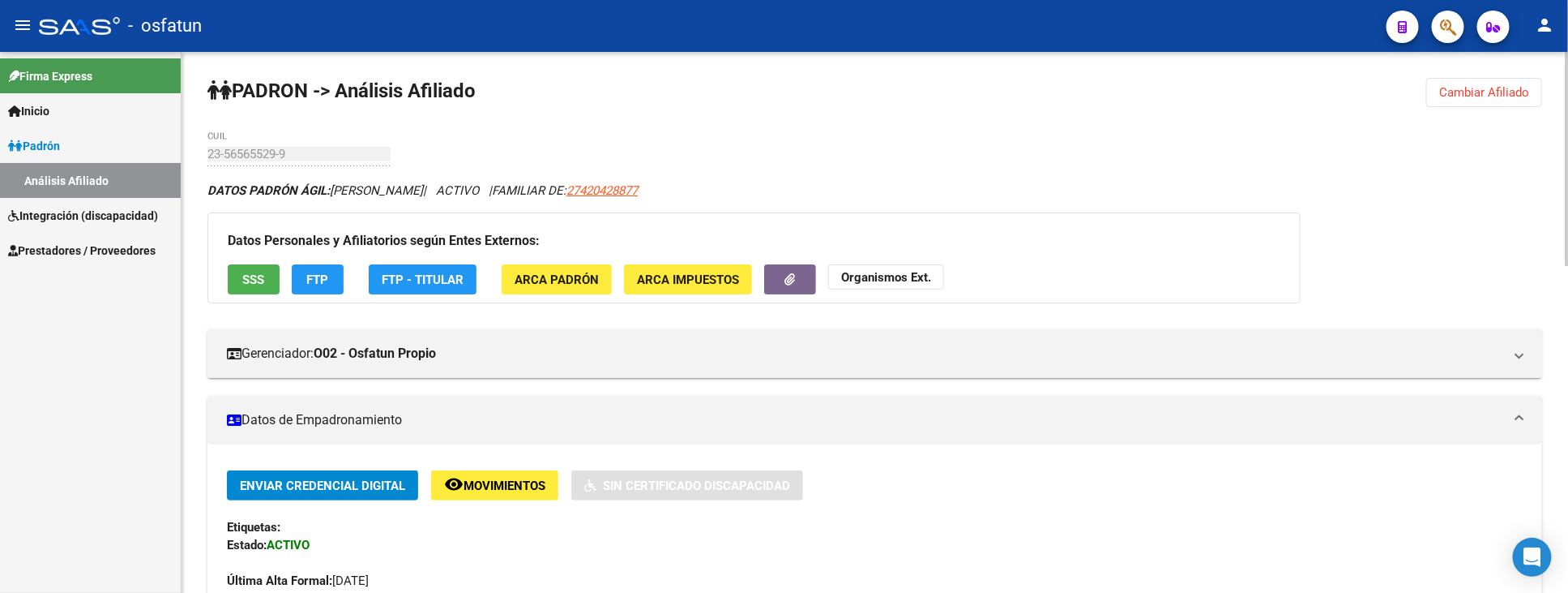
click at [1469, 100] on button "Cambiar Afiliado" at bounding box center [1485, 93] width 116 height 29
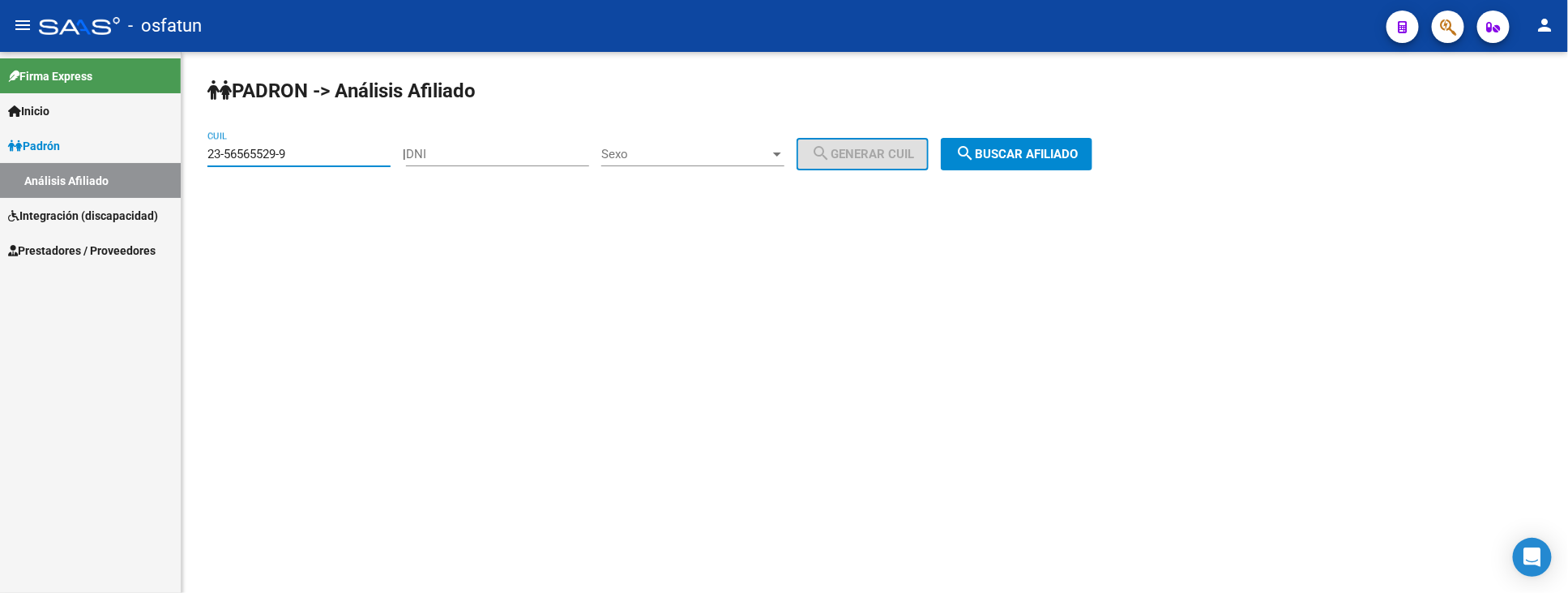
drag, startPoint x: 322, startPoint y: 155, endPoint x: 120, endPoint y: 155, distance: 202.0
click at [124, 155] on mat-sidenav-container "Firma Express Inicio Instructivos Contacto OS Padrón Análisis Afiliado Integrac…" at bounding box center [784, 322] width 1568 height 541
paste input "20-35955675-7"
type input "20-35955675-7"
click at [1040, 161] on span "search Buscar afiliado" at bounding box center [1016, 154] width 122 height 15
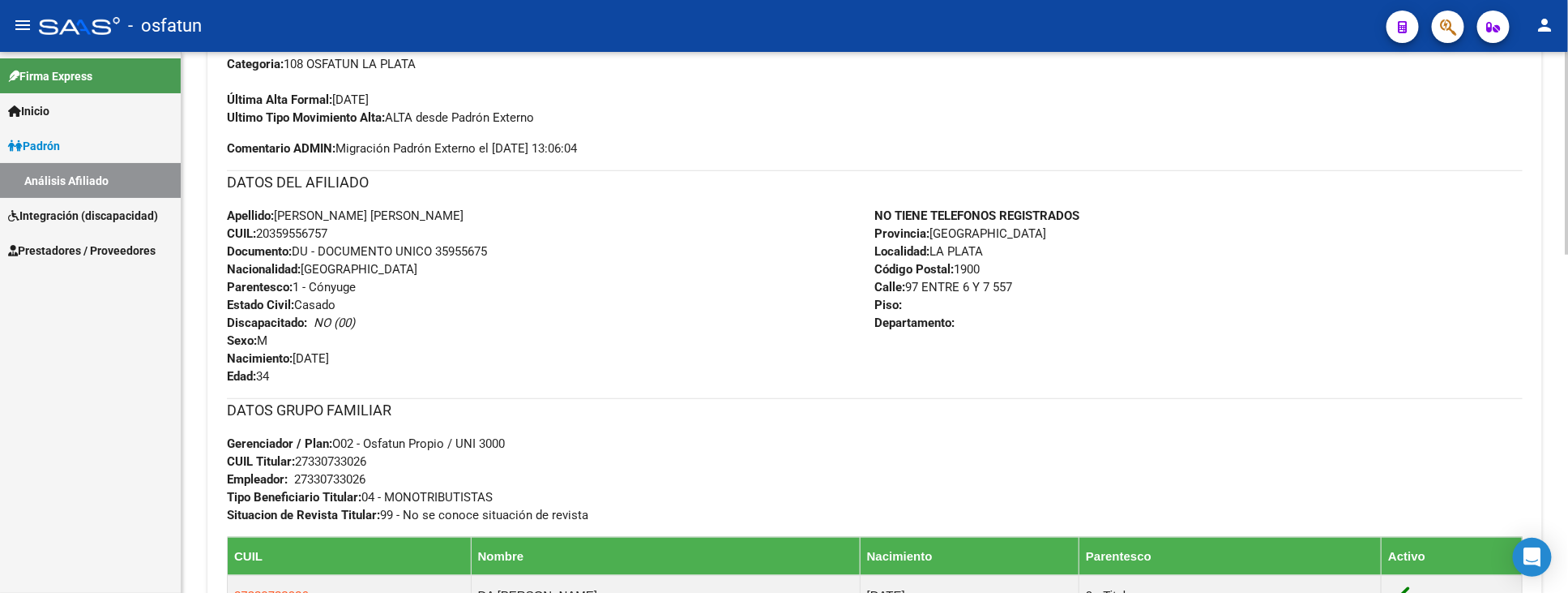
scroll to position [270, 0]
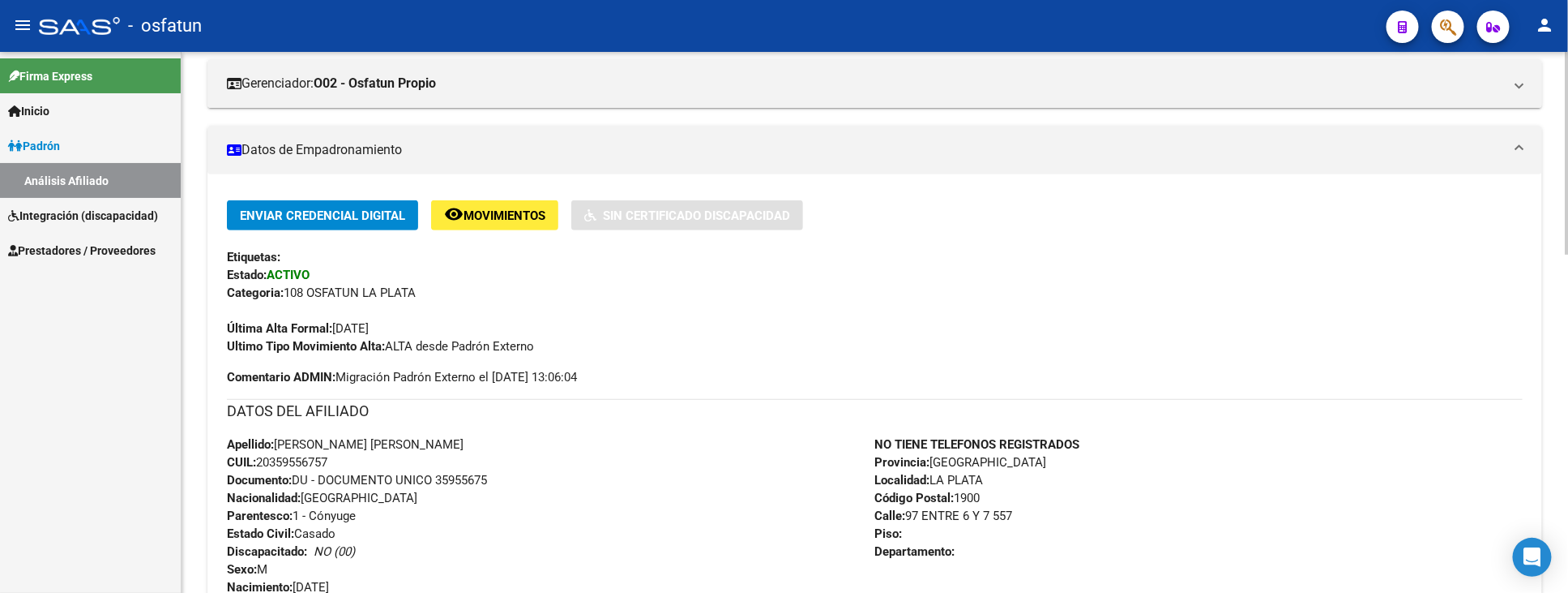
click at [466, 479] on span "Documento: DU - DOCUMENTO UNICO 35955675" at bounding box center [357, 480] width 260 height 15
copy span "35955675"
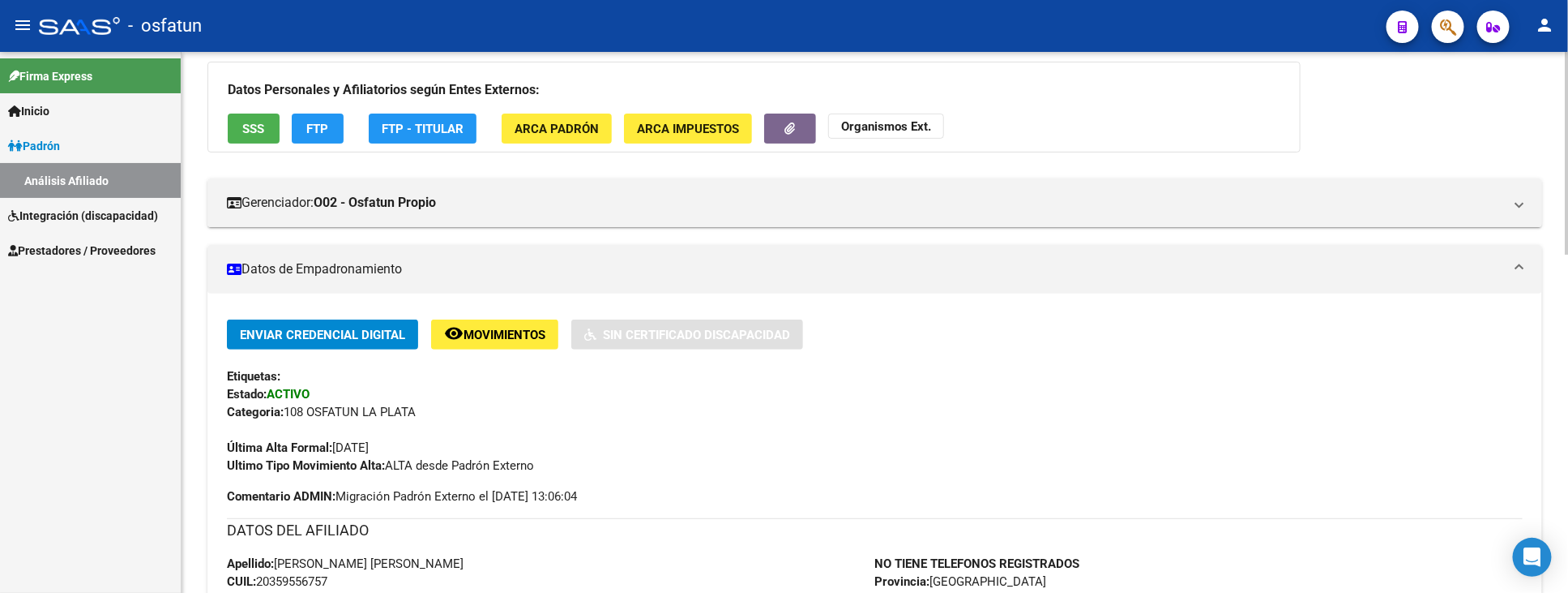
scroll to position [0, 0]
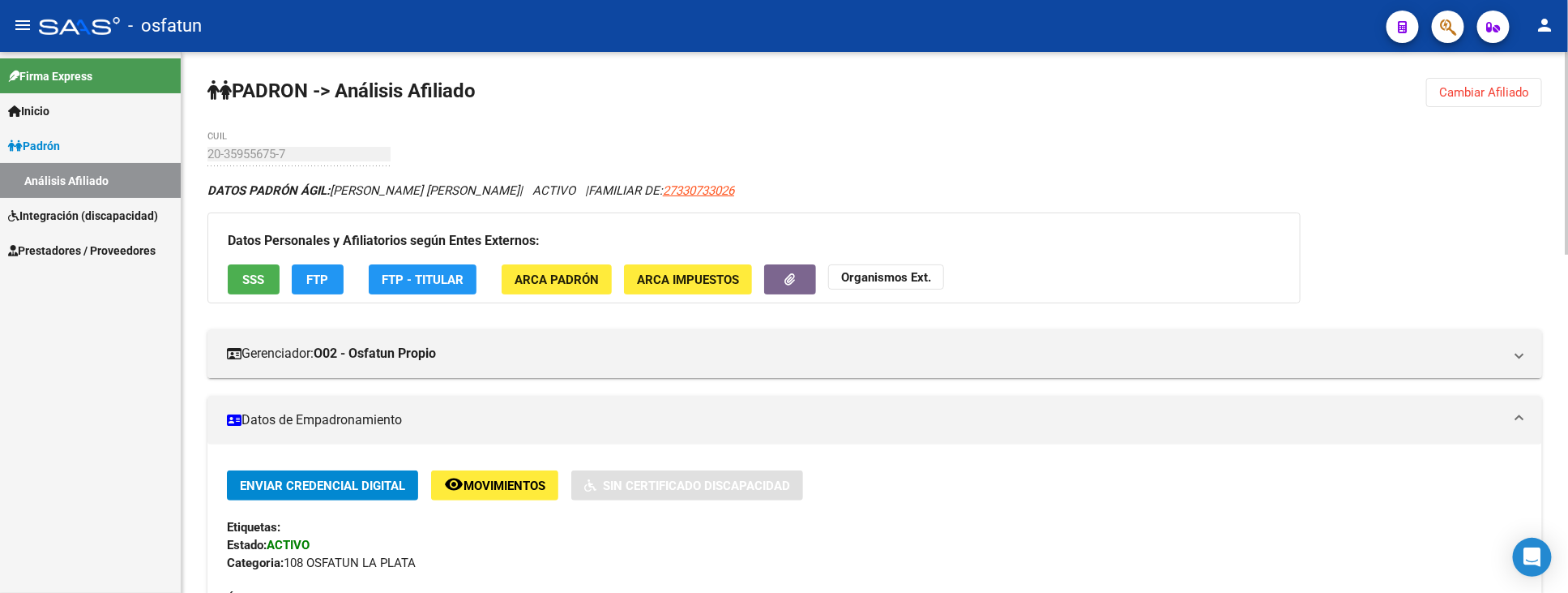
click at [906, 279] on strong "Organismos Ext." at bounding box center [886, 277] width 90 height 15
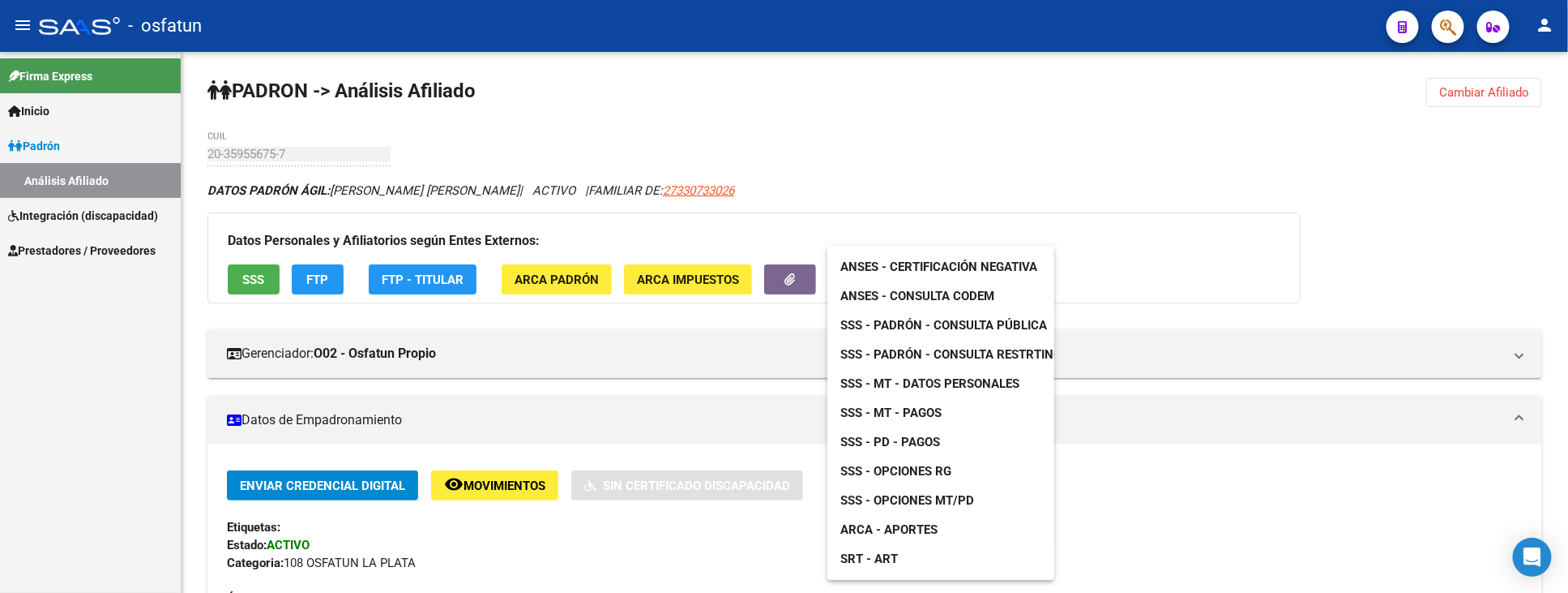
click at [935, 253] on link "ANSES - Certificación Negativa" at bounding box center [939, 267] width 223 height 29
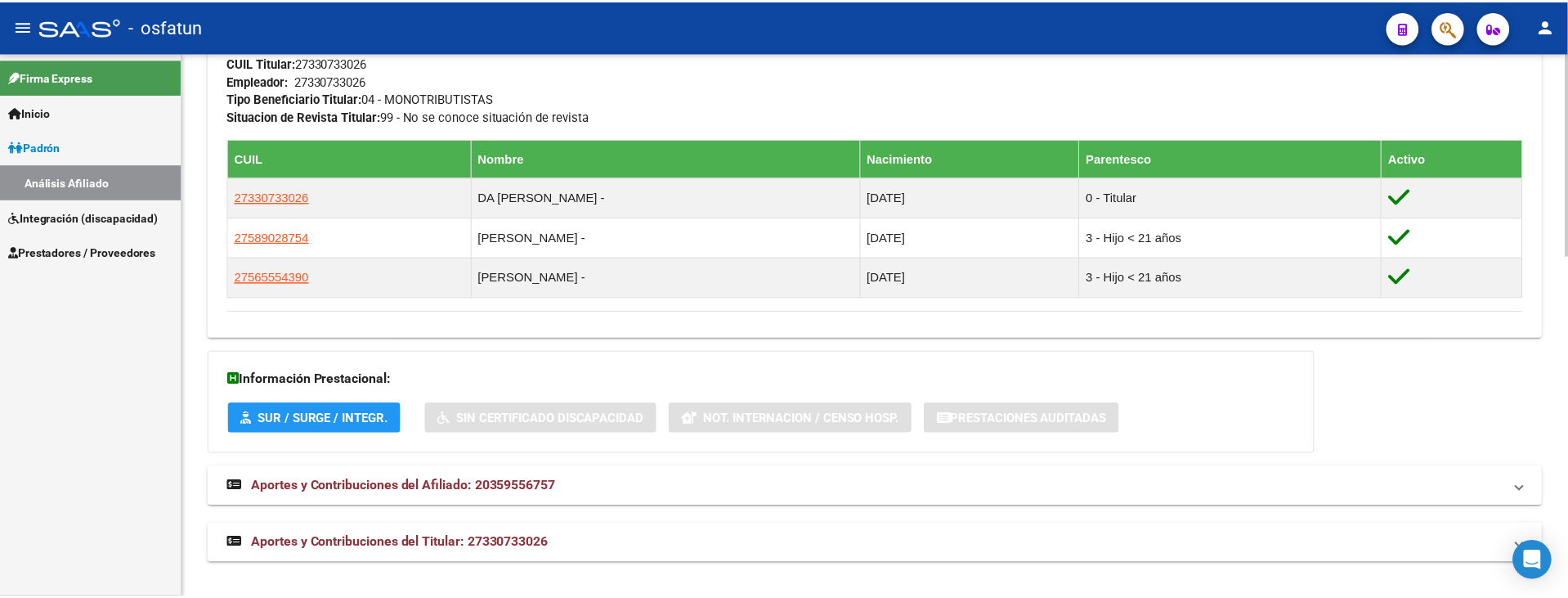
scroll to position [908, 0]
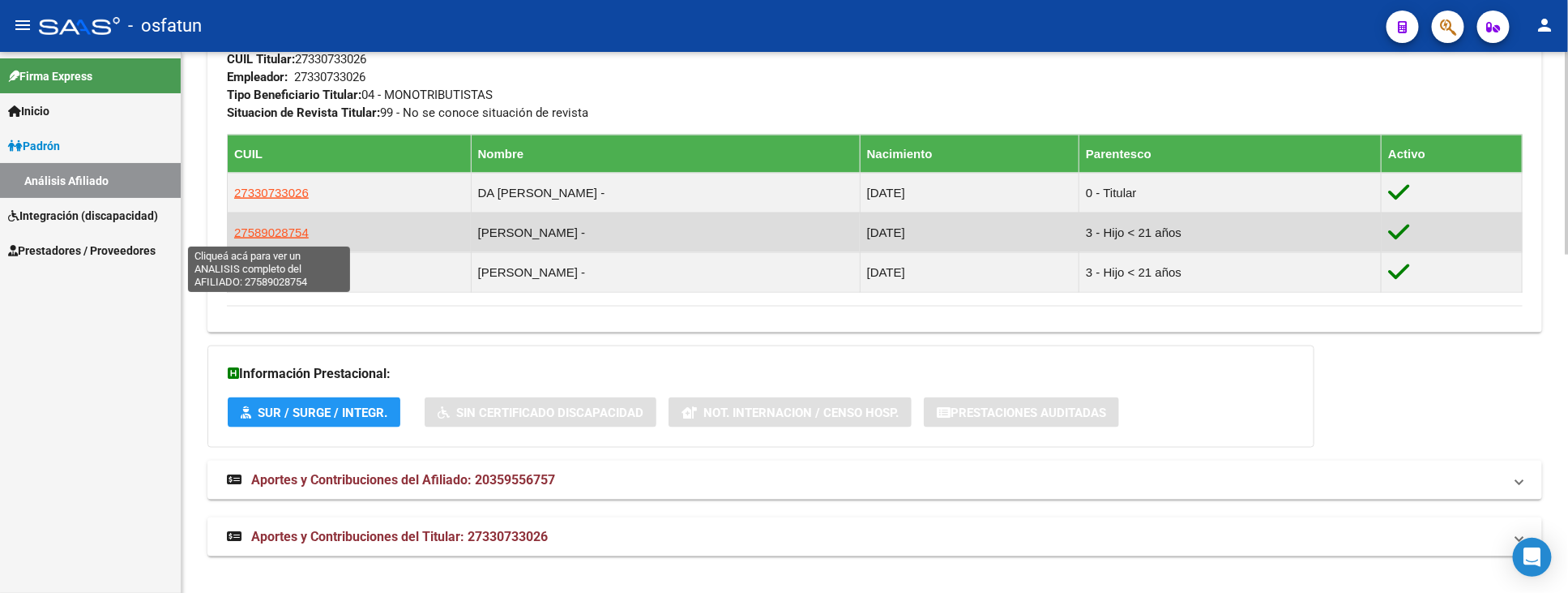
click at [265, 231] on span "27589028754" at bounding box center [271, 232] width 74 height 14
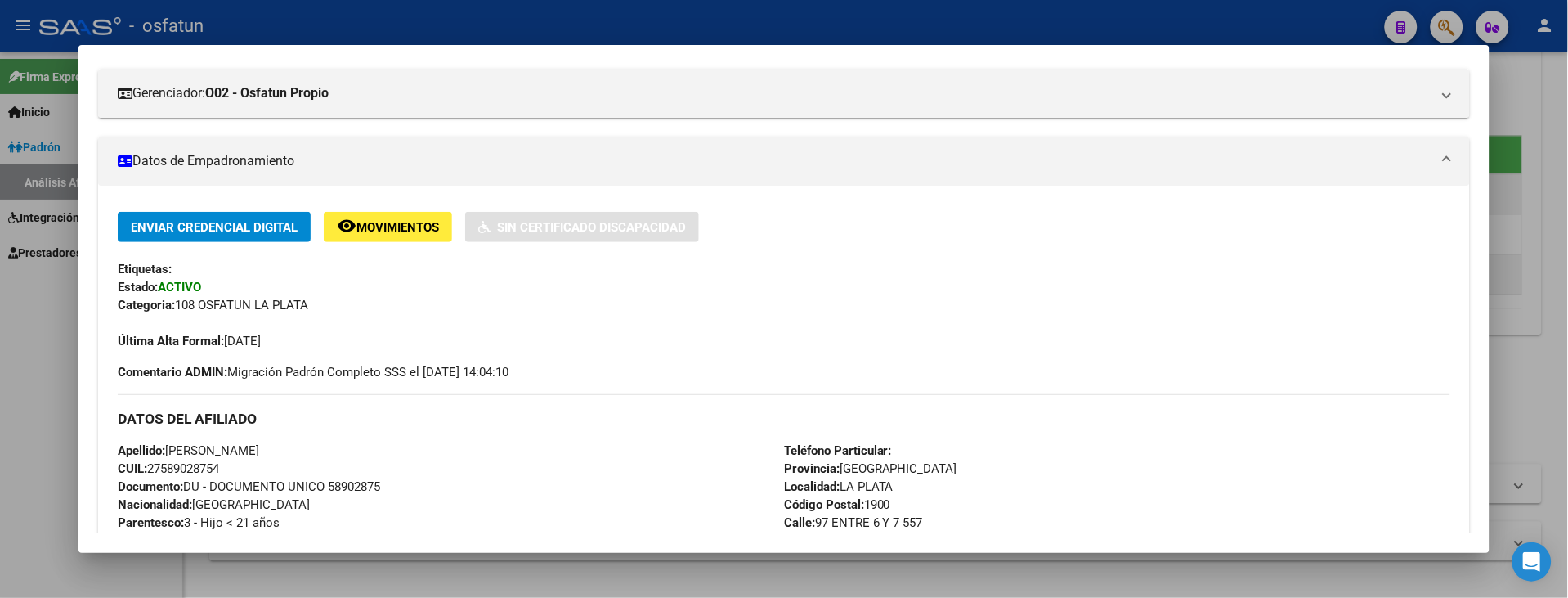
scroll to position [363, 0]
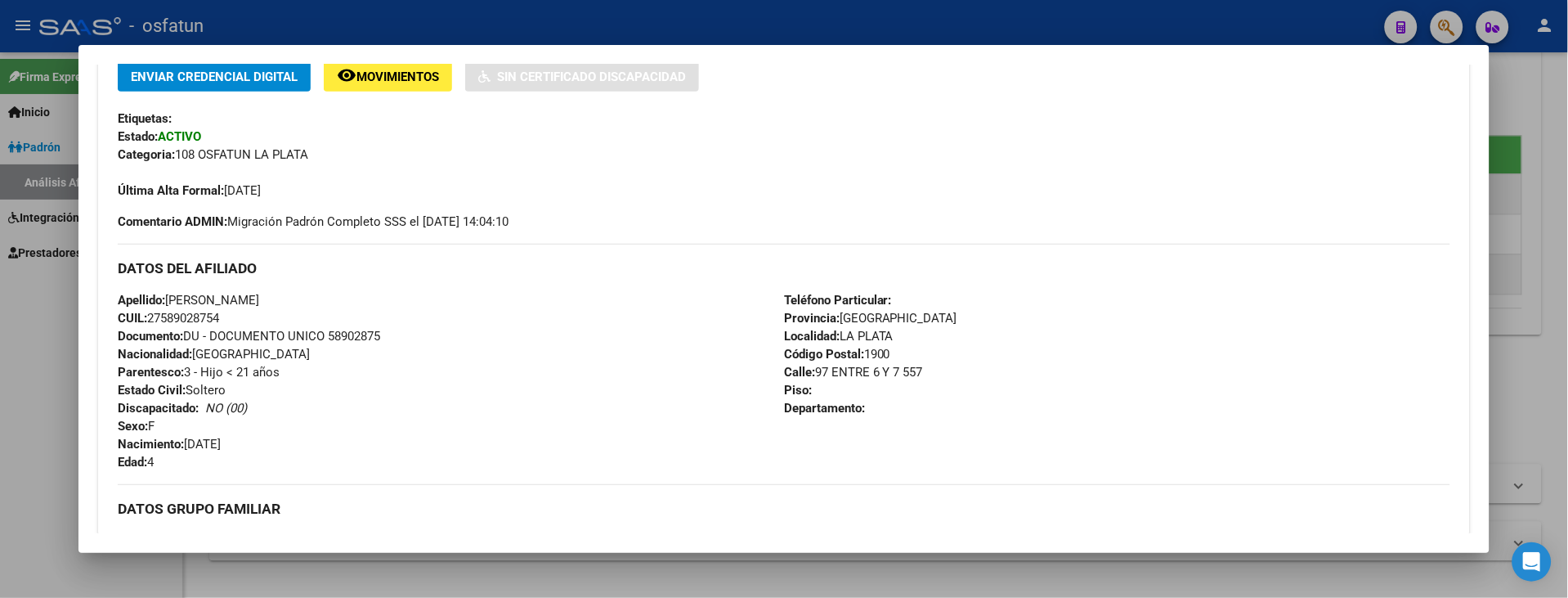
click at [348, 331] on span "Documento: DU - DOCUMENTO UNICO 58902875" at bounding box center [249, 336] width 263 height 15
copy span "58902875"
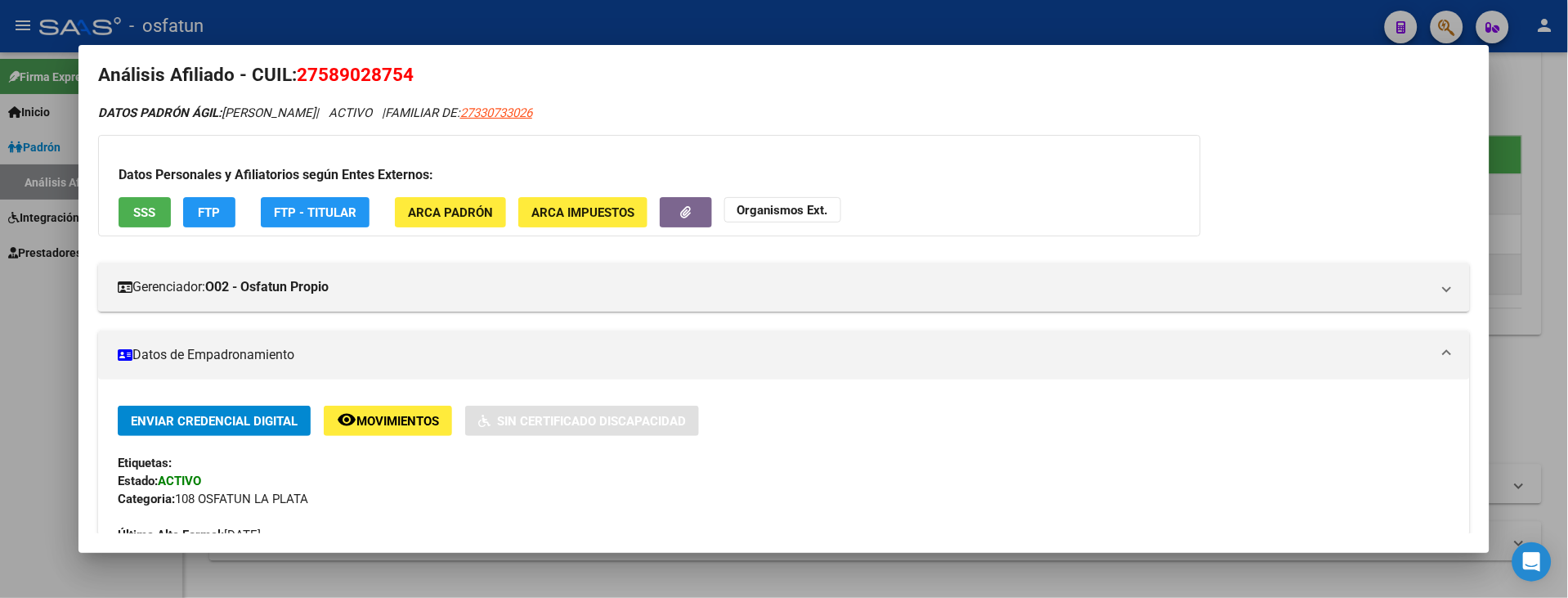
scroll to position [0, 0]
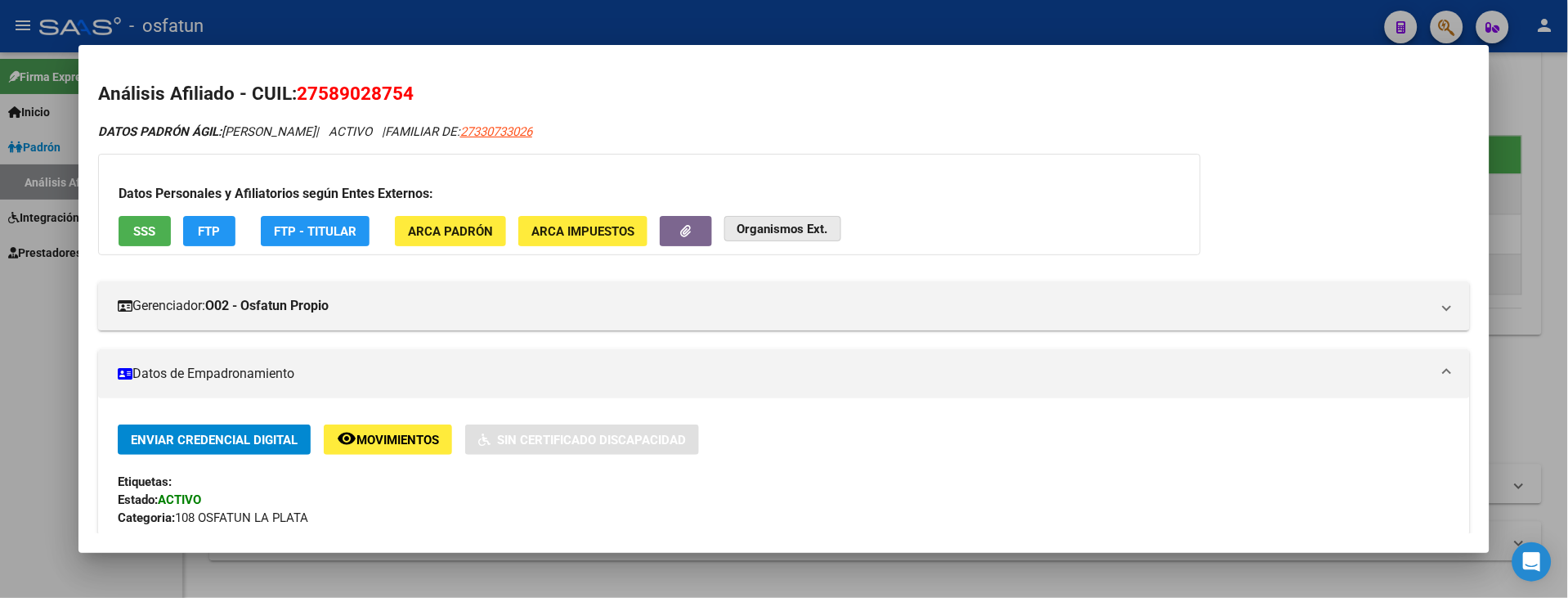
click at [778, 231] on strong "Organismos Ext." at bounding box center [782, 229] width 91 height 15
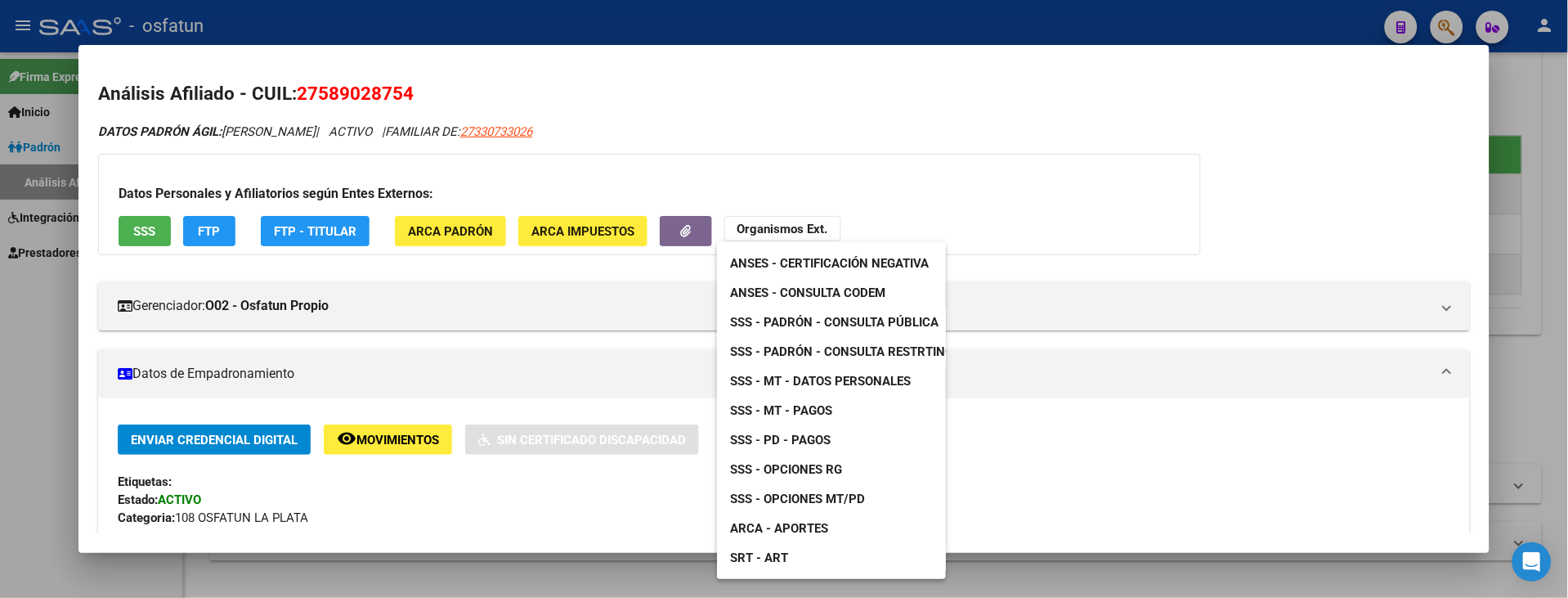
click at [867, 321] on span "SSS - Padrón - Consulta Pública" at bounding box center [834, 322] width 209 height 15
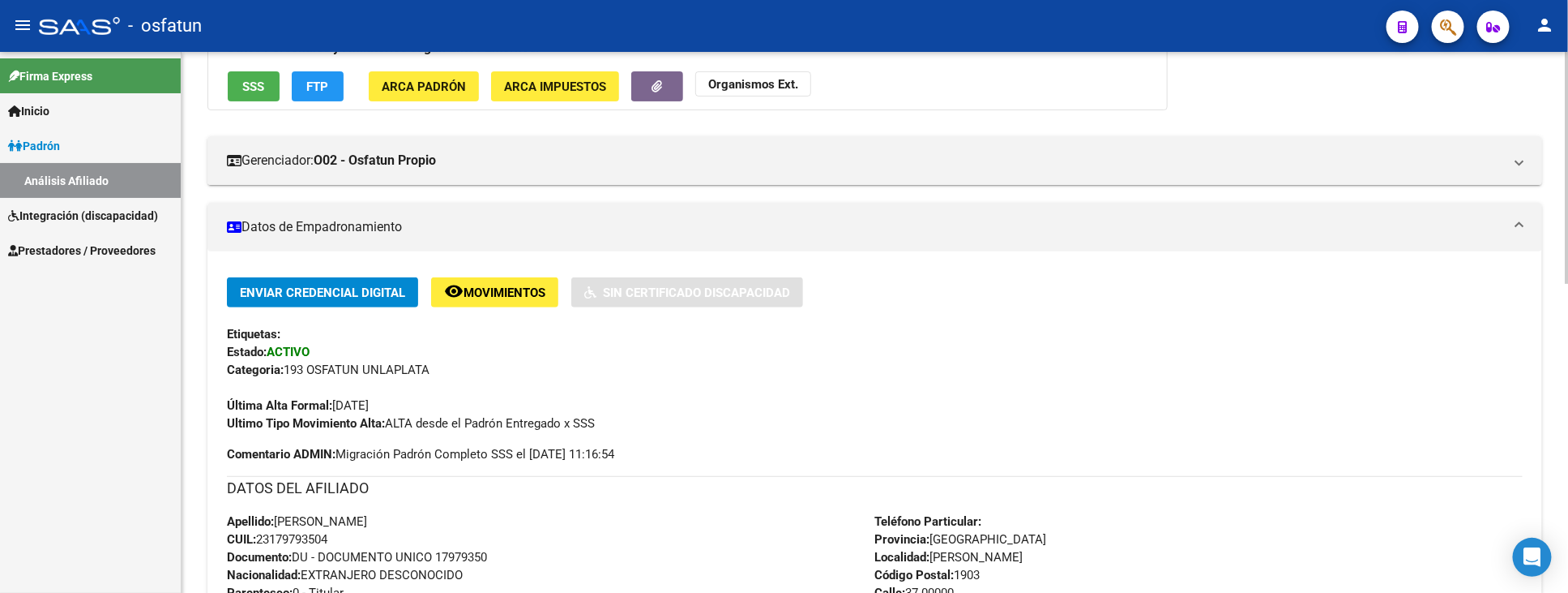
scroll to position [450, 0]
